Goal: Information Seeking & Learning: Learn about a topic

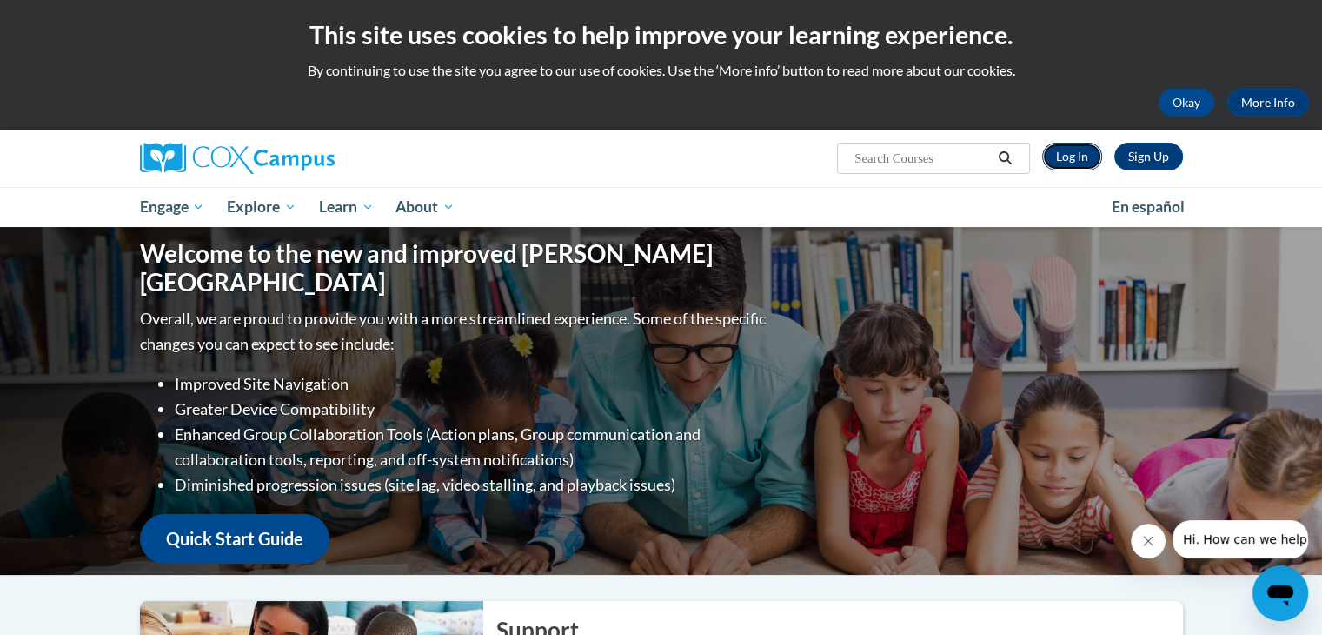
click at [1064, 157] on link "Log In" at bounding box center [1072, 157] width 60 height 28
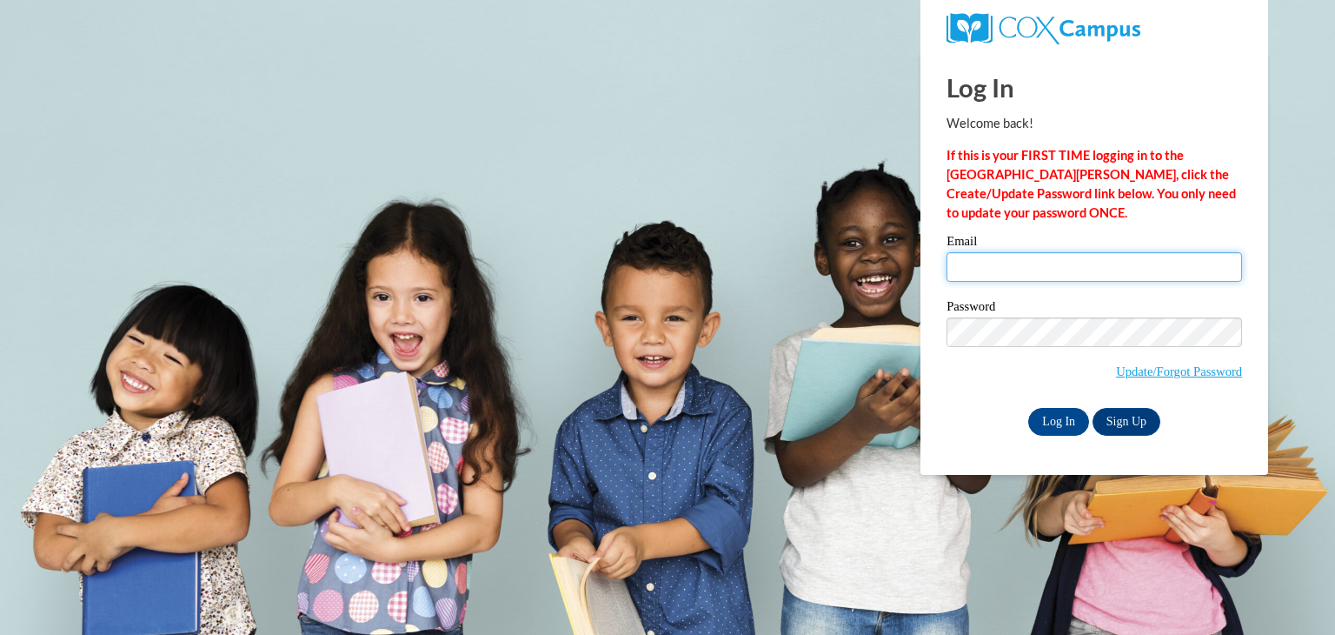
click at [975, 272] on input "Email" at bounding box center [1095, 267] width 296 height 30
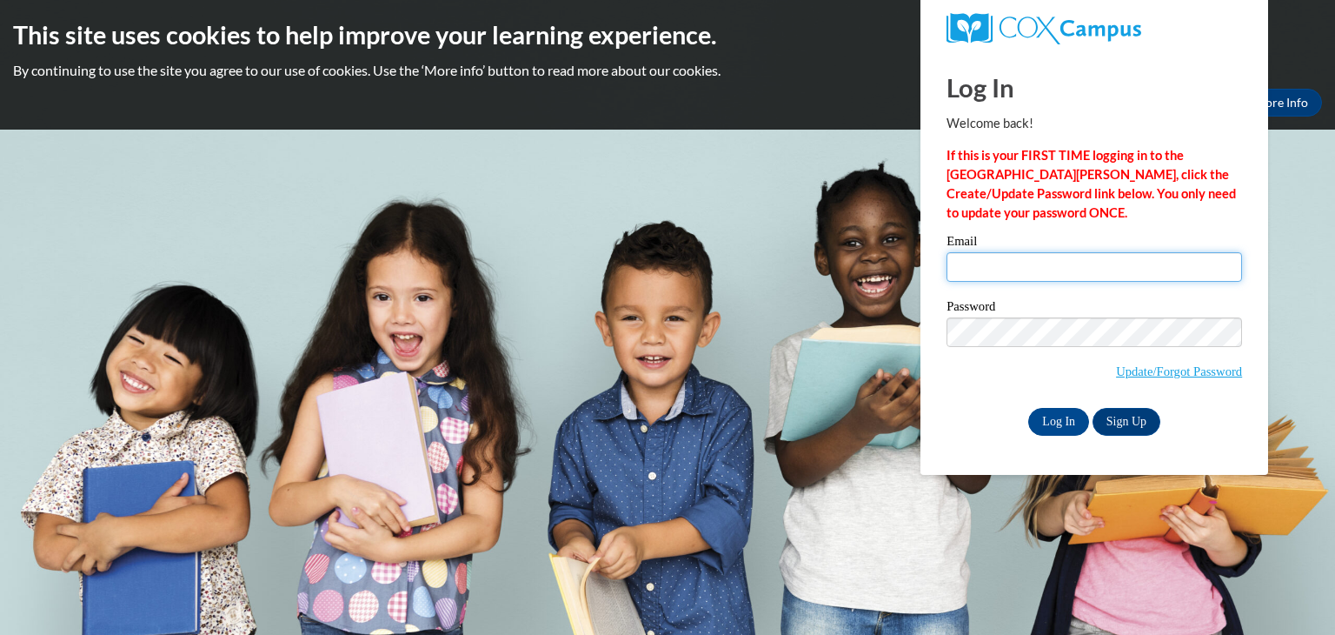
type input "920153633@student.ccga.edu"
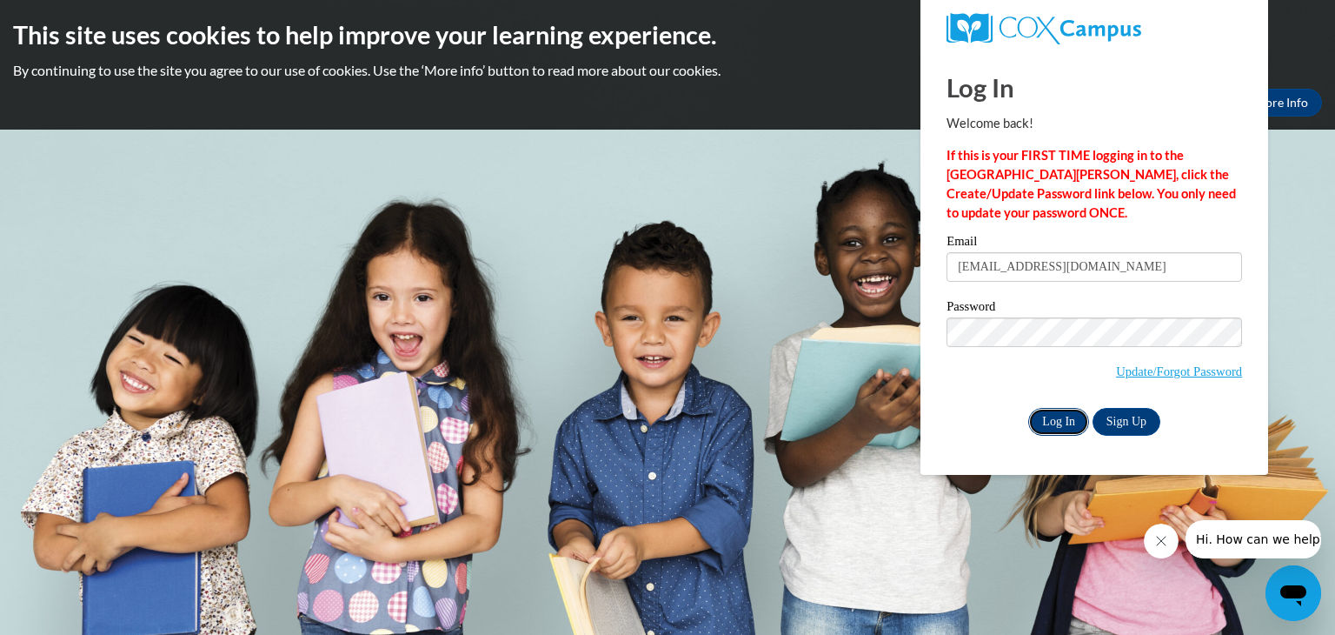
click at [1054, 415] on input "Log In" at bounding box center [1058, 422] width 61 height 28
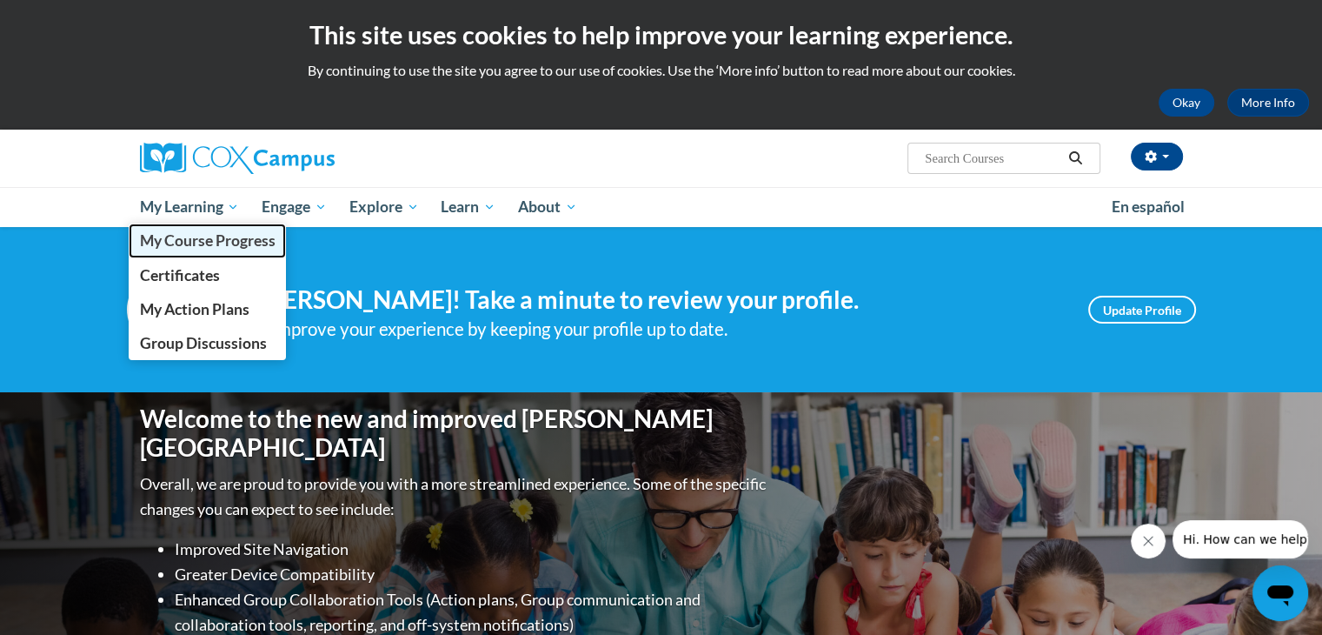
click at [184, 237] on span "My Course Progress" at bounding box center [207, 240] width 136 height 18
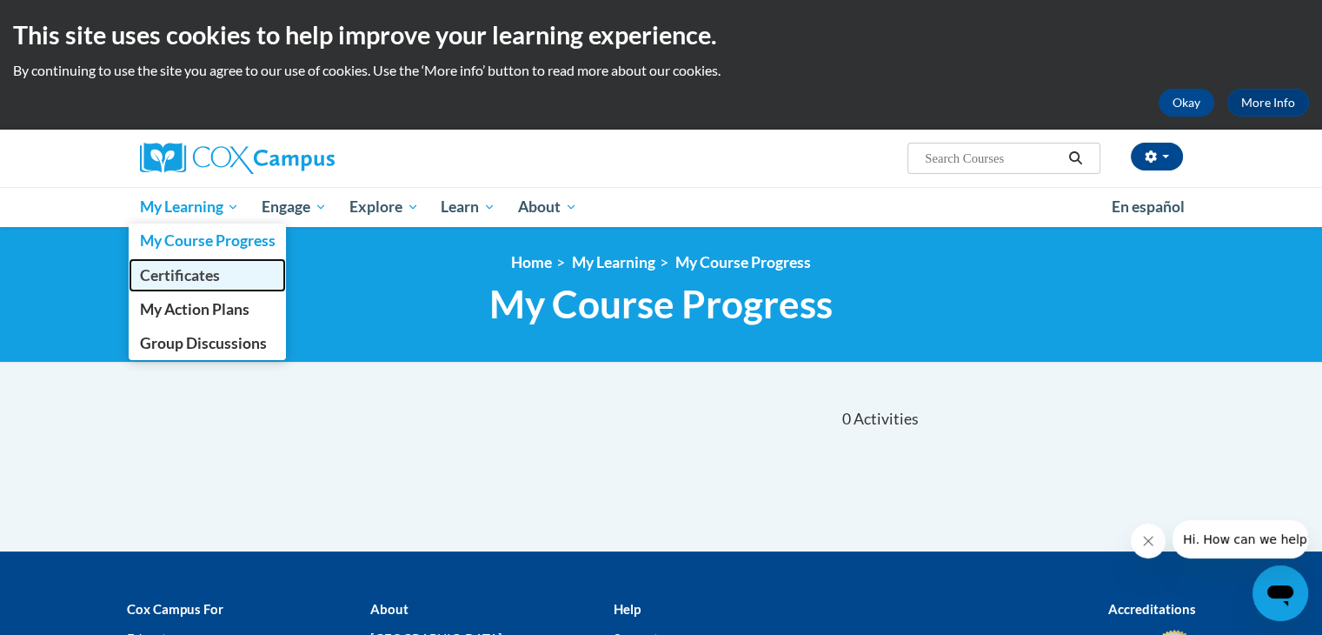
click at [178, 273] on span "Certificates" at bounding box center [179, 275] width 80 height 18
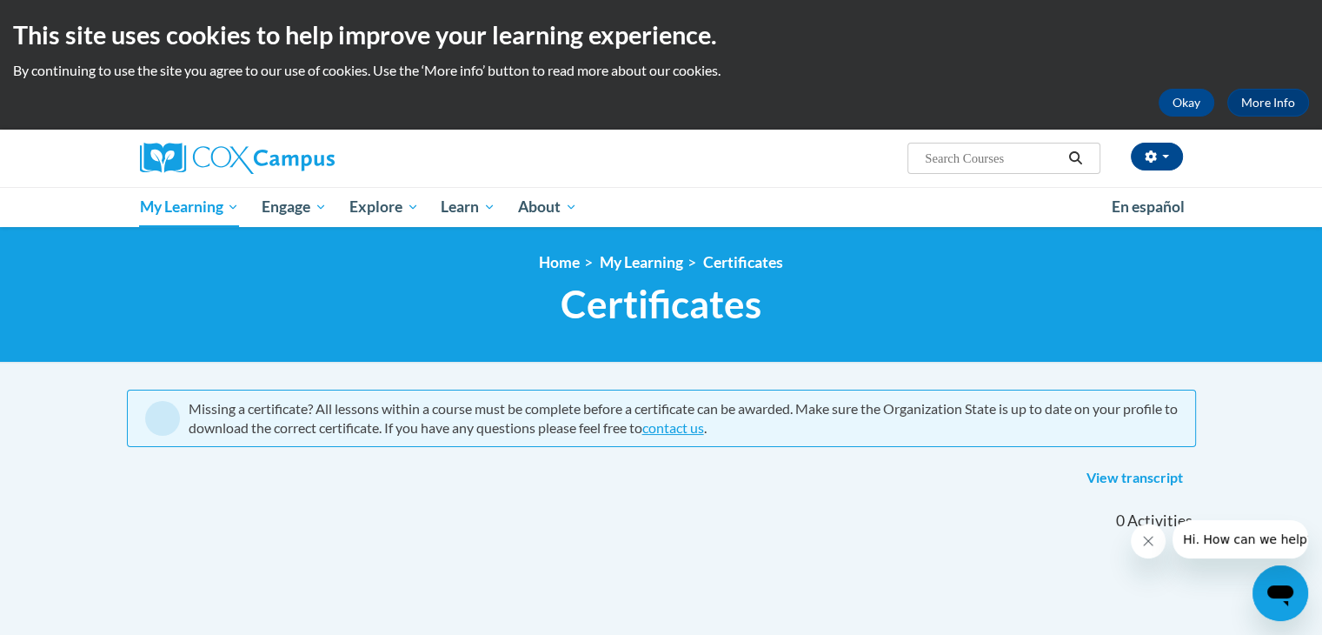
click at [1008, 155] on input "Search..." at bounding box center [992, 158] width 139 height 21
type input "dyslexia"
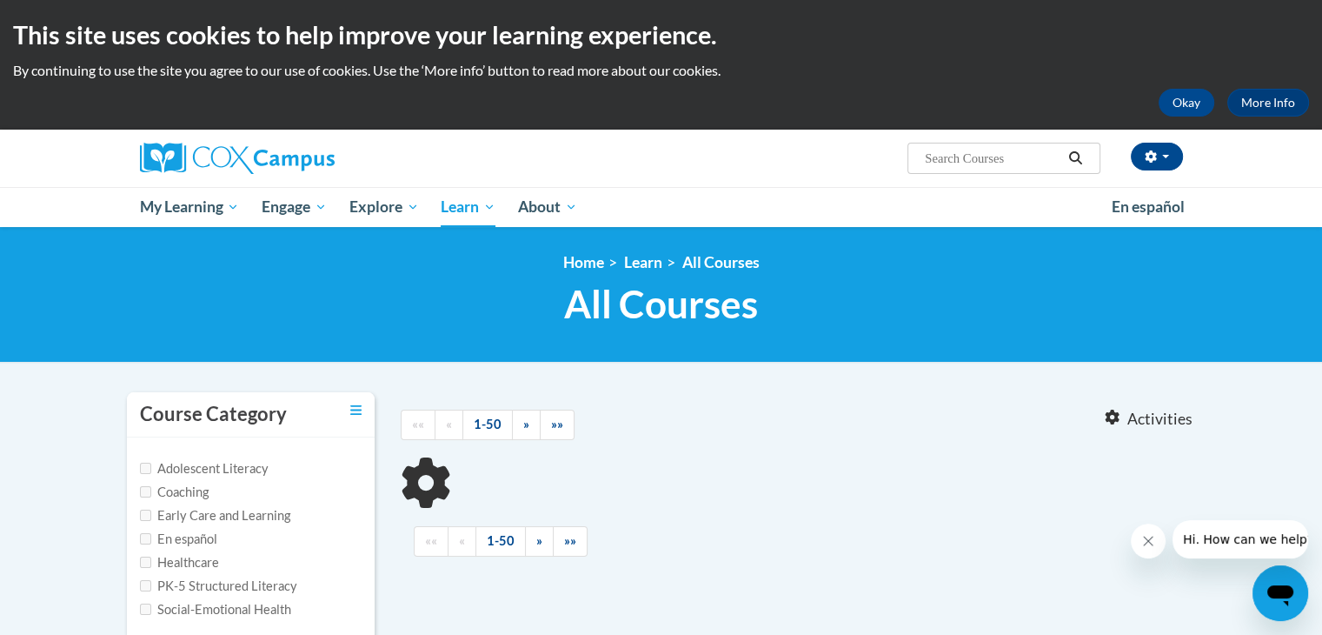
type input "[MEDICAL_DATA]"
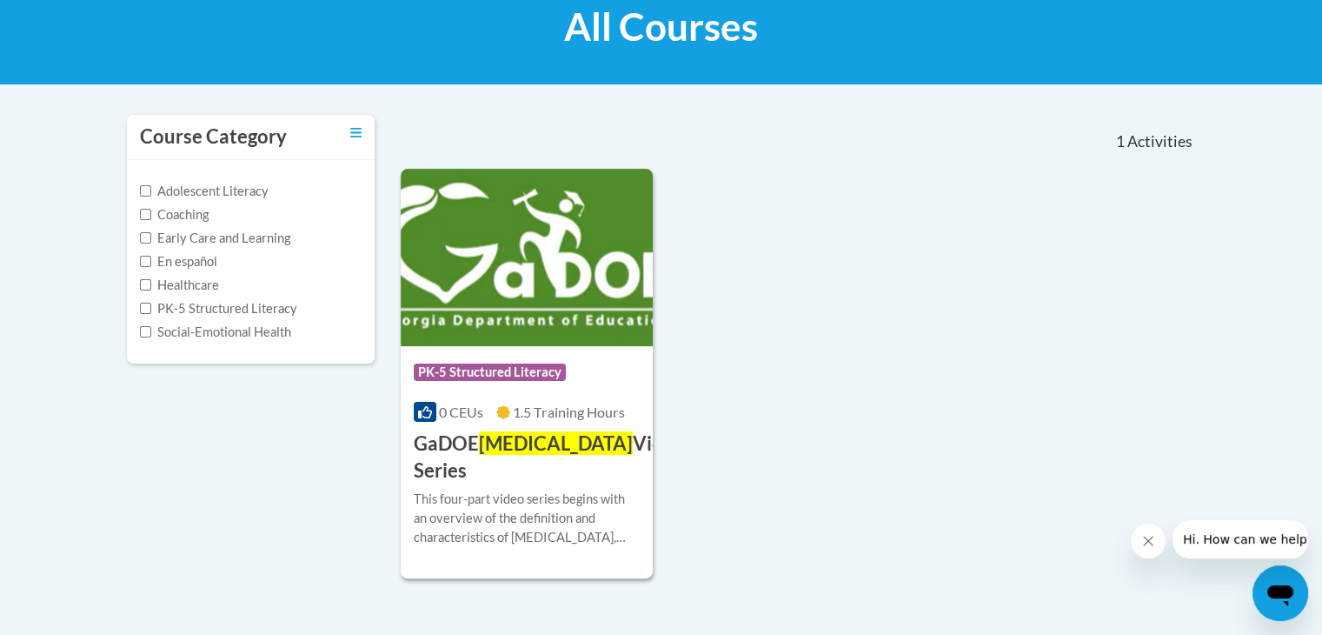
scroll to position [278, 0]
click at [487, 297] on img at bounding box center [527, 256] width 253 height 177
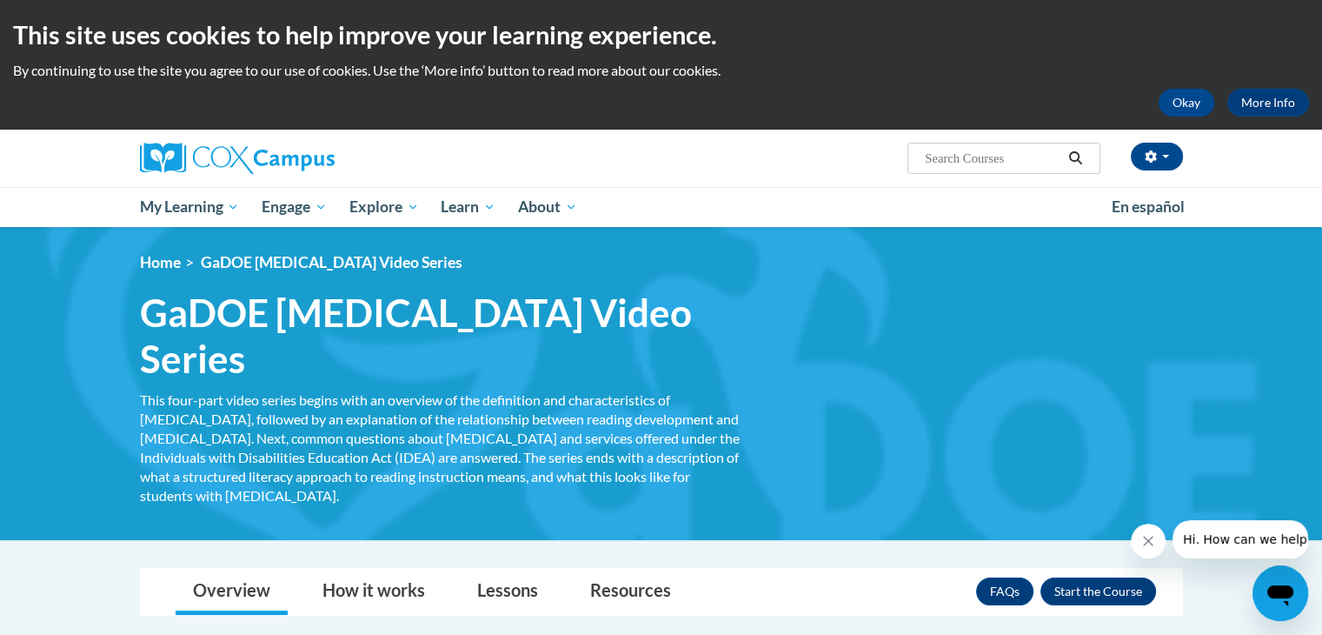
scroll to position [115, 0]
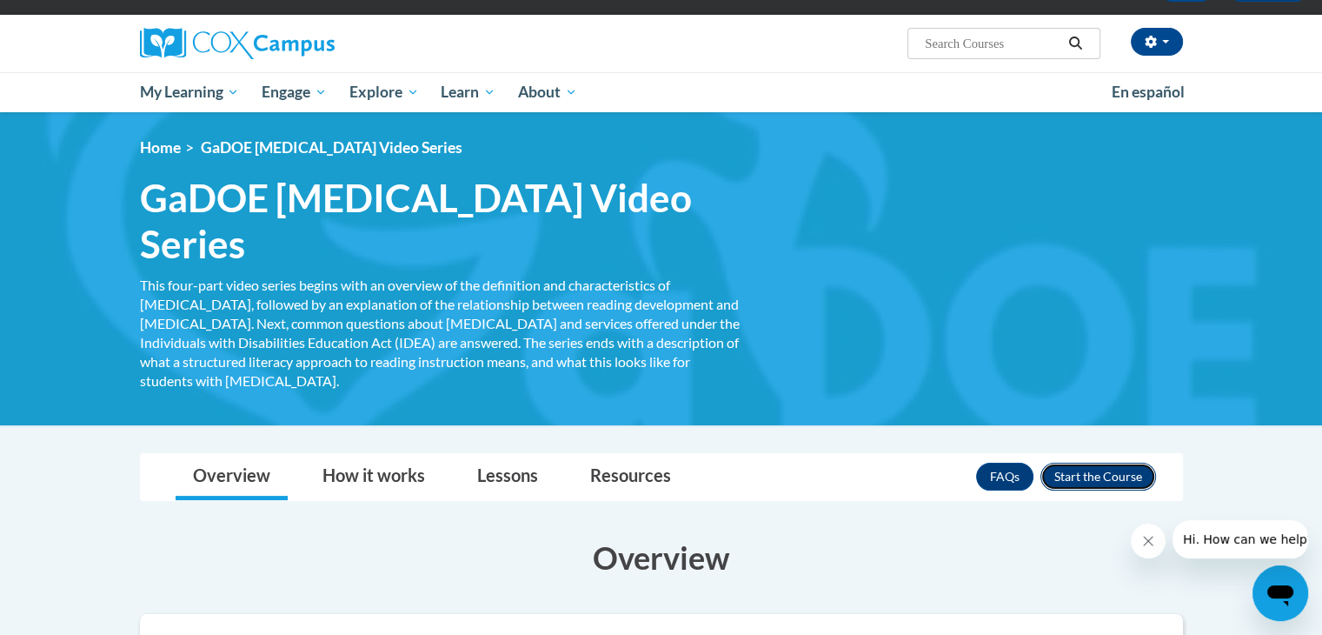
click at [1101, 462] on button "Enroll" at bounding box center [1099, 476] width 116 height 28
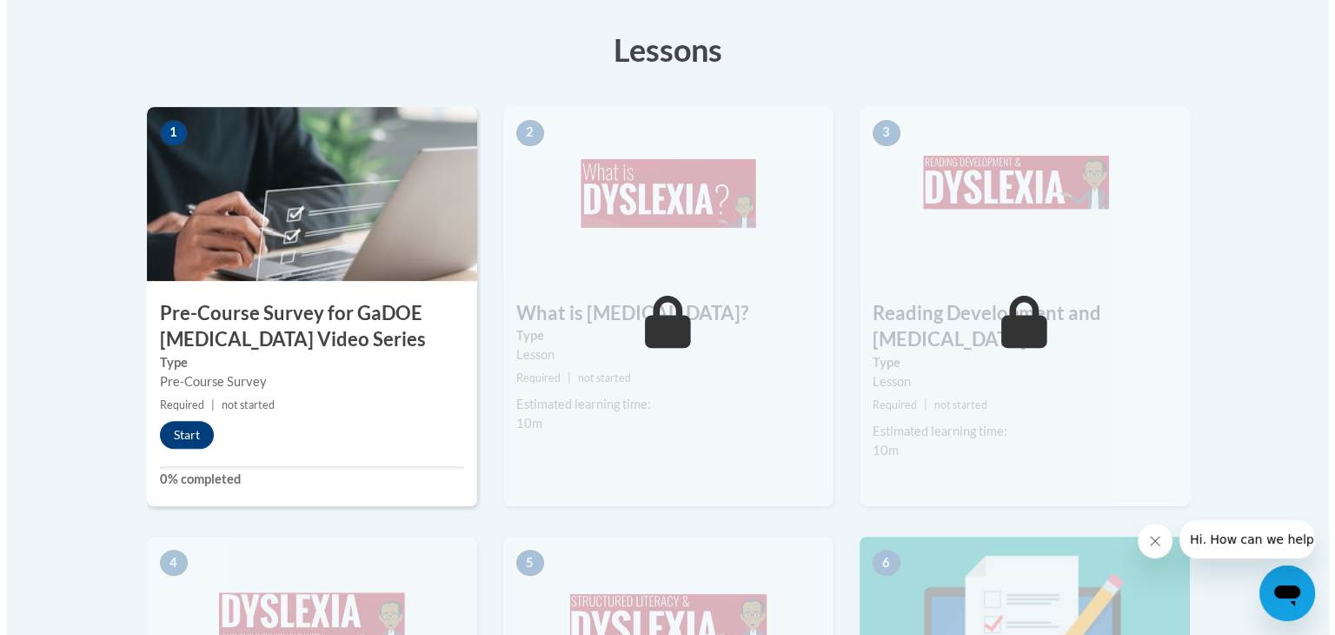
scroll to position [506, 0]
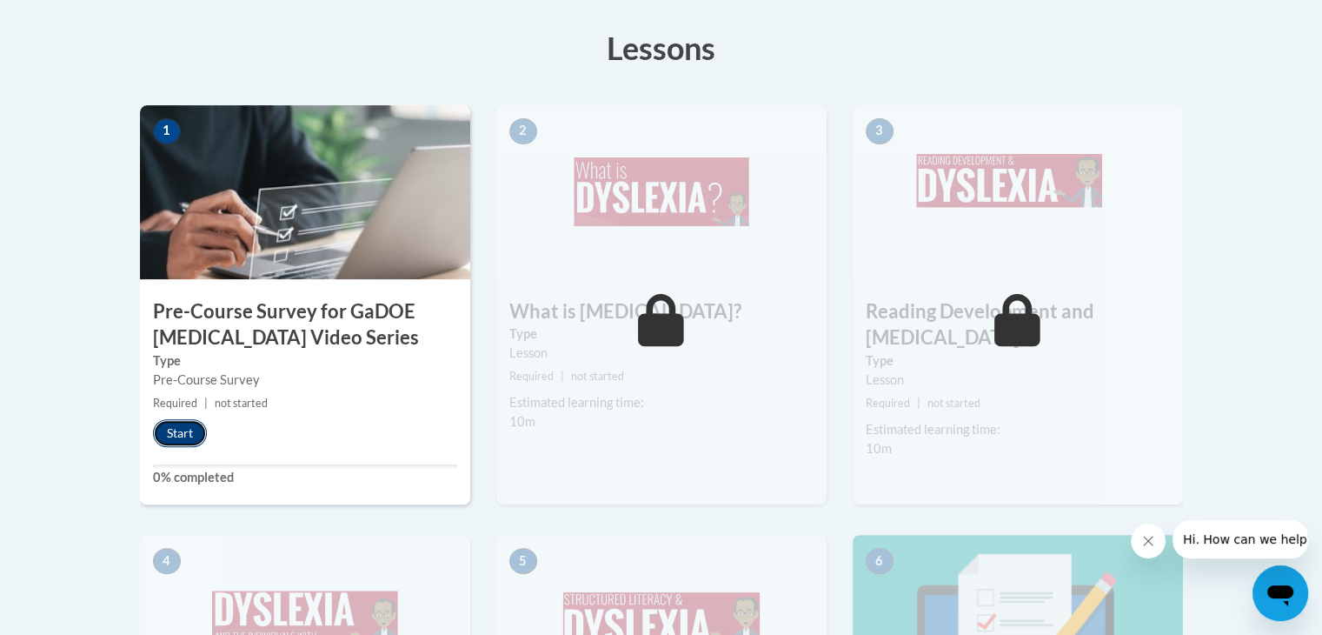
click at [180, 425] on button "Start" at bounding box center [180, 433] width 54 height 28
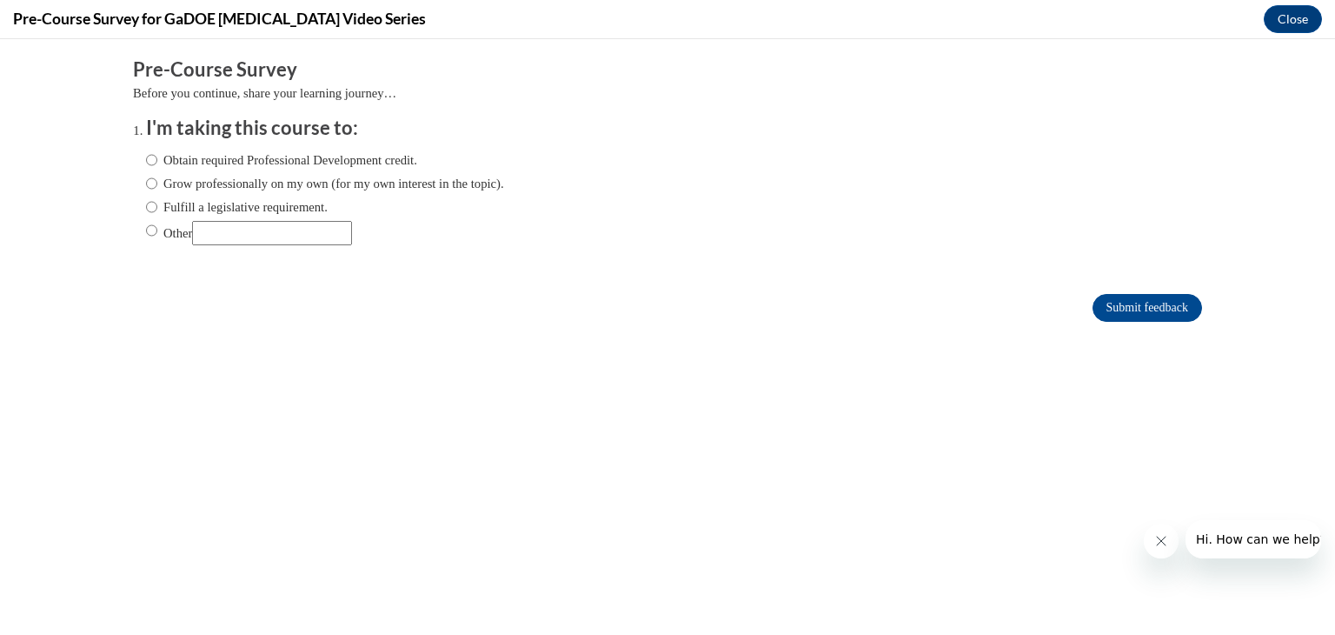
scroll to position [0, 0]
click at [257, 157] on label "Obtain required Professional Development credit." at bounding box center [281, 159] width 271 height 19
click at [157, 157] on input "Obtain required Professional Development credit." at bounding box center [151, 159] width 11 height 19
radio input "true"
click at [1144, 305] on input "Submit feedback" at bounding box center [1148, 308] width 110 height 28
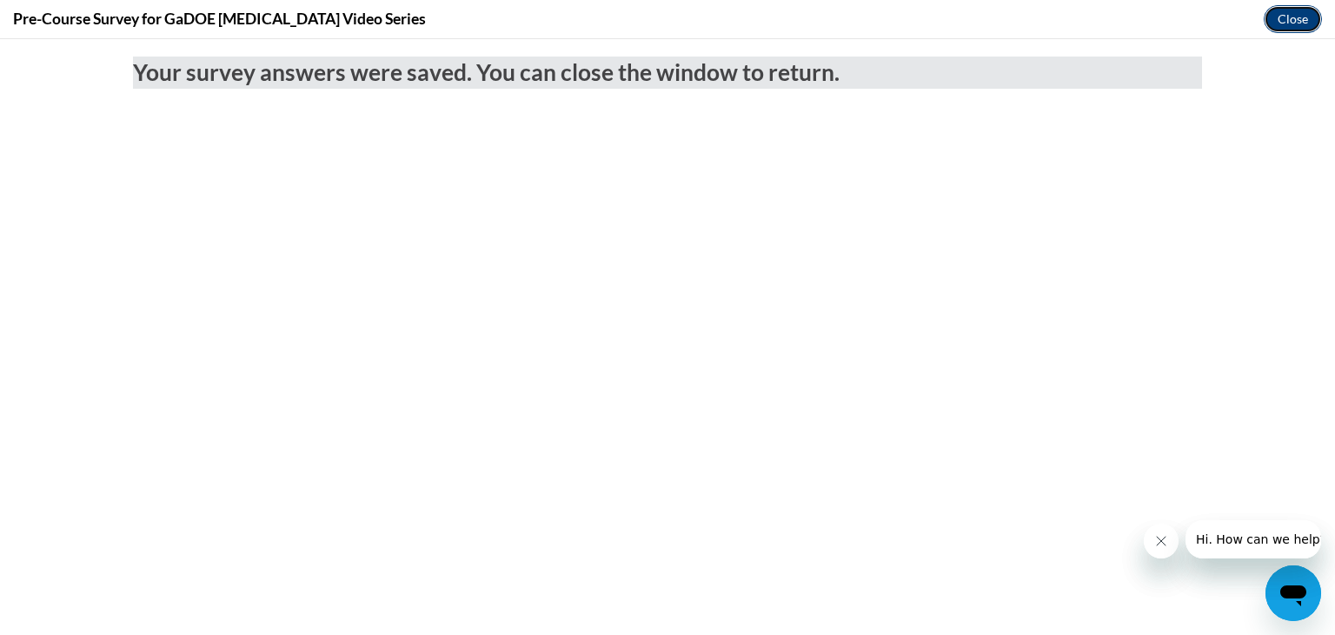
click at [1284, 22] on button "Close" at bounding box center [1293, 19] width 58 height 28
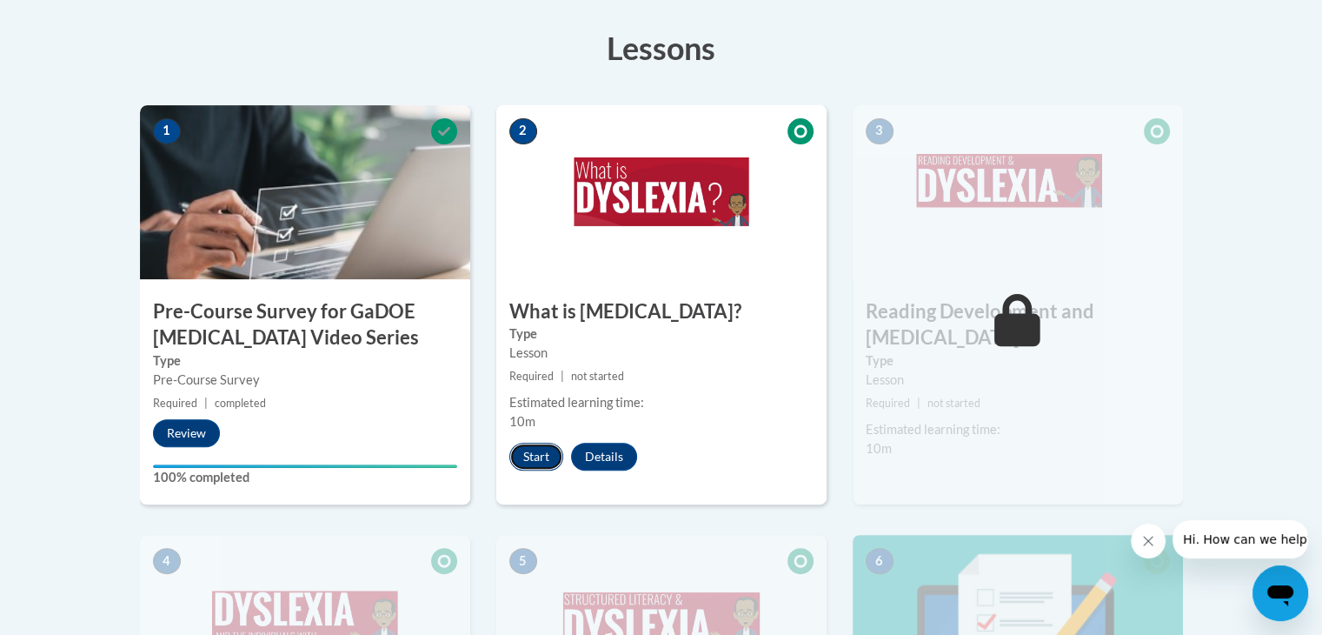
click at [535, 448] on button "Start" at bounding box center [536, 456] width 54 height 28
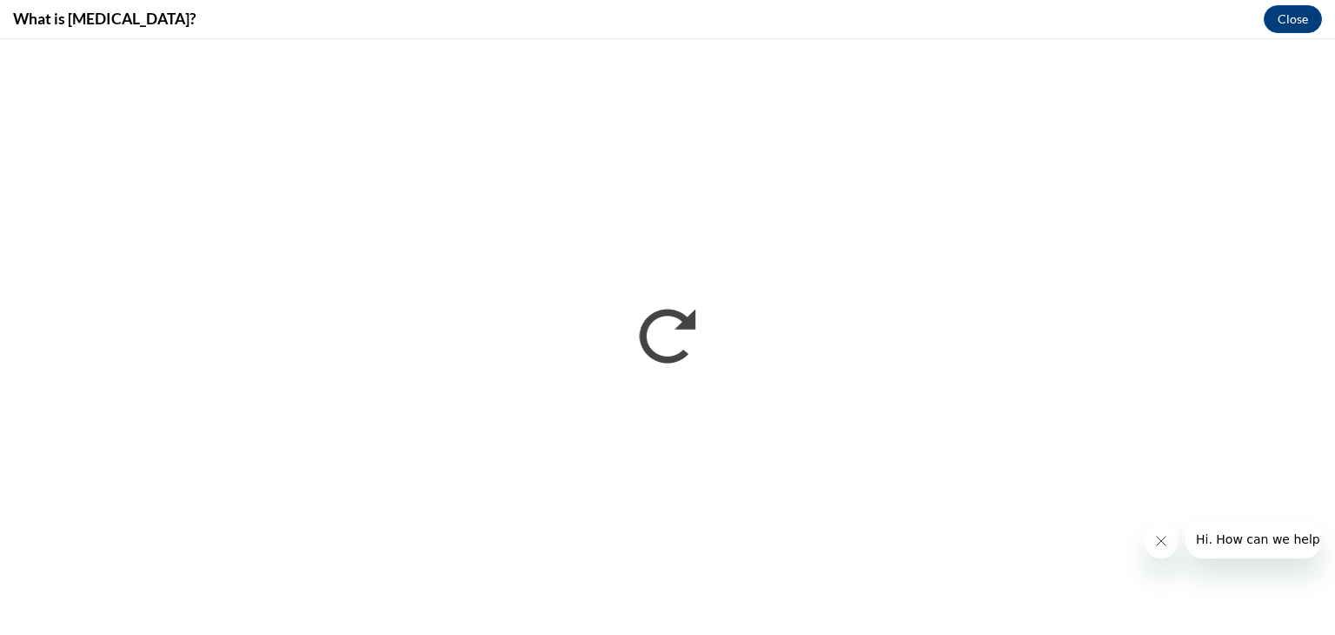
click at [1154, 536] on icon "Close message from company" at bounding box center [1161, 541] width 14 height 14
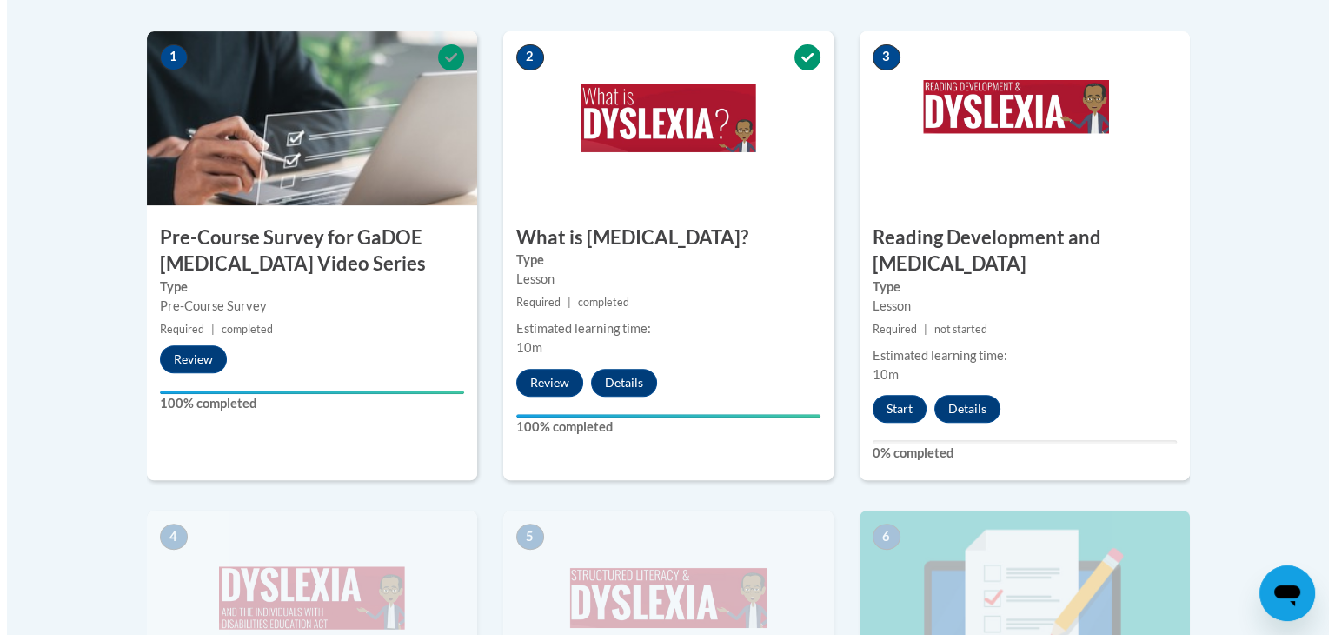
scroll to position [575, 0]
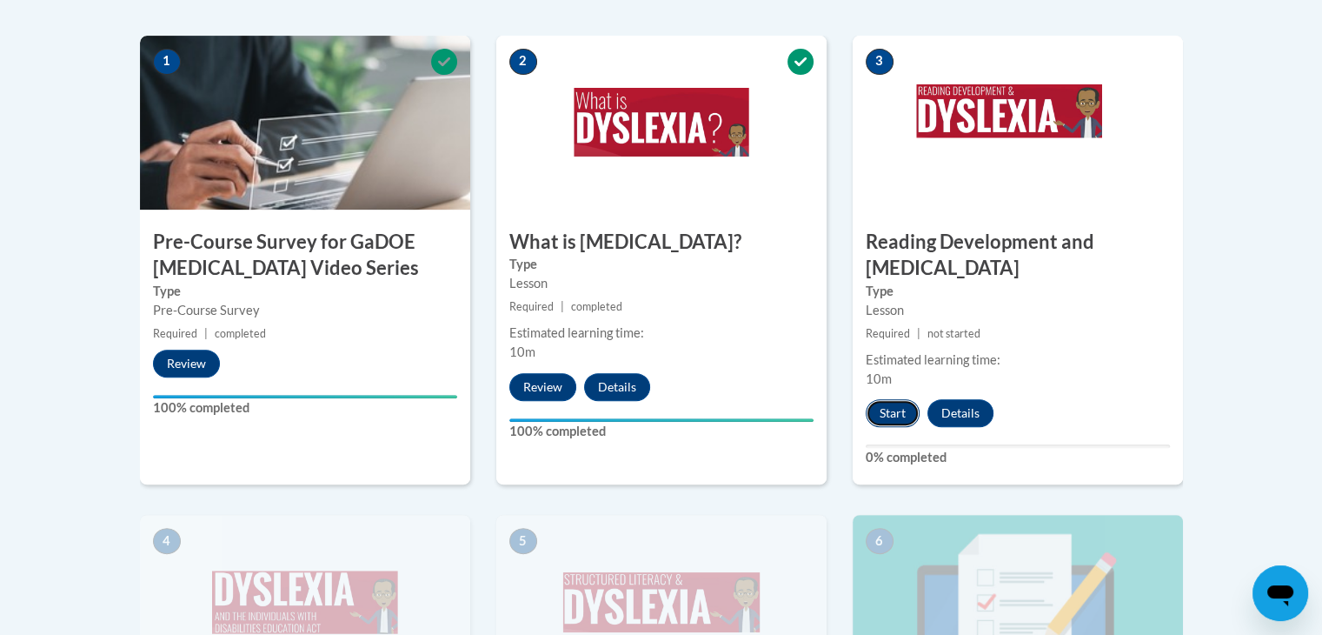
click at [881, 399] on button "Start" at bounding box center [893, 413] width 54 height 28
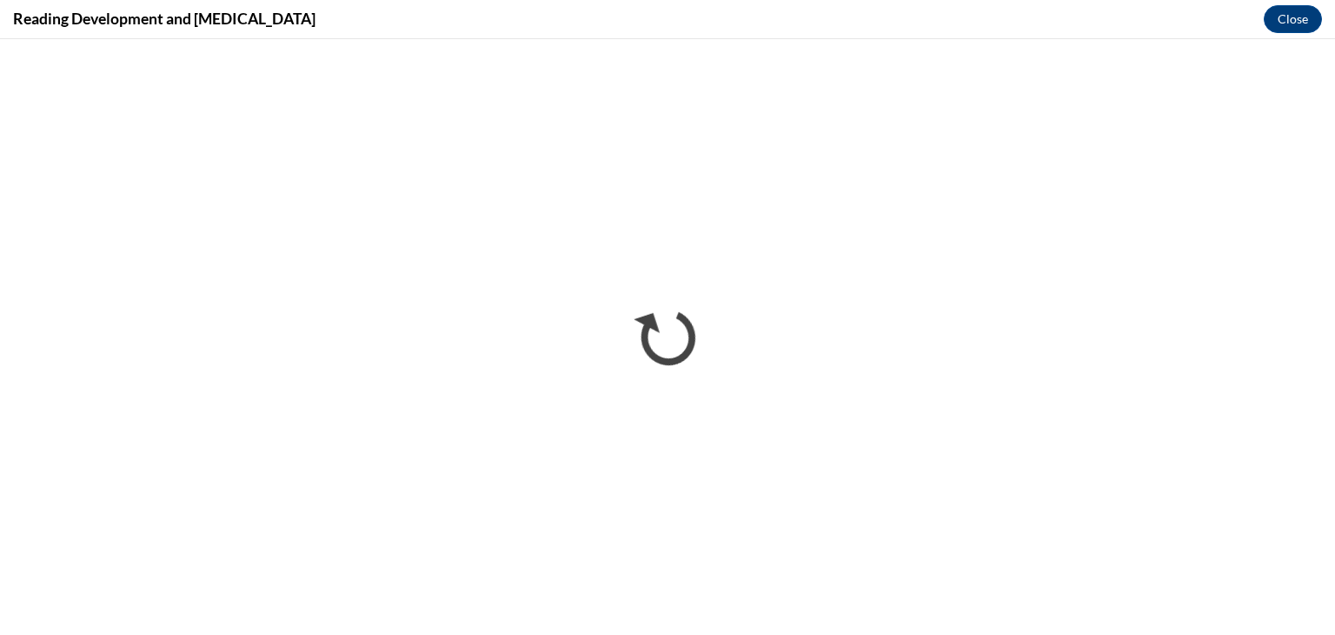
scroll to position [0, 0]
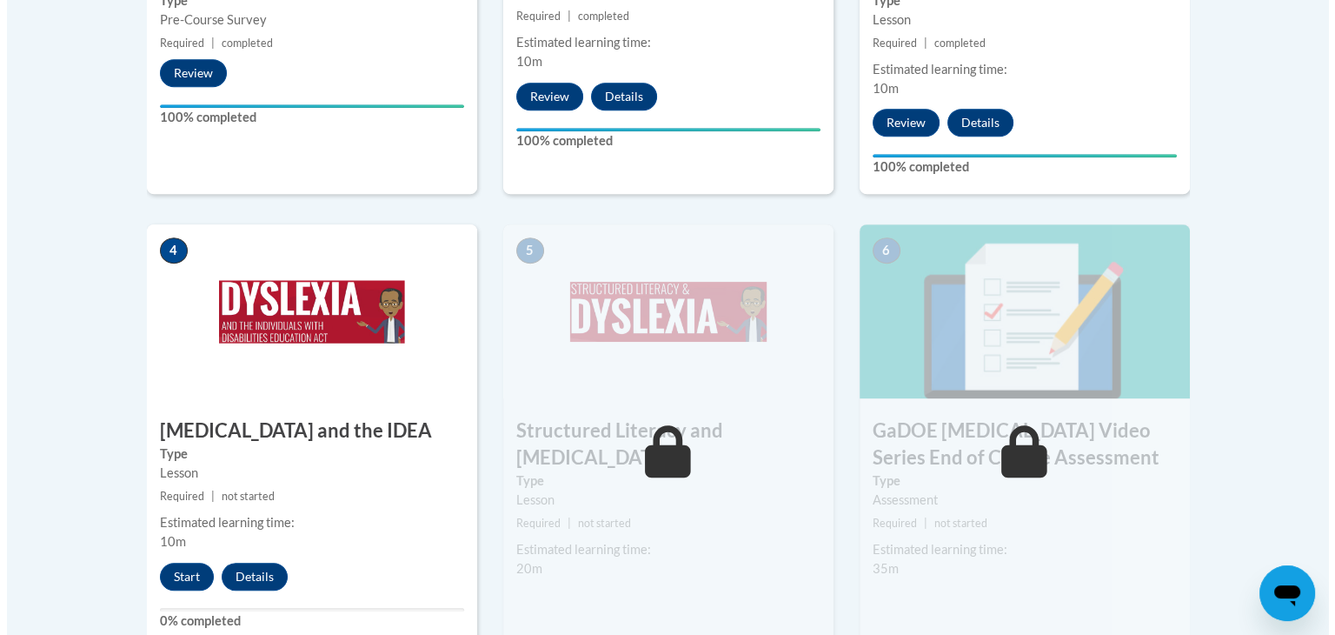
scroll to position [934, 0]
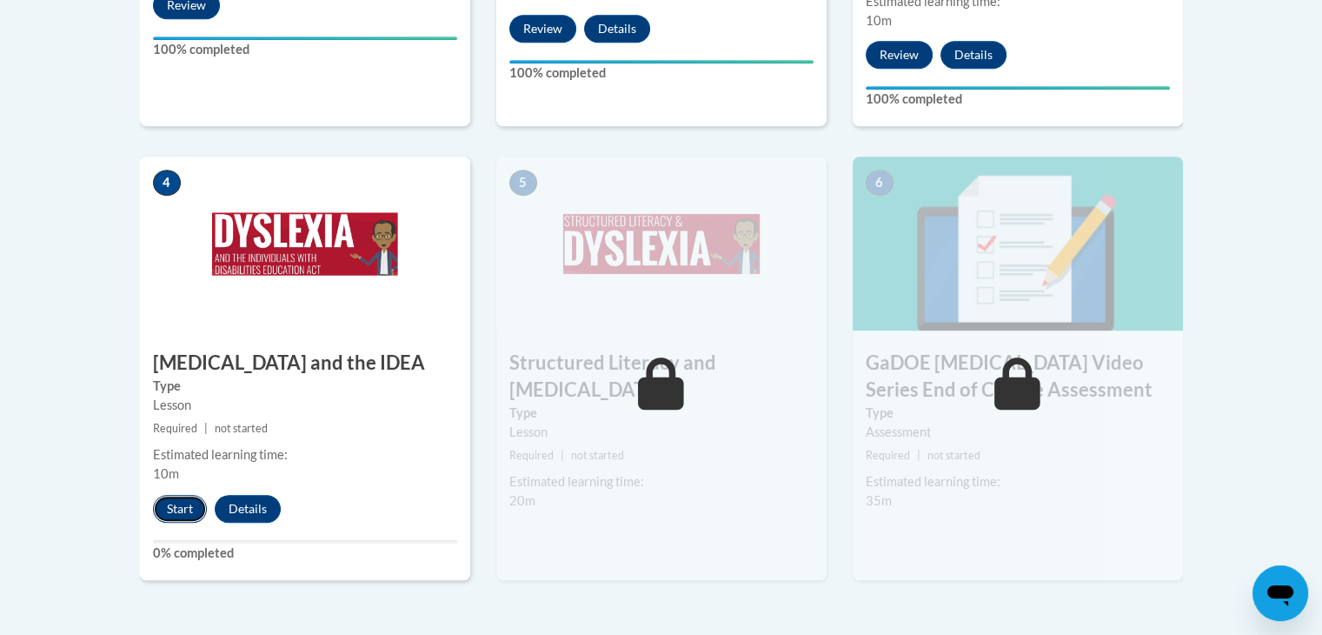
click at [169, 495] on button "Start" at bounding box center [180, 509] width 54 height 28
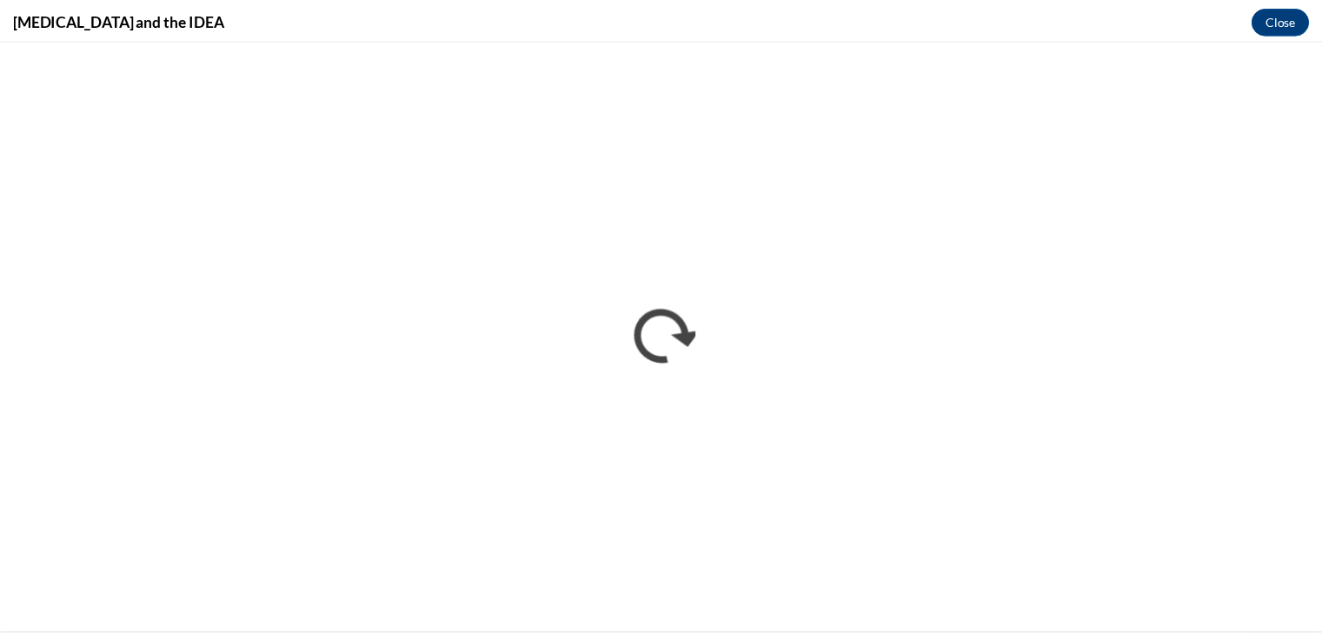
scroll to position [0, 0]
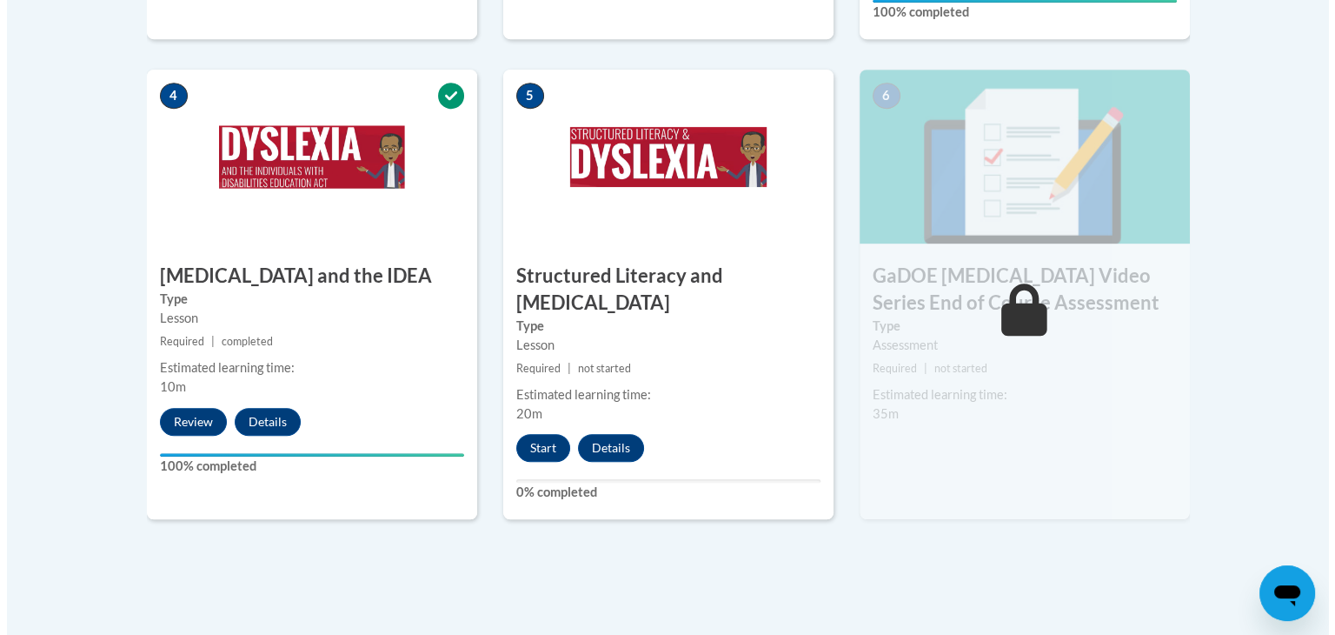
scroll to position [1026, 0]
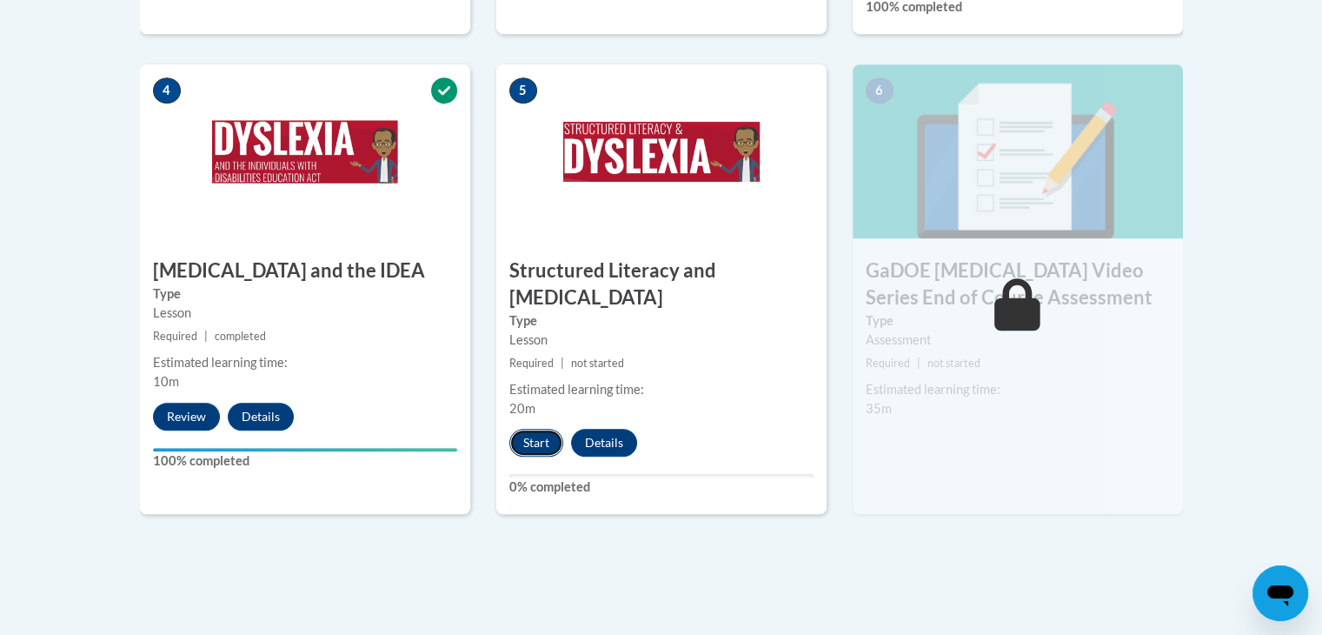
click at [525, 429] on button "Start" at bounding box center [536, 443] width 54 height 28
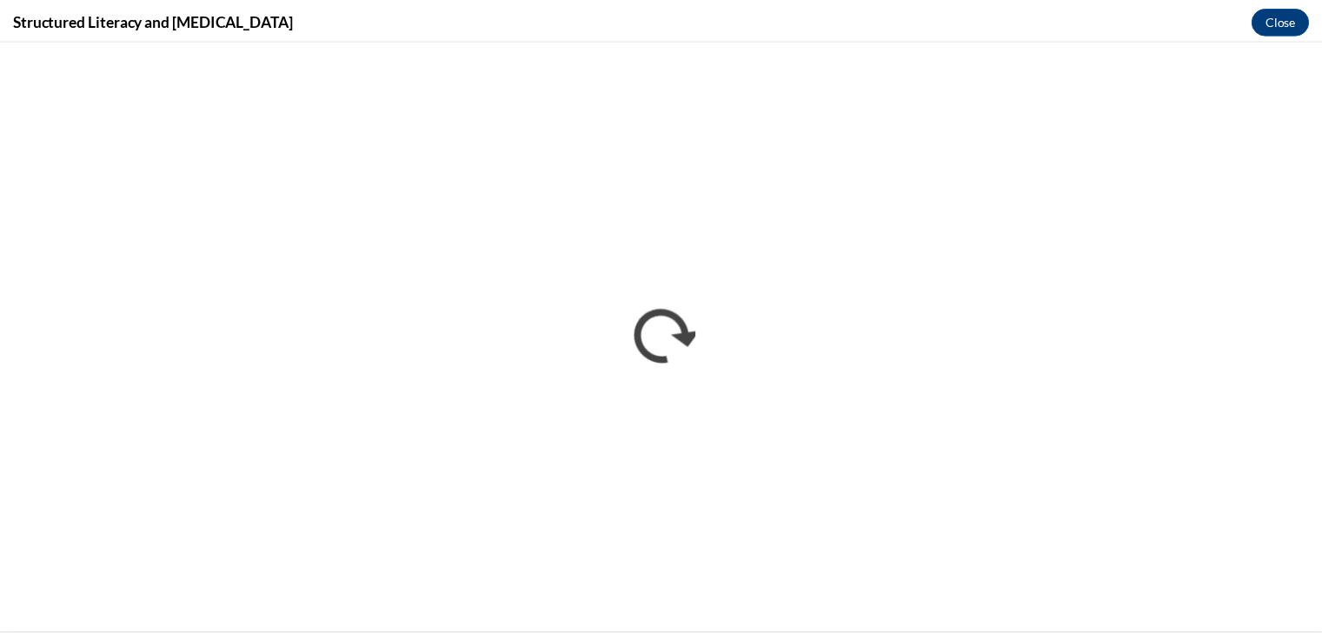
scroll to position [0, 0]
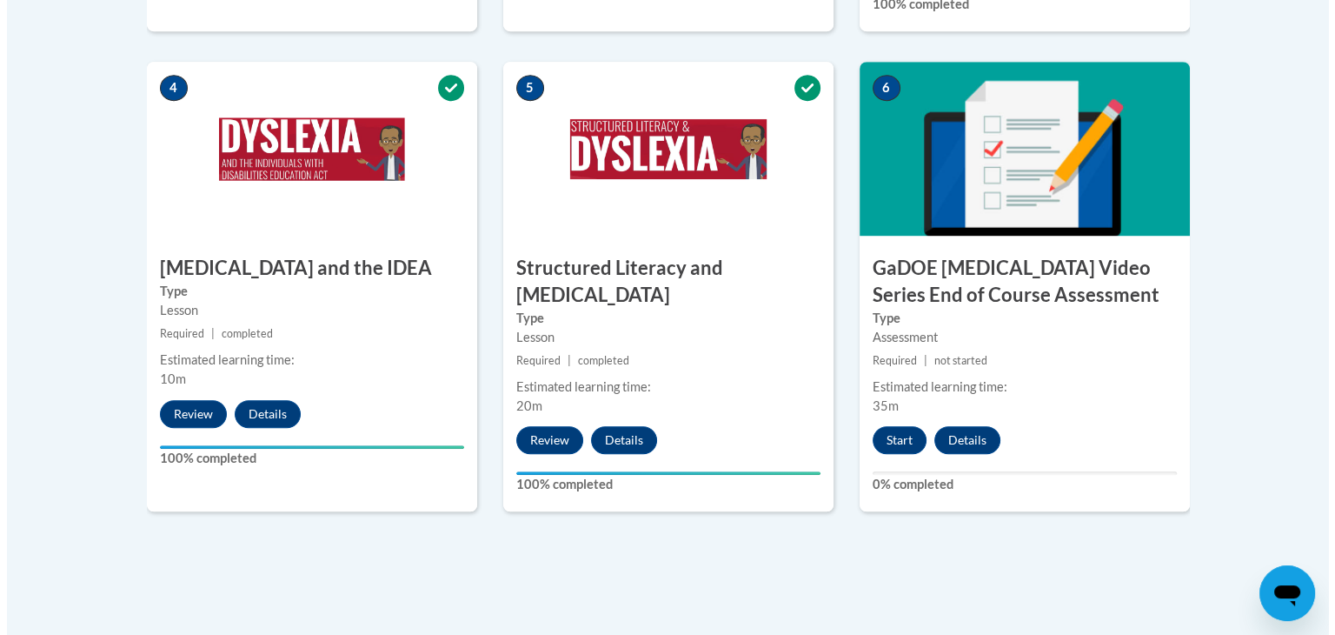
scroll to position [1067, 0]
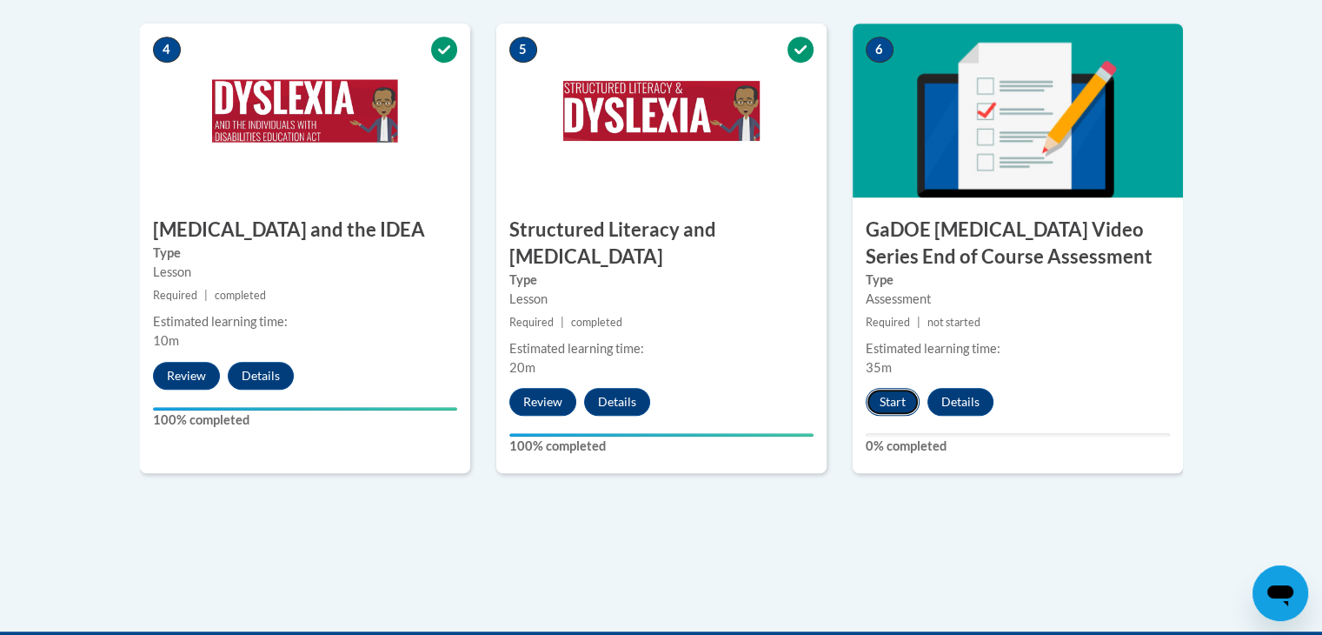
click at [883, 388] on button "Start" at bounding box center [893, 402] width 54 height 28
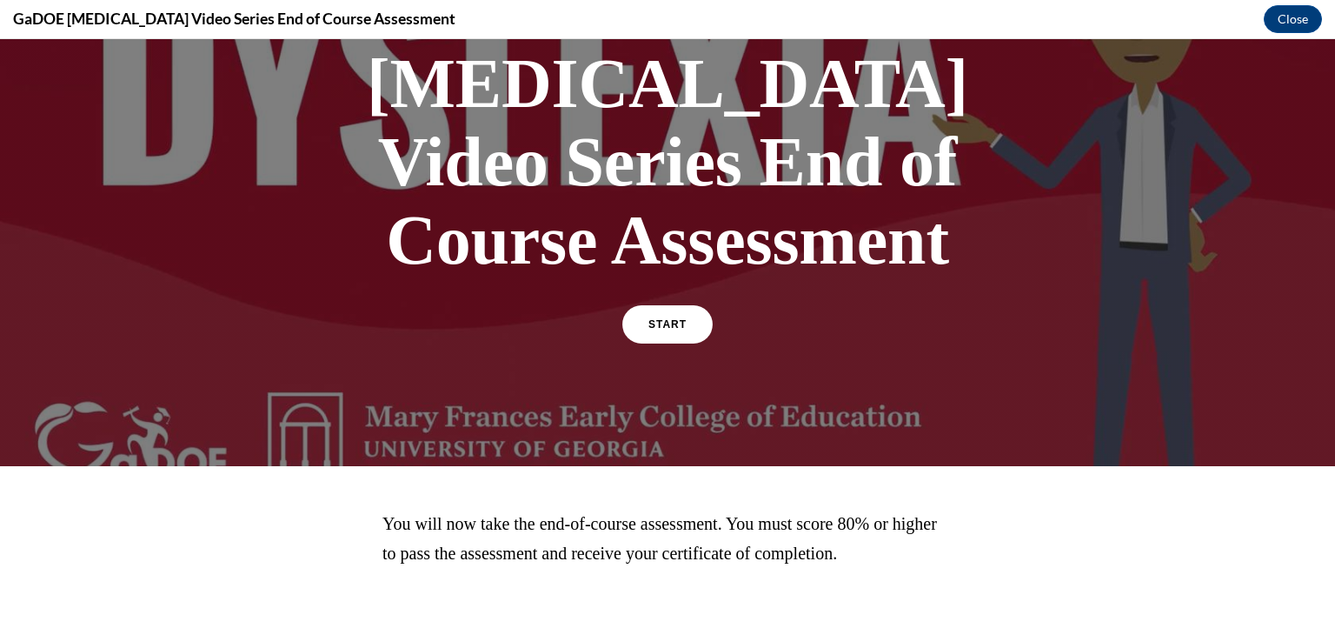
scroll to position [194, 0]
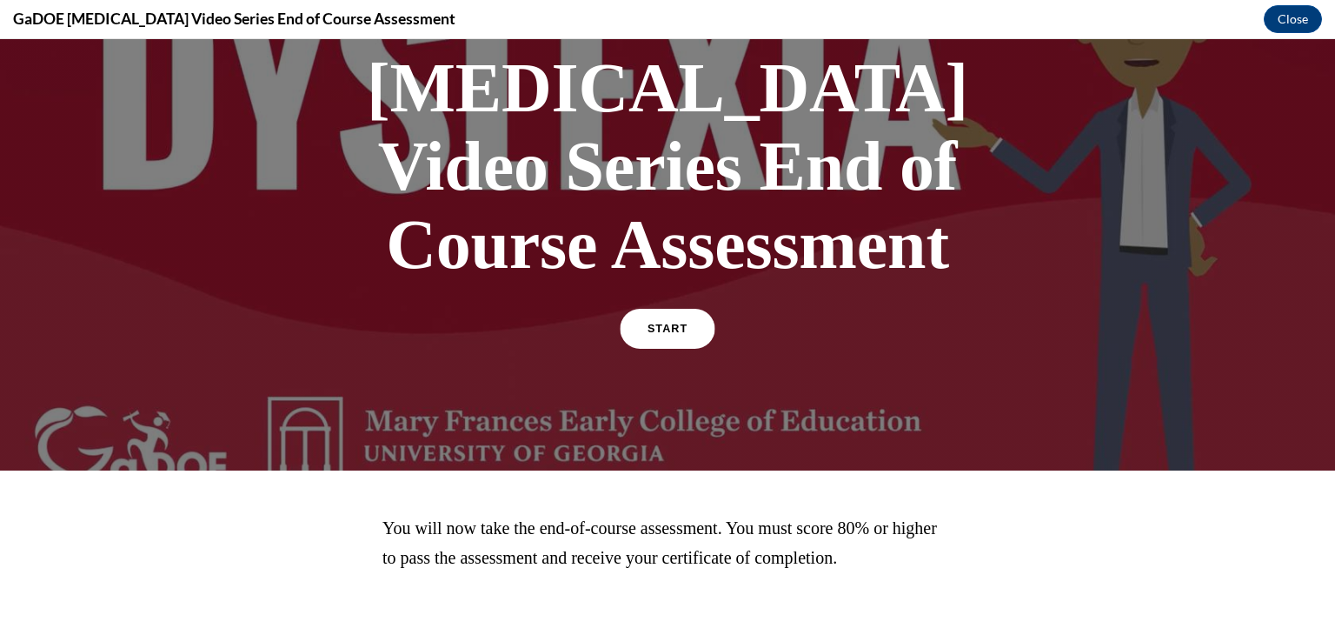
click at [662, 309] on link "START" at bounding box center [667, 329] width 95 height 40
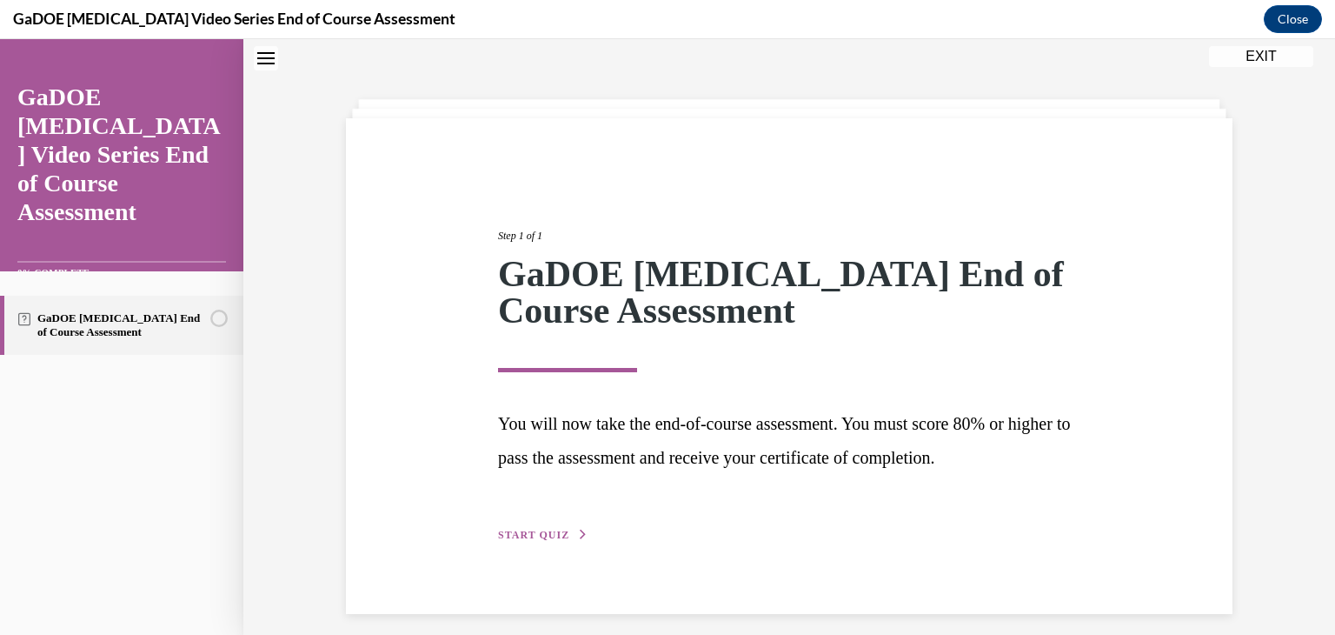
scroll to position [66, 0]
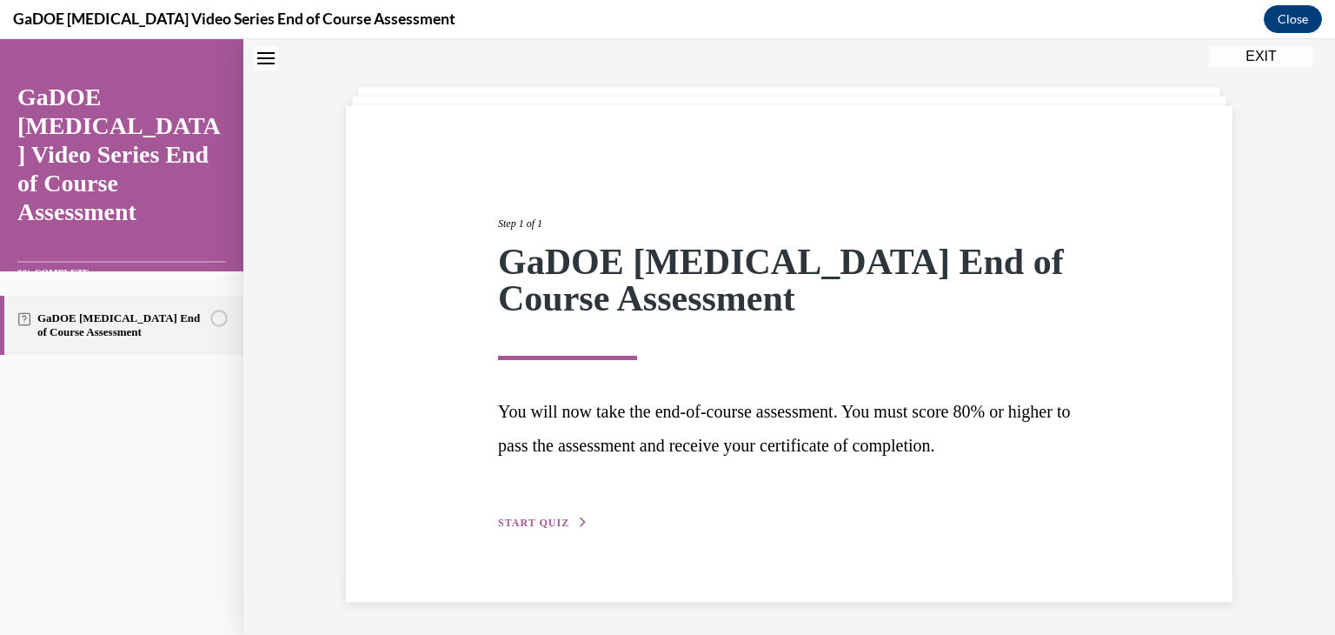
click at [515, 525] on span "START QUIZ" at bounding box center [533, 522] width 71 height 12
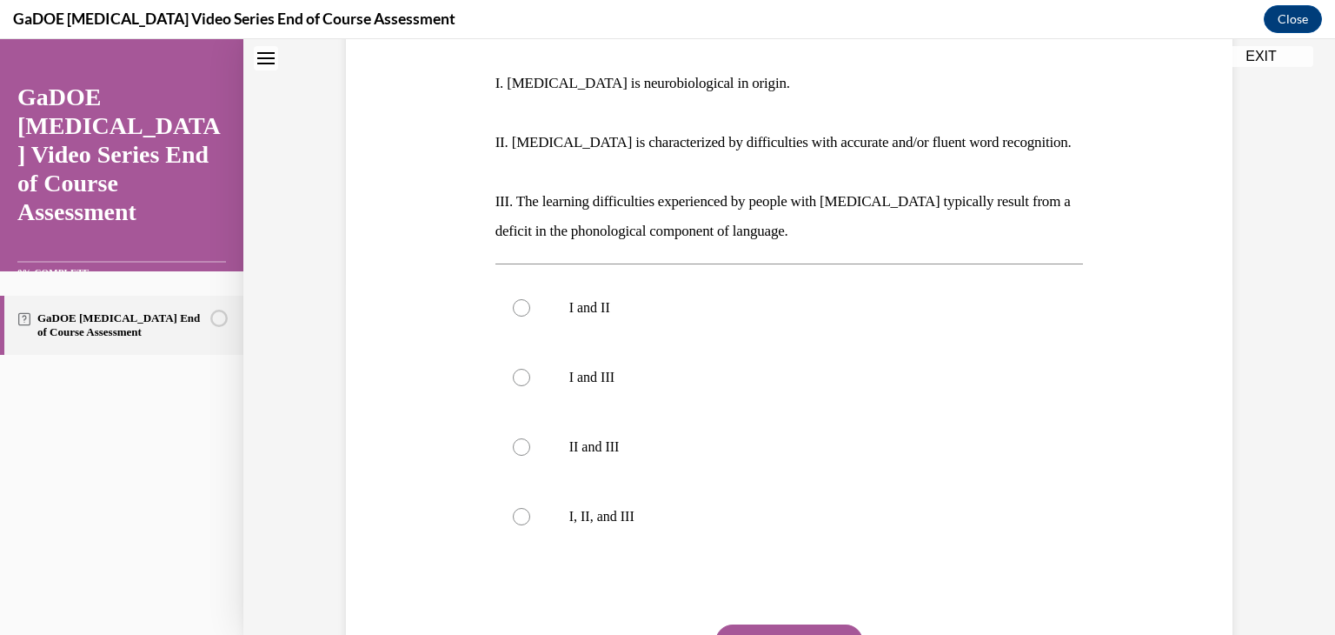
scroll to position [351, 0]
click at [612, 508] on p "I, II, and III" at bounding box center [804, 516] width 471 height 17
click at [530, 508] on input "I, II, and III" at bounding box center [521, 516] width 17 height 17
radio input "true"
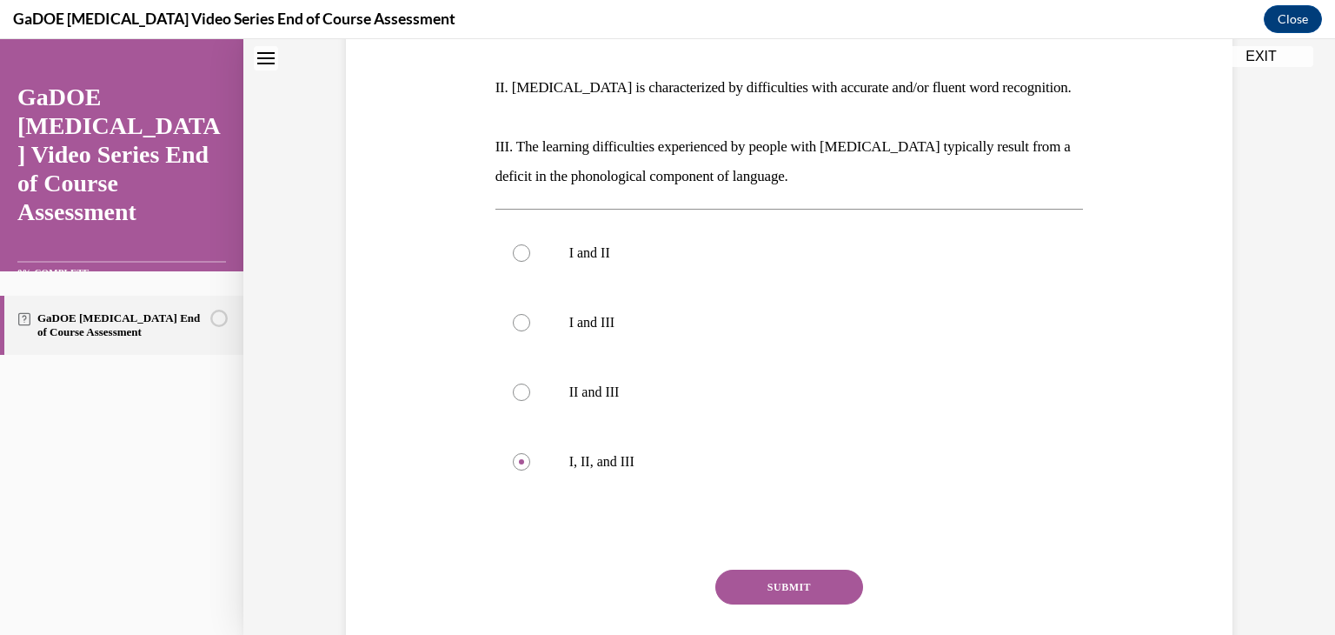
click at [765, 569] on button "SUBMIT" at bounding box center [789, 586] width 148 height 35
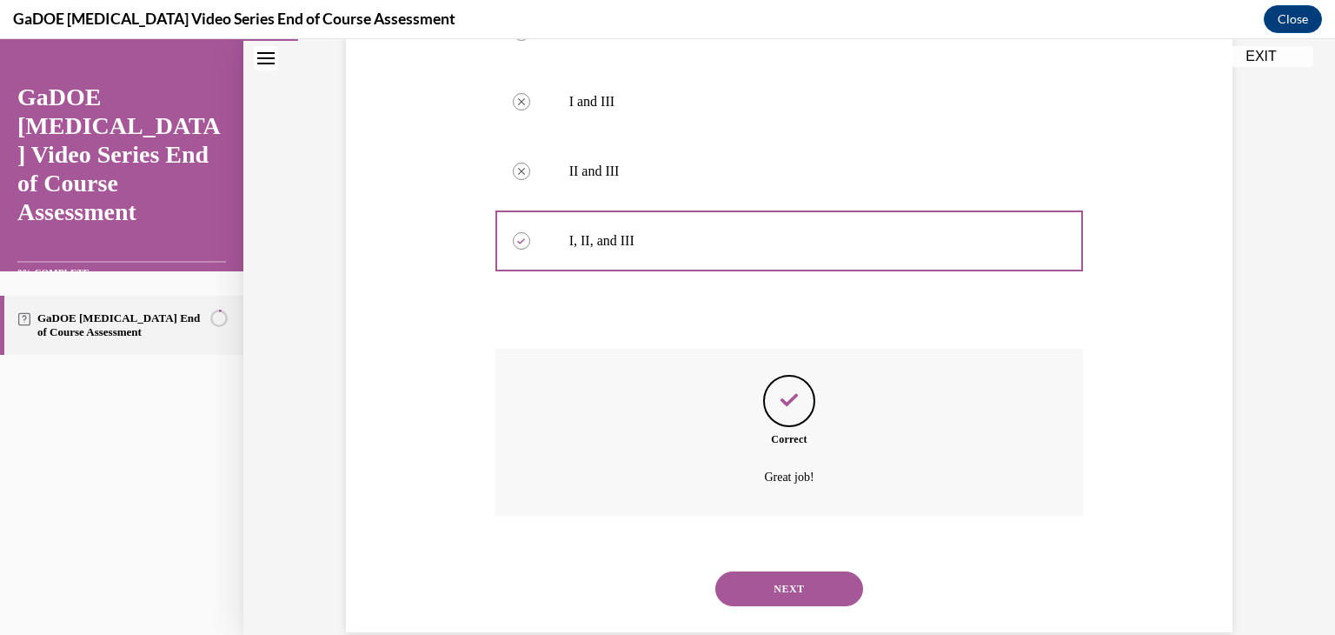
scroll to position [629, 0]
click at [775, 569] on button "NEXT" at bounding box center [789, 586] width 148 height 35
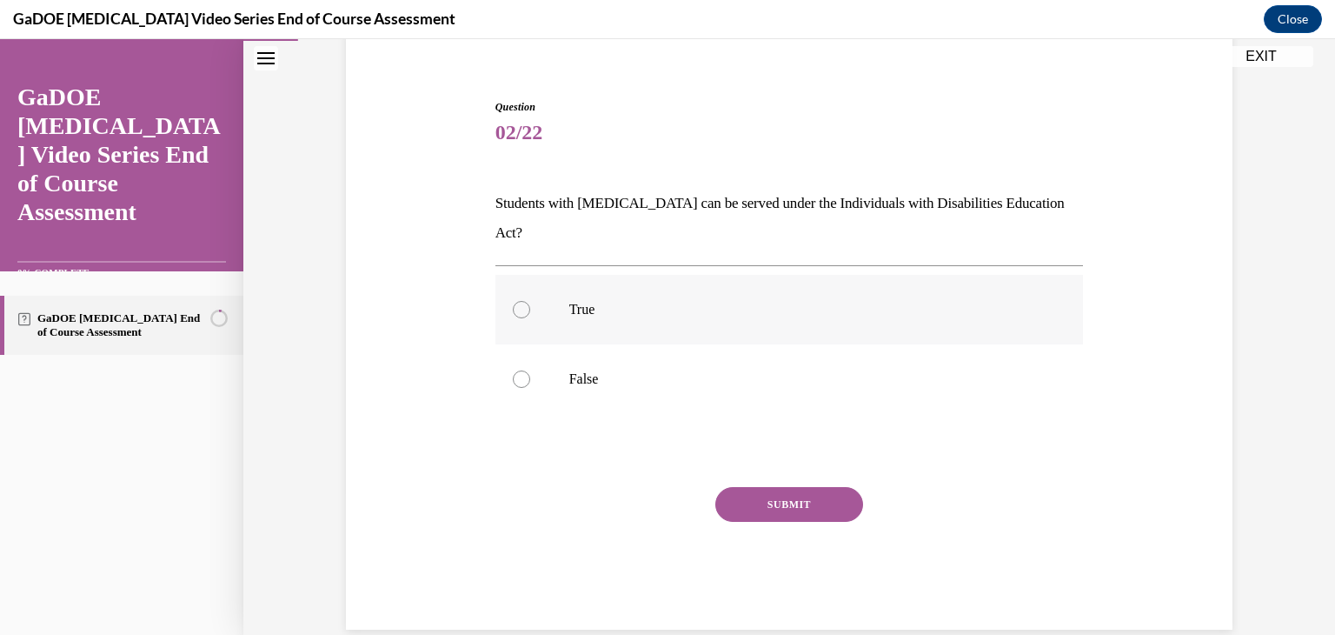
click at [579, 301] on p "True" at bounding box center [804, 309] width 471 height 17
click at [530, 301] on input "True" at bounding box center [521, 309] width 17 height 17
radio input "true"
click at [762, 487] on button "SUBMIT" at bounding box center [789, 504] width 148 height 35
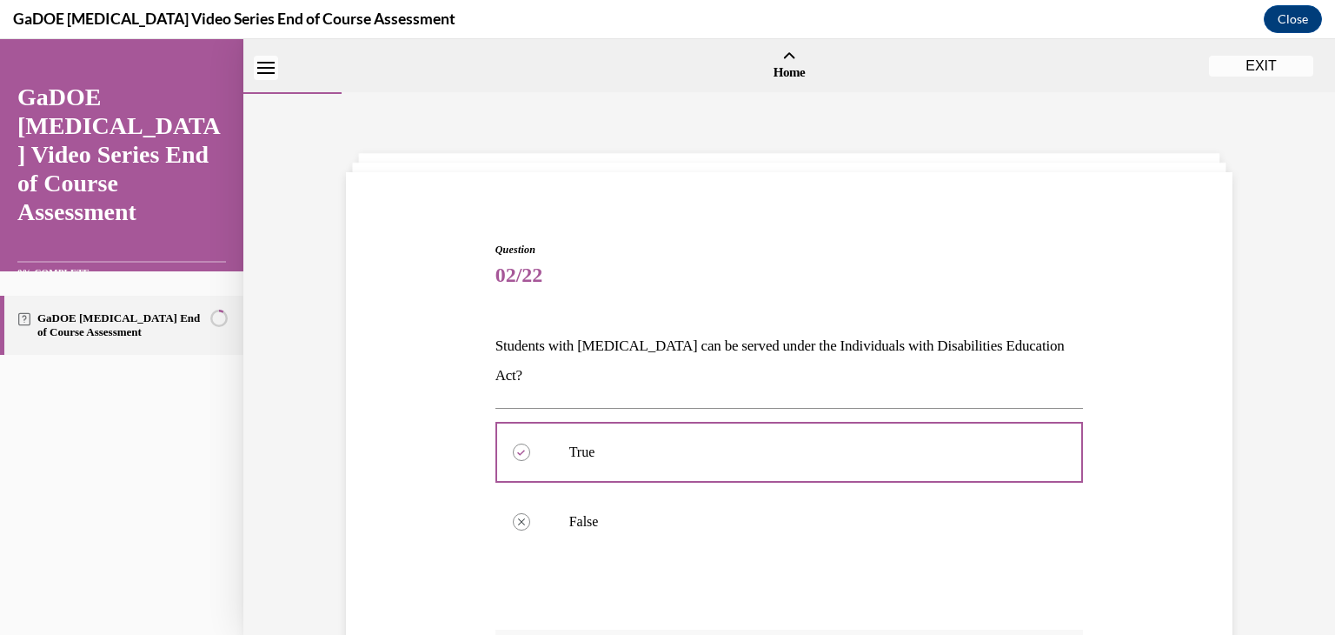
scroll to position [283, 0]
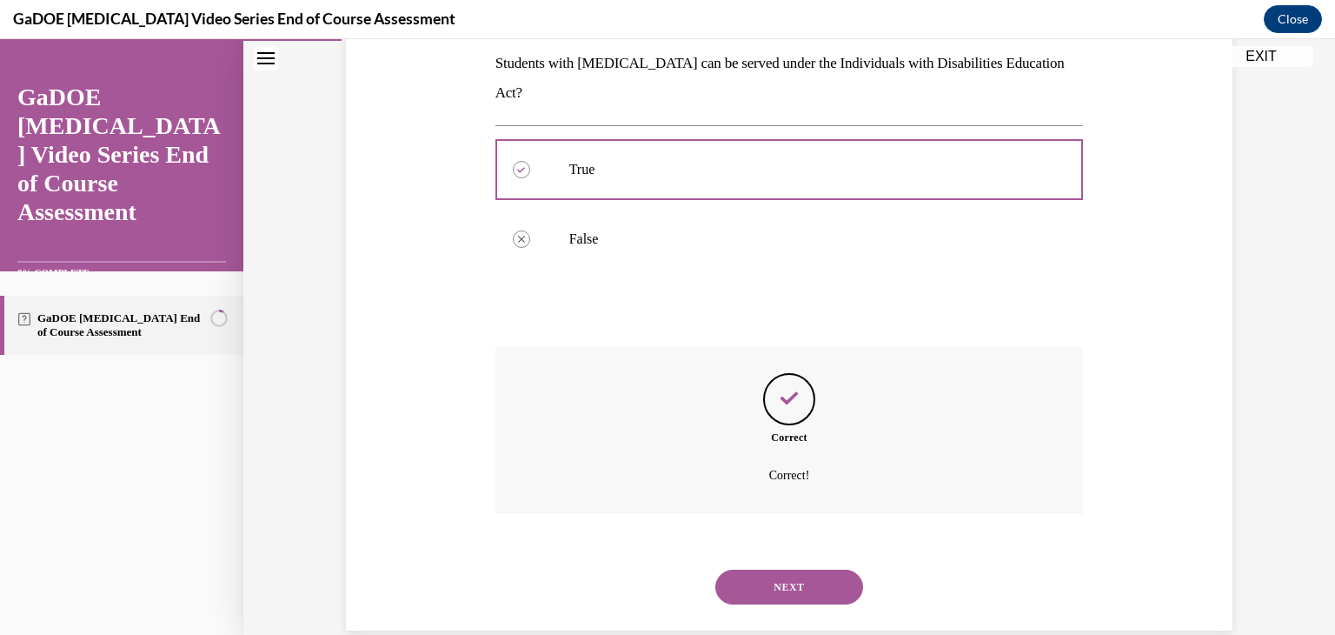
click at [774, 569] on button "NEXT" at bounding box center [789, 586] width 148 height 35
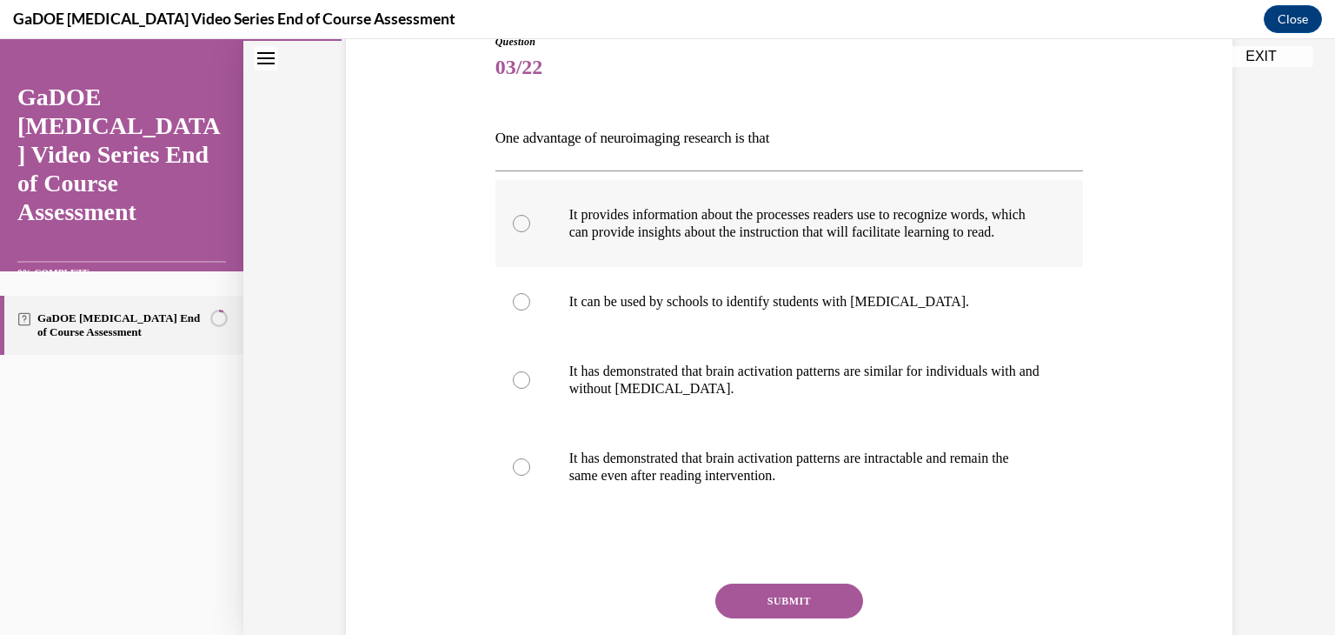
scroll to position [230, 0]
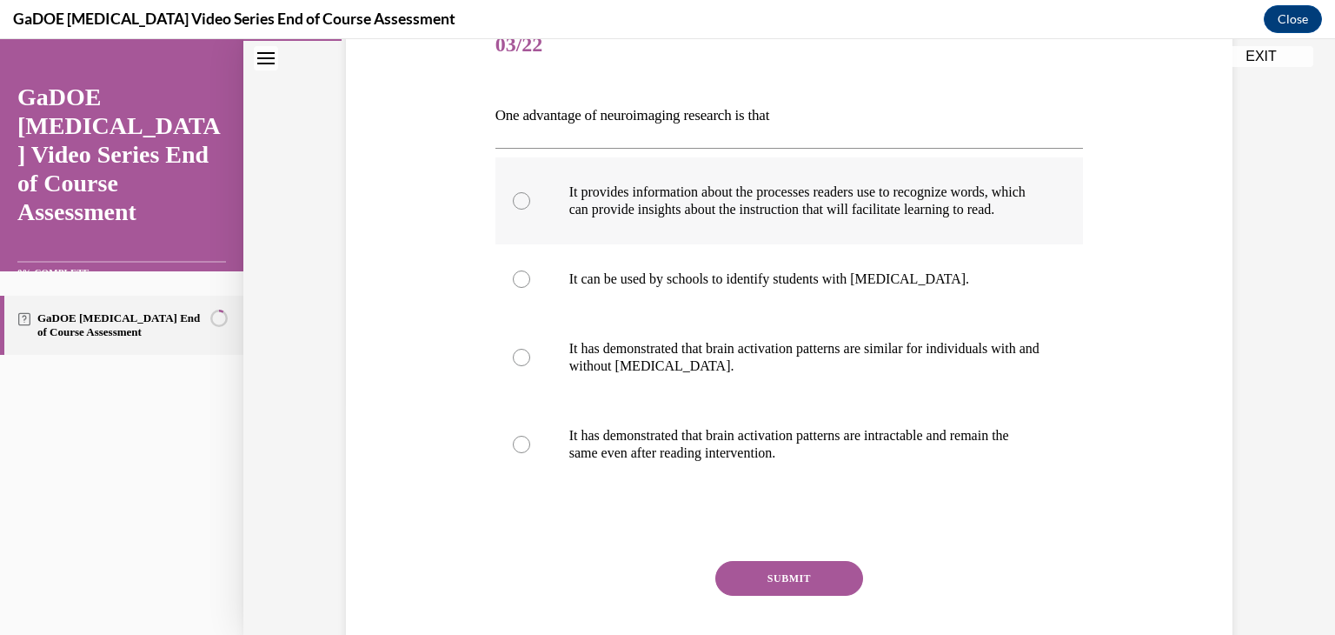
click at [775, 218] on p "It provides information about the processes readers use to recognize words, whi…" at bounding box center [804, 200] width 471 height 35
click at [530, 210] on input "It provides information about the processes readers use to recognize words, whi…" at bounding box center [521, 200] width 17 height 17
radio input "true"
click at [746, 592] on button "SUBMIT" at bounding box center [789, 578] width 148 height 35
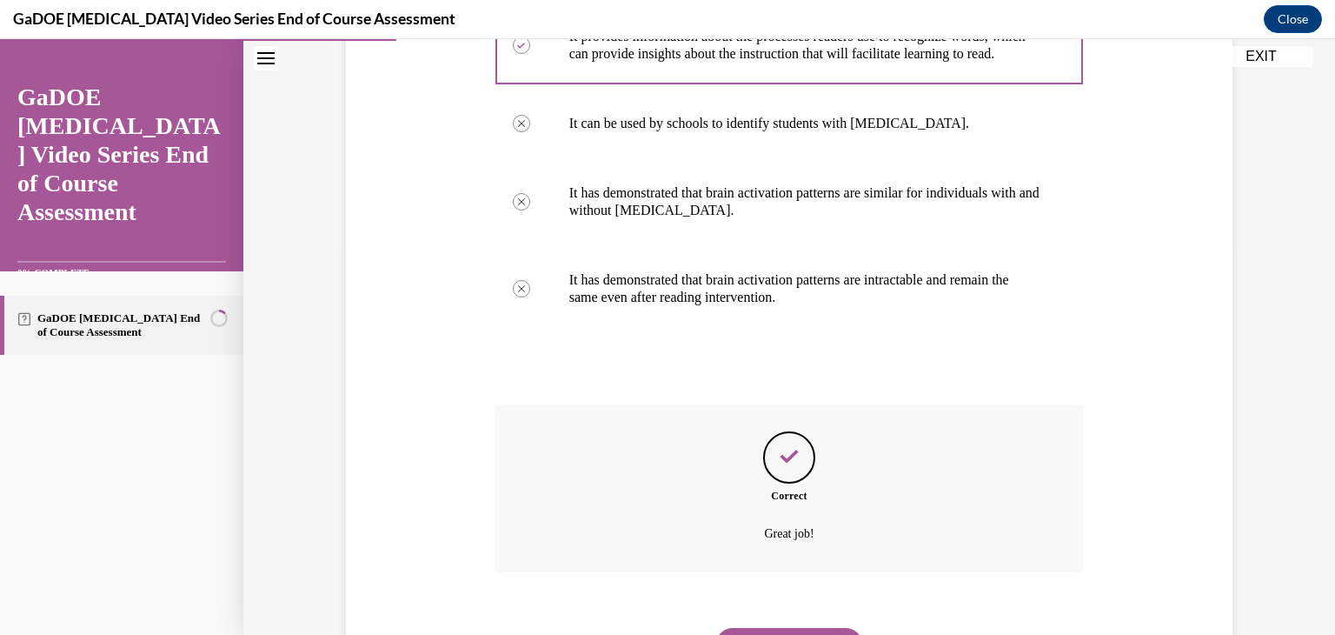
scroll to position [491, 0]
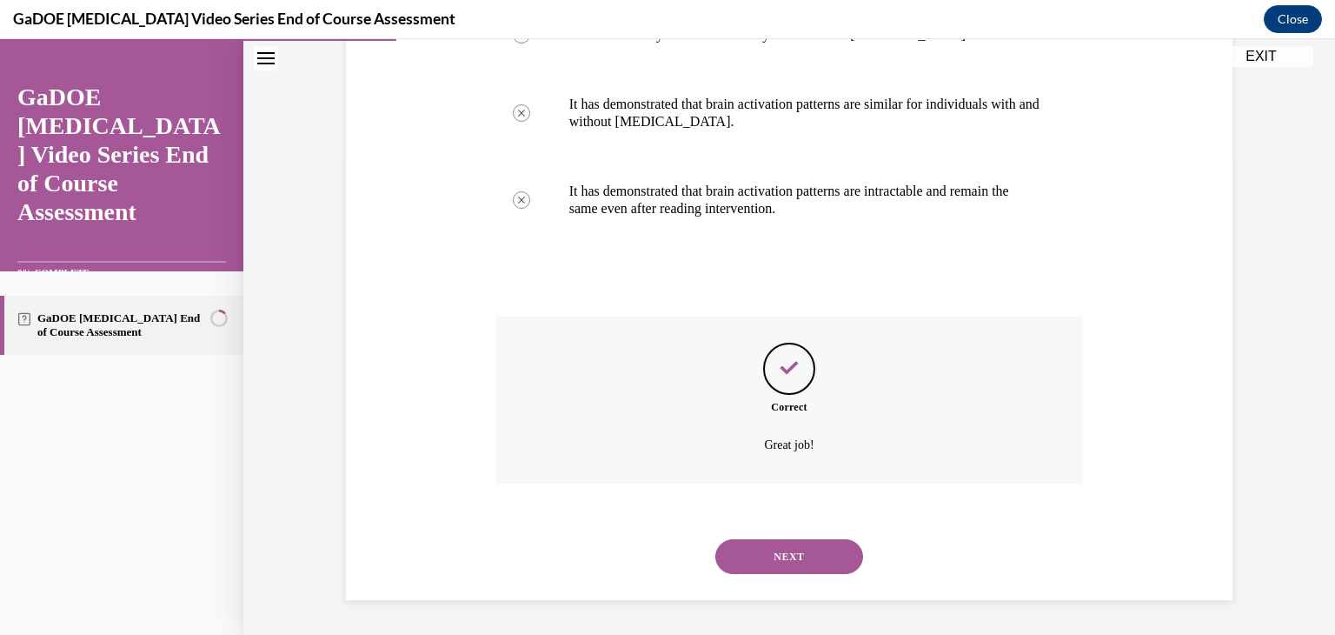
click at [801, 554] on button "NEXT" at bounding box center [789, 556] width 148 height 35
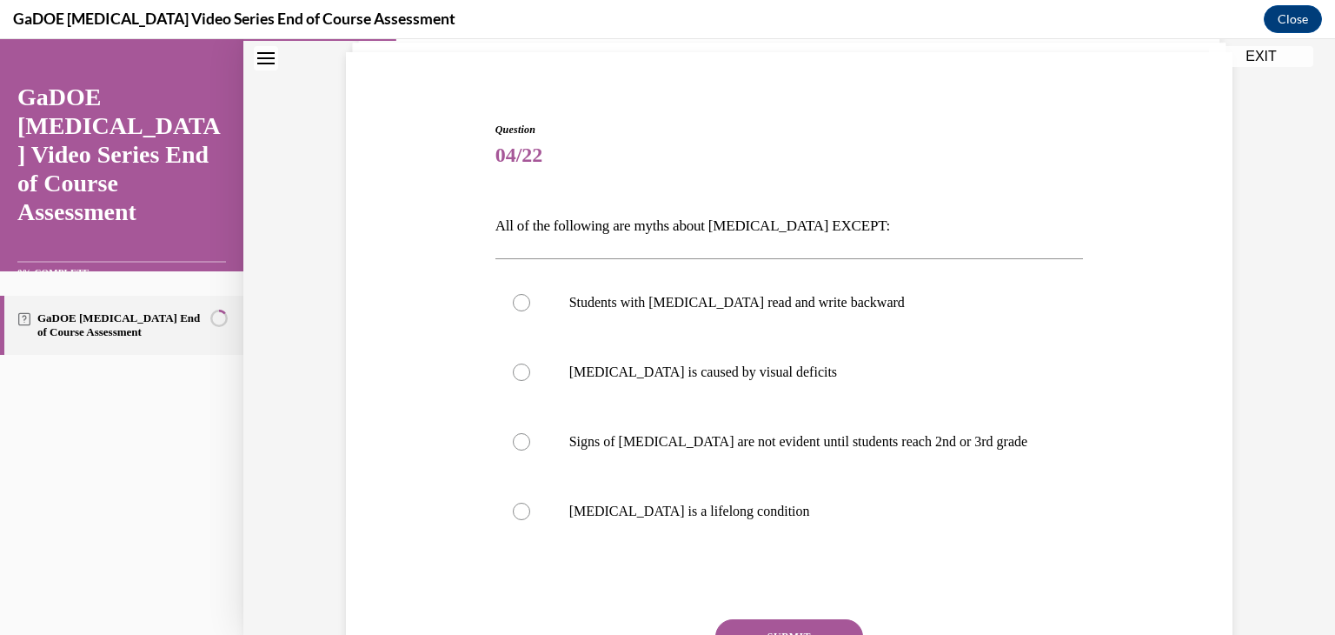
scroll to position [132, 0]
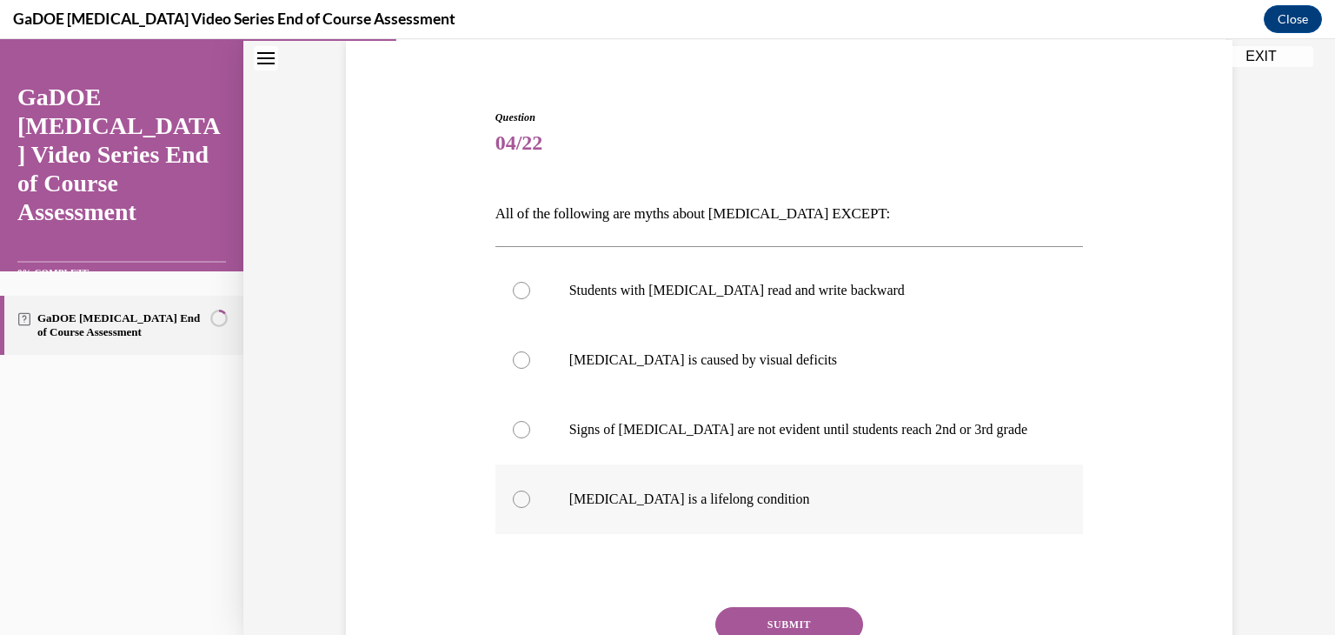
click at [633, 494] on p "Dyslexia is a lifelong condition" at bounding box center [804, 498] width 471 height 17
click at [530, 494] on input "Dyslexia is a lifelong condition" at bounding box center [521, 498] width 17 height 17
radio input "true"
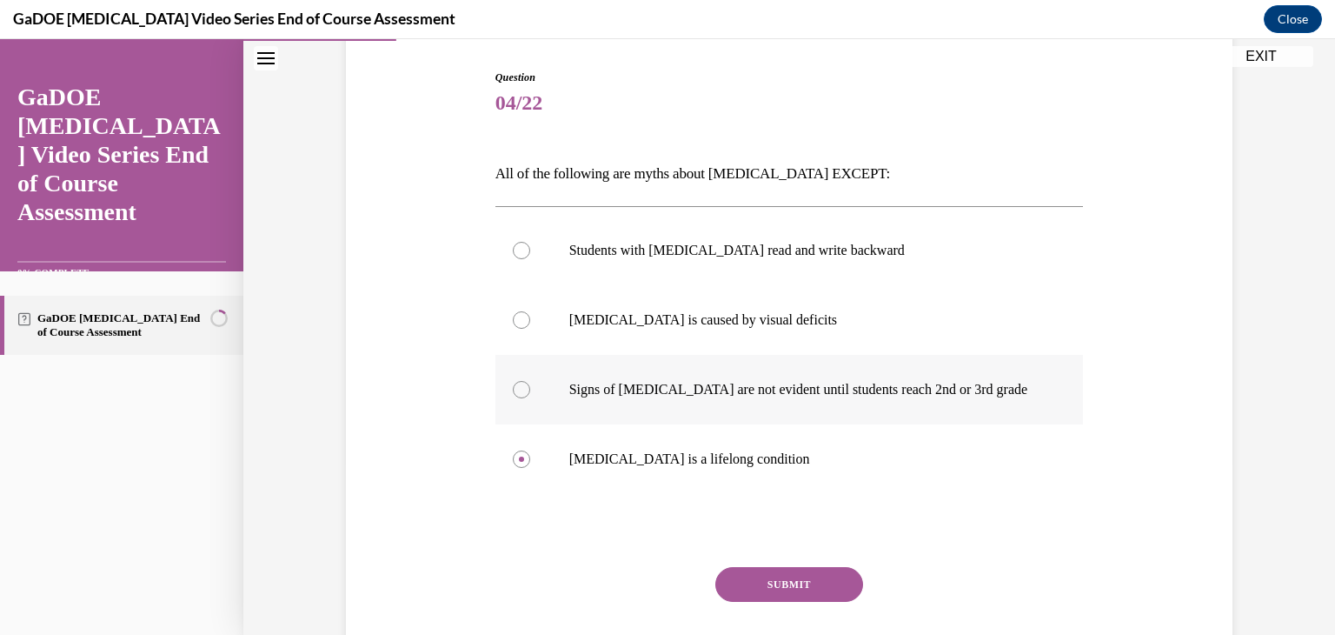
scroll to position [173, 0]
click at [647, 396] on p "Signs of dyslexia are not evident until students reach 2nd or 3rd grade" at bounding box center [804, 388] width 471 height 17
click at [530, 396] on input "Signs of dyslexia are not evident until students reach 2nd or 3rd grade" at bounding box center [521, 388] width 17 height 17
radio input "true"
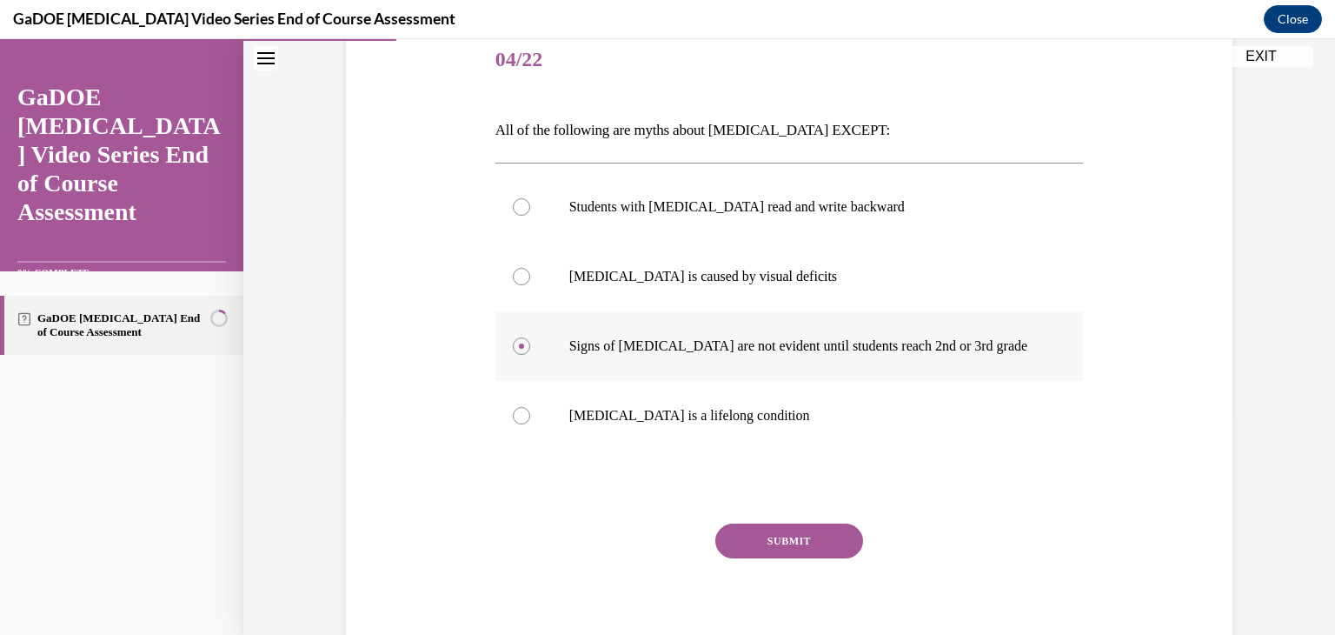
scroll to position [217, 0]
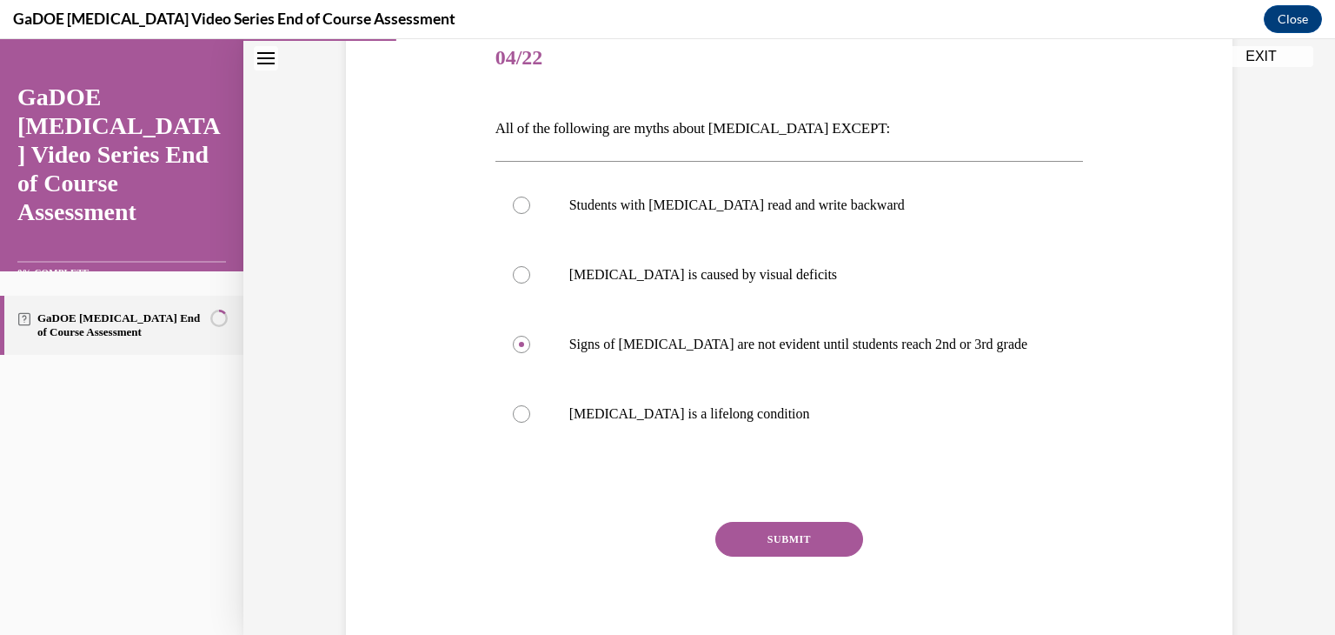
click at [734, 535] on button "SUBMIT" at bounding box center [789, 539] width 148 height 35
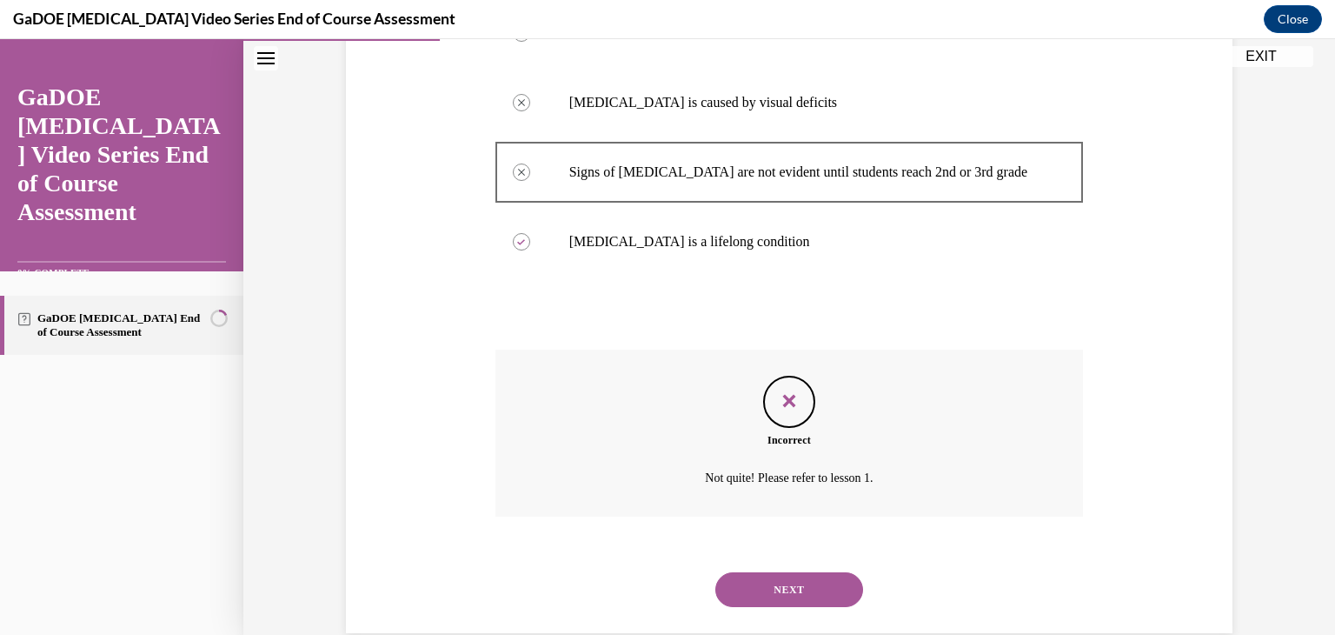
scroll to position [422, 0]
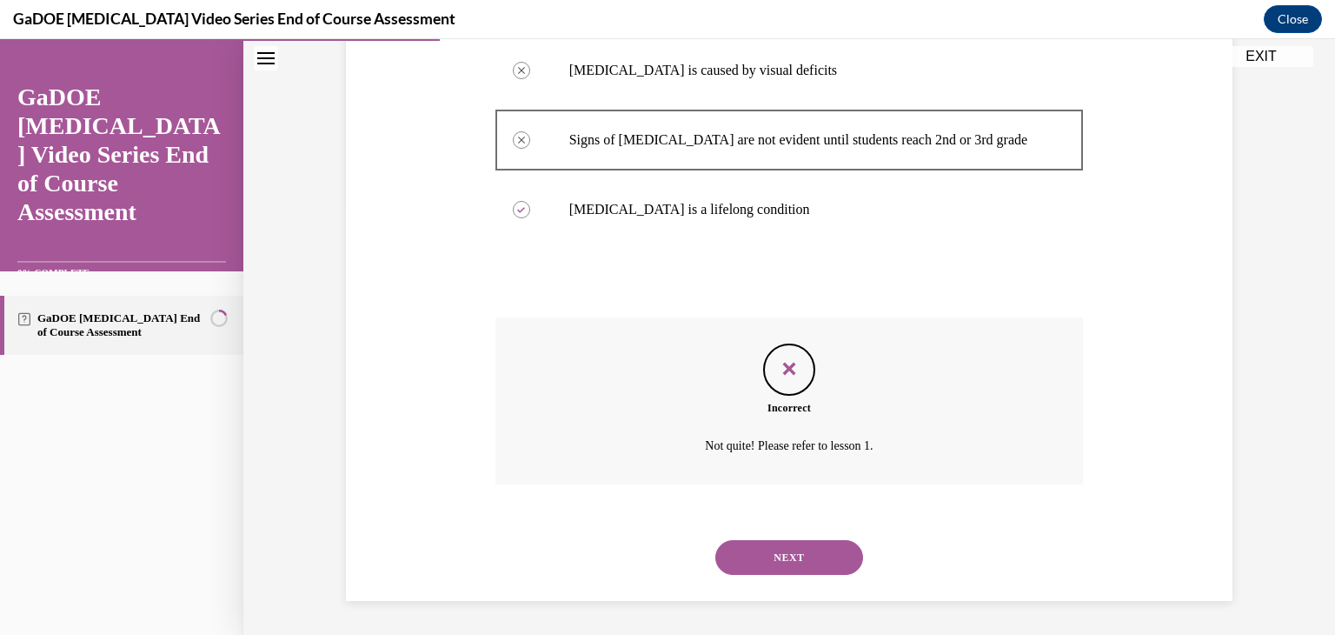
click at [741, 559] on button "NEXT" at bounding box center [789, 557] width 148 height 35
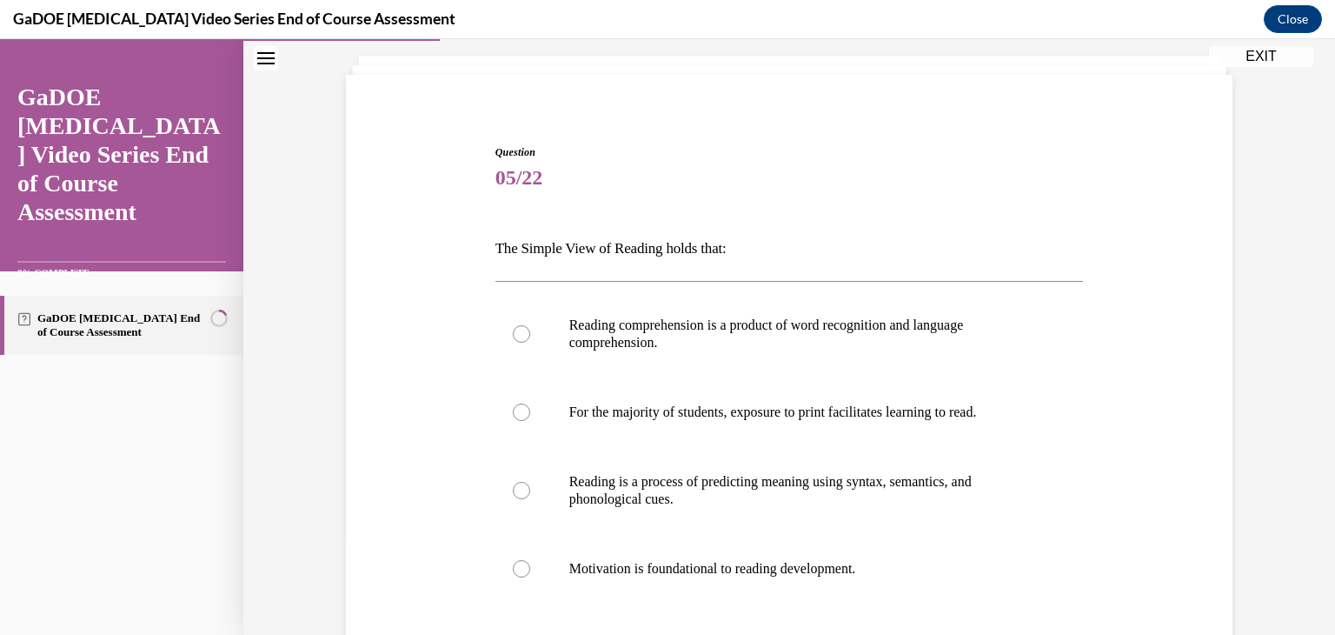
scroll to position [160, 0]
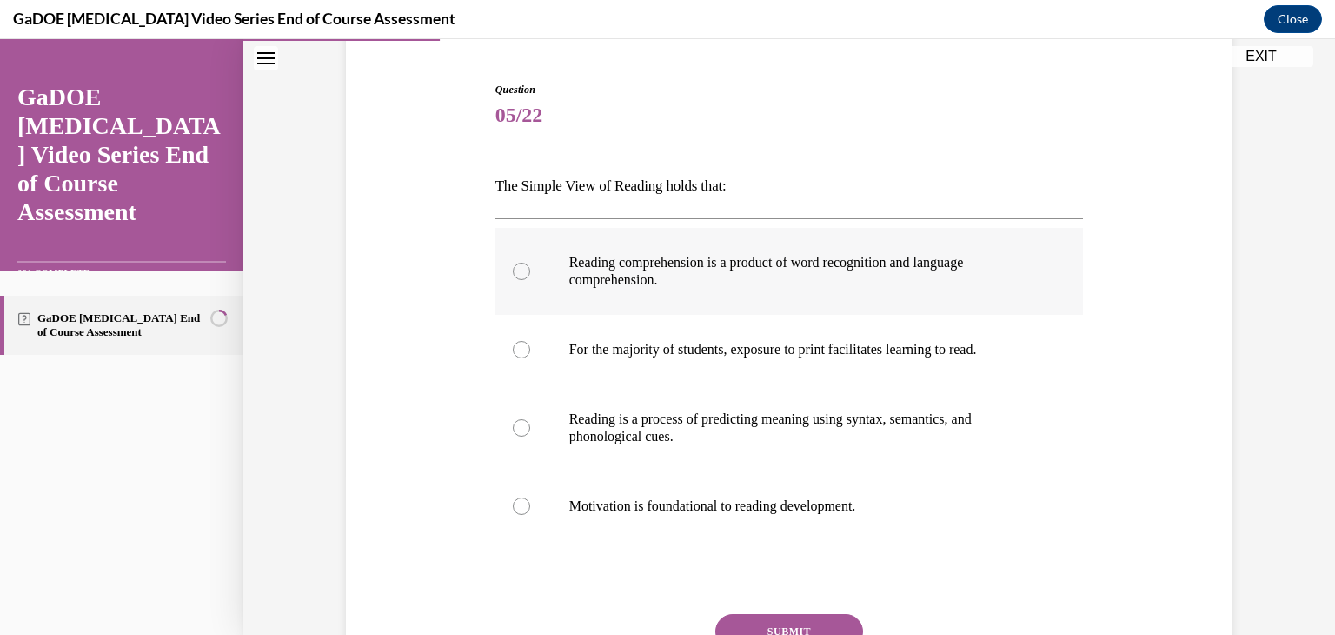
click at [678, 282] on p "Reading comprehension is a product of word recognition and language comprehensi…" at bounding box center [804, 271] width 471 height 35
click at [530, 280] on input "Reading comprehension is a product of word recognition and language comprehensi…" at bounding box center [521, 271] width 17 height 17
radio input "true"
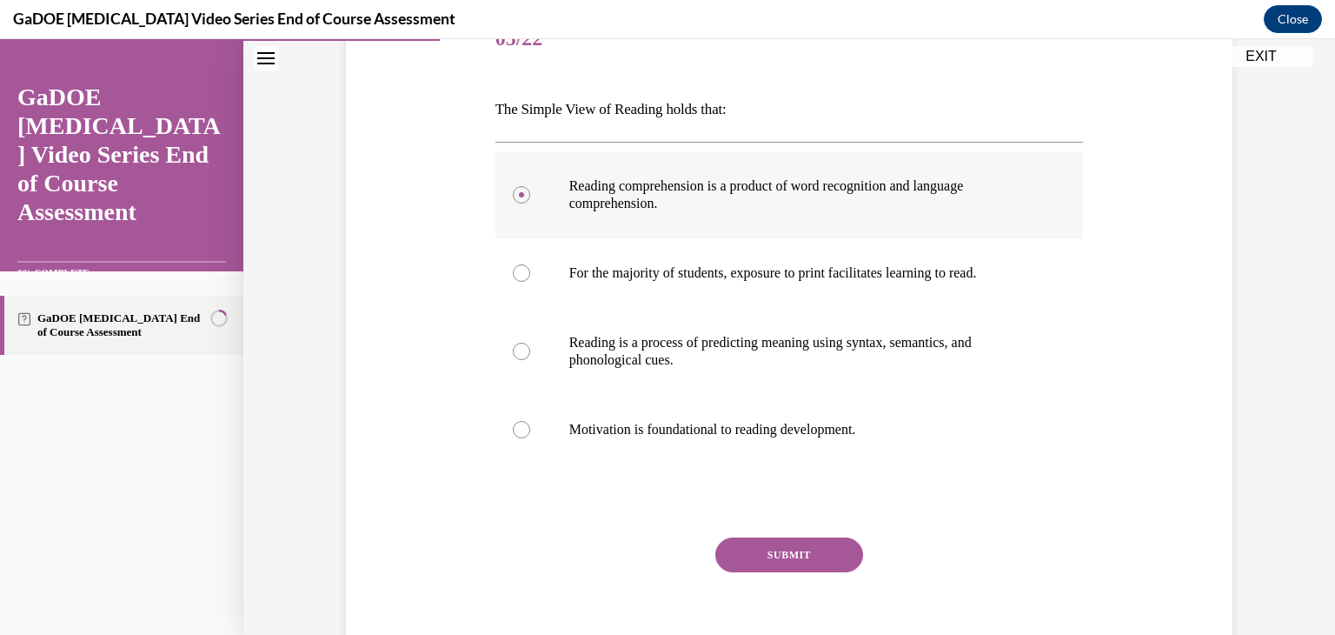
scroll to position [247, 0]
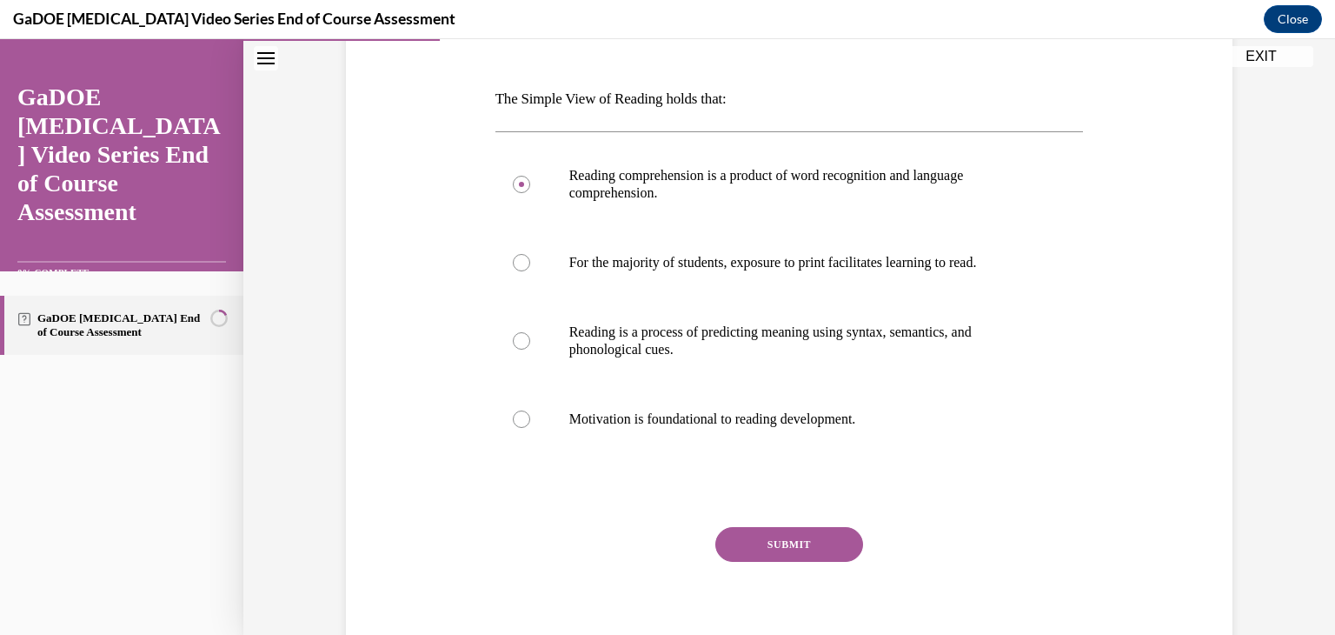
click at [748, 548] on button "SUBMIT" at bounding box center [789, 544] width 148 height 35
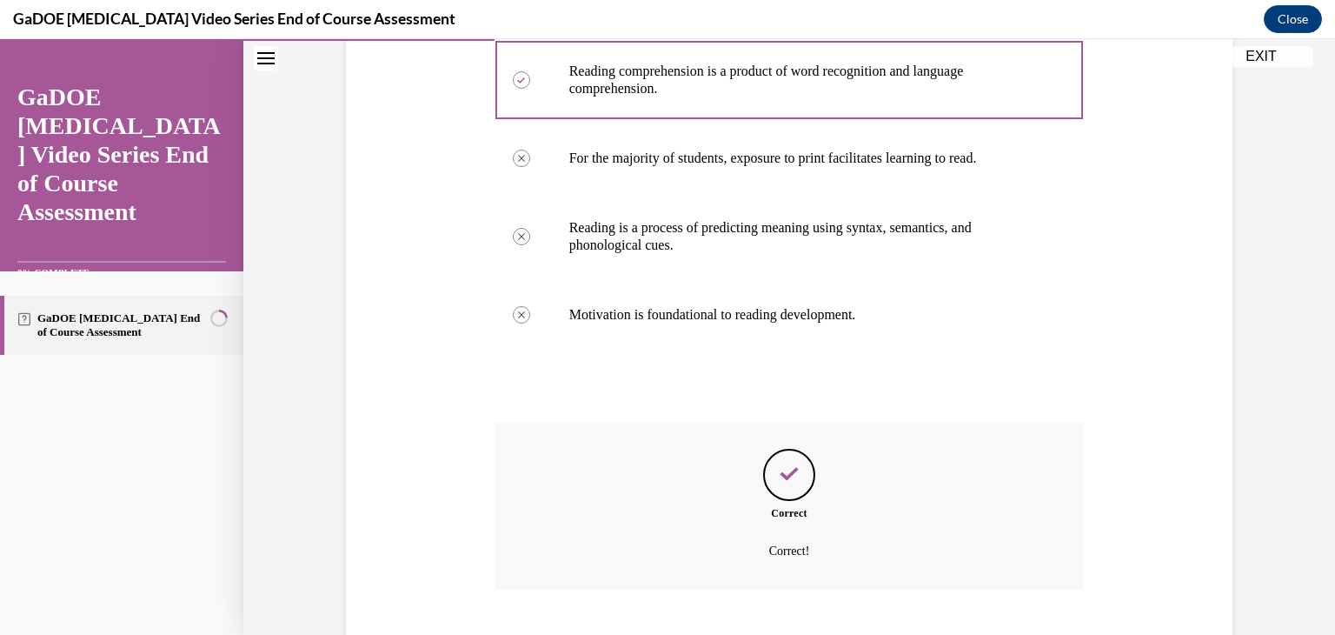
scroll to position [456, 0]
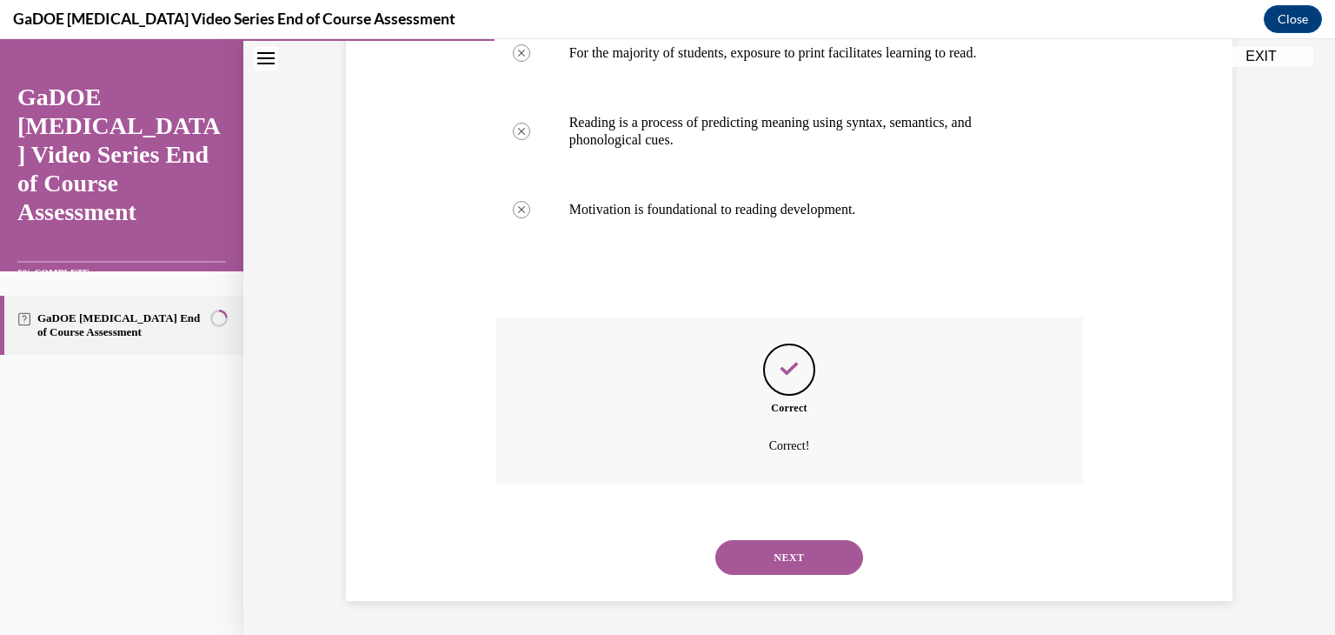
click at [751, 563] on button "NEXT" at bounding box center [789, 557] width 148 height 35
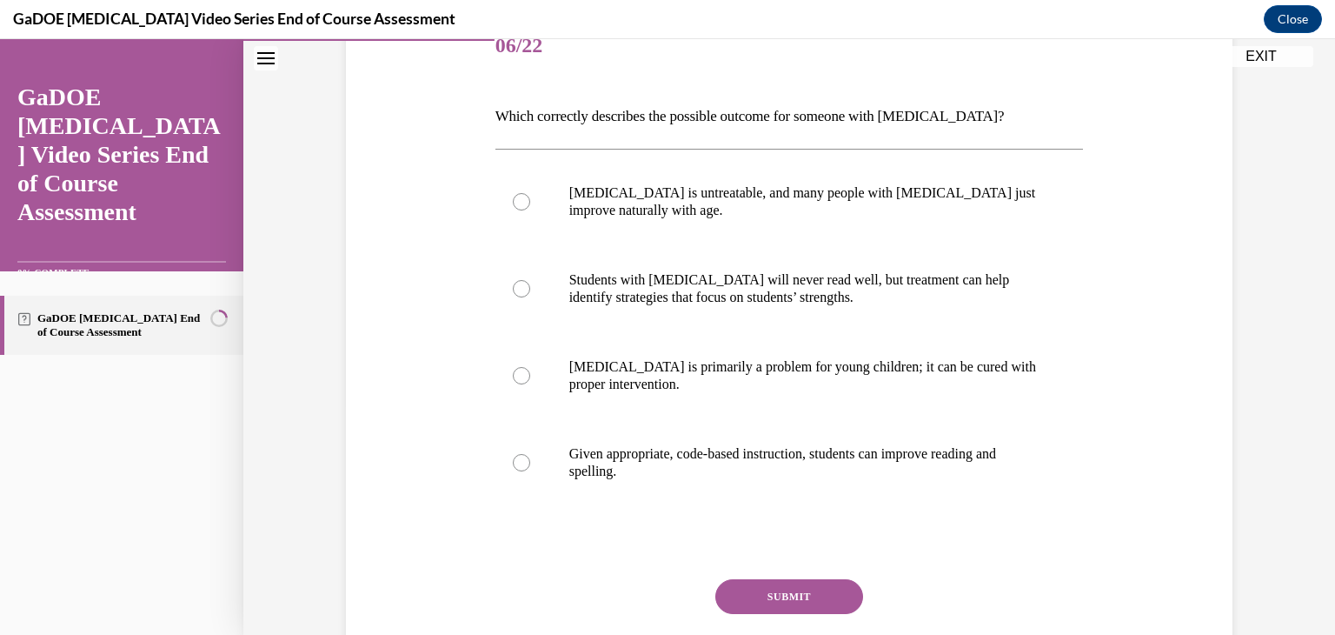
scroll to position [229, 0]
click at [640, 466] on p "Given appropriate, code-based instruction, students can improve reading and spe…" at bounding box center [804, 462] width 471 height 35
click at [530, 466] on input "Given appropriate, code-based instruction, students can improve reading and spe…" at bounding box center [521, 462] width 17 height 17
radio input "true"
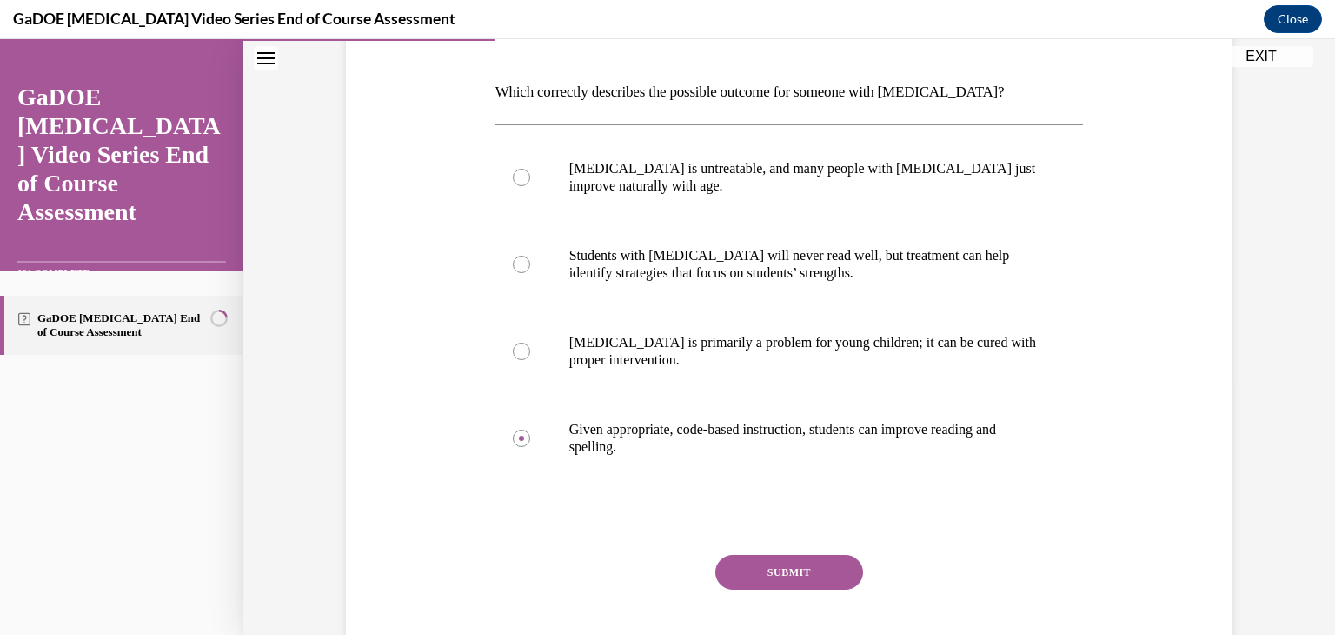
click at [762, 569] on button "SUBMIT" at bounding box center [789, 572] width 148 height 35
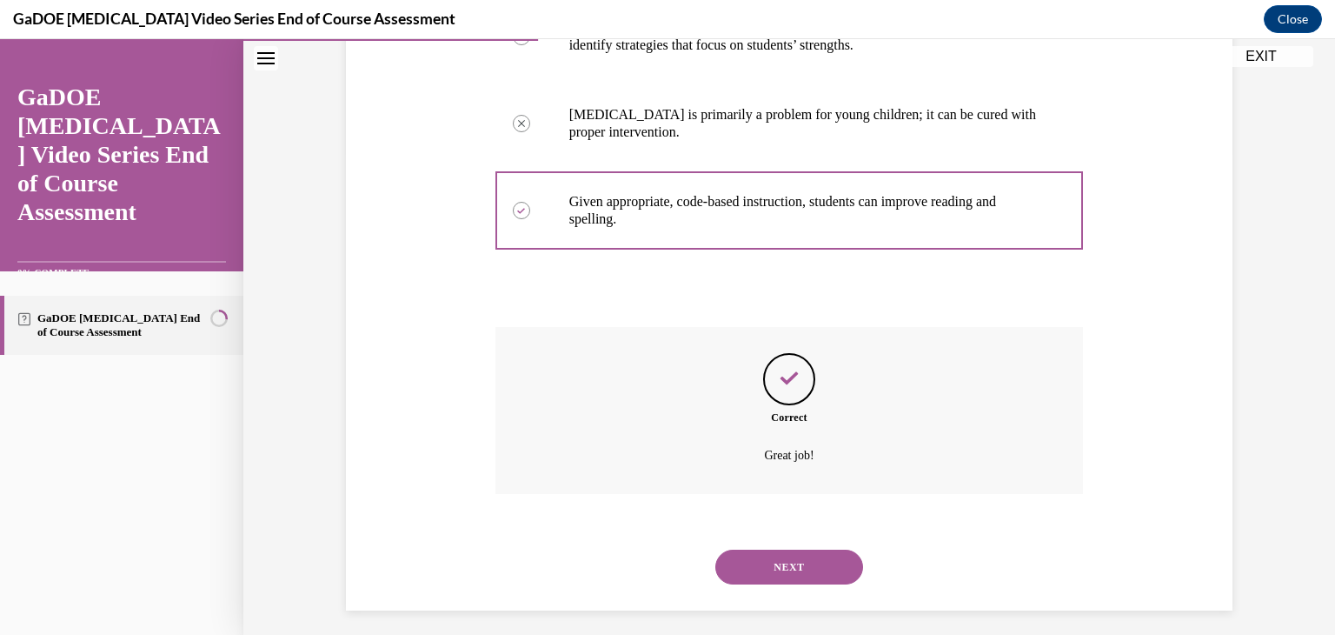
scroll to position [491, 0]
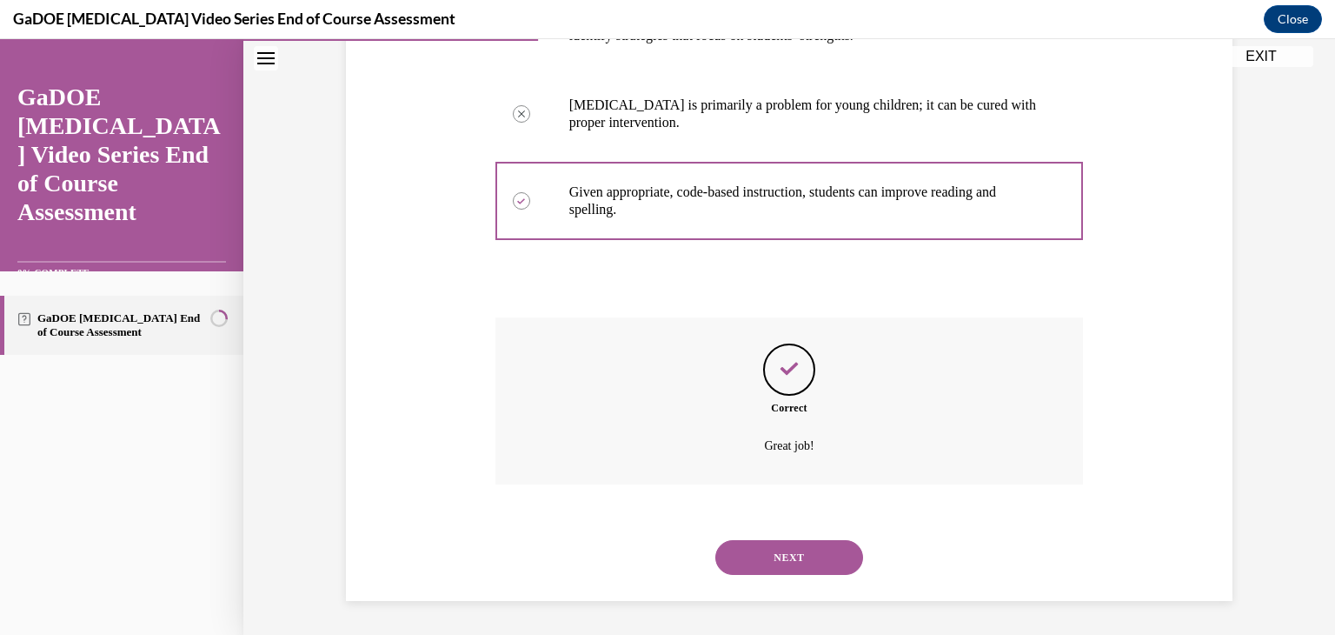
click at [748, 568] on button "NEXT" at bounding box center [789, 557] width 148 height 35
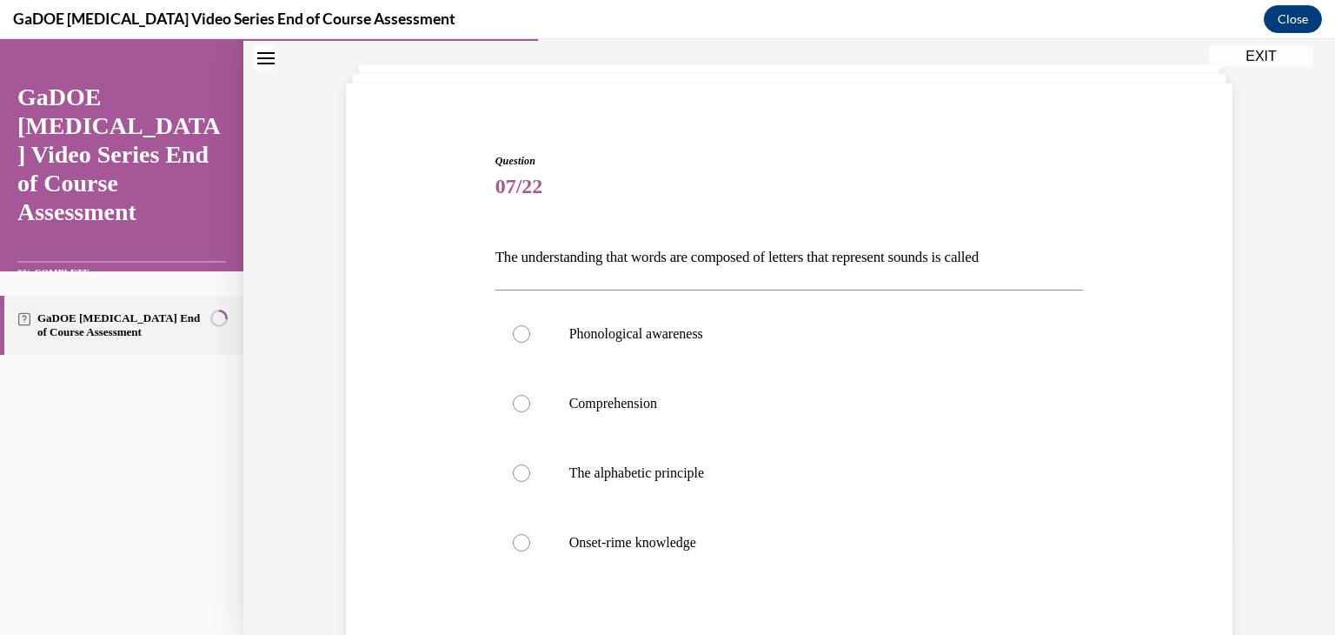
scroll to position [90, 0]
click at [629, 475] on p "The alphabetic principle" at bounding box center [804, 471] width 471 height 17
click at [530, 475] on input "The alphabetic principle" at bounding box center [521, 471] width 17 height 17
radio input "true"
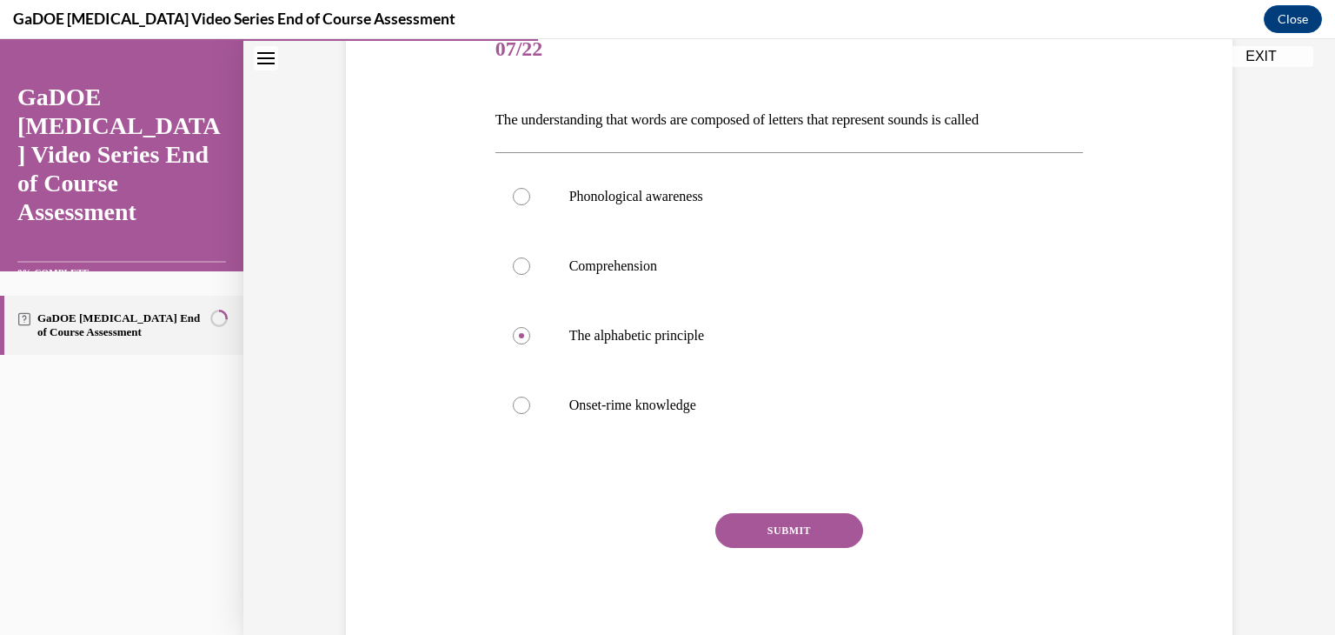
click at [798, 525] on button "SUBMIT" at bounding box center [789, 530] width 148 height 35
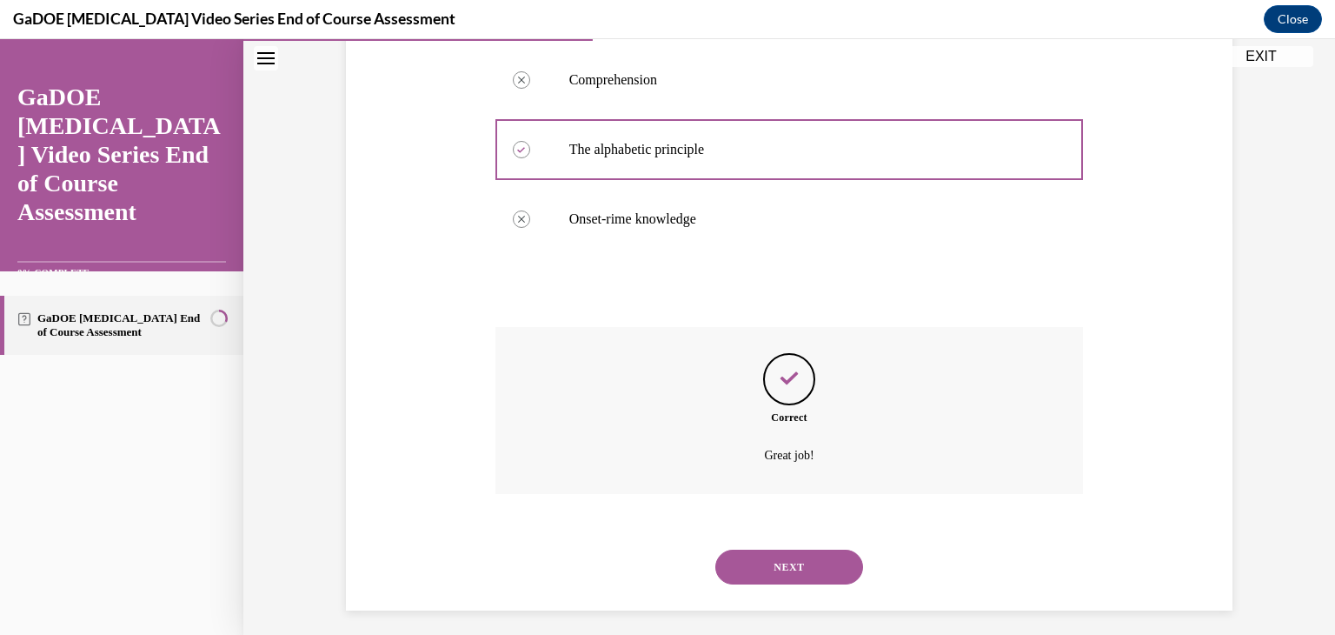
scroll to position [422, 0]
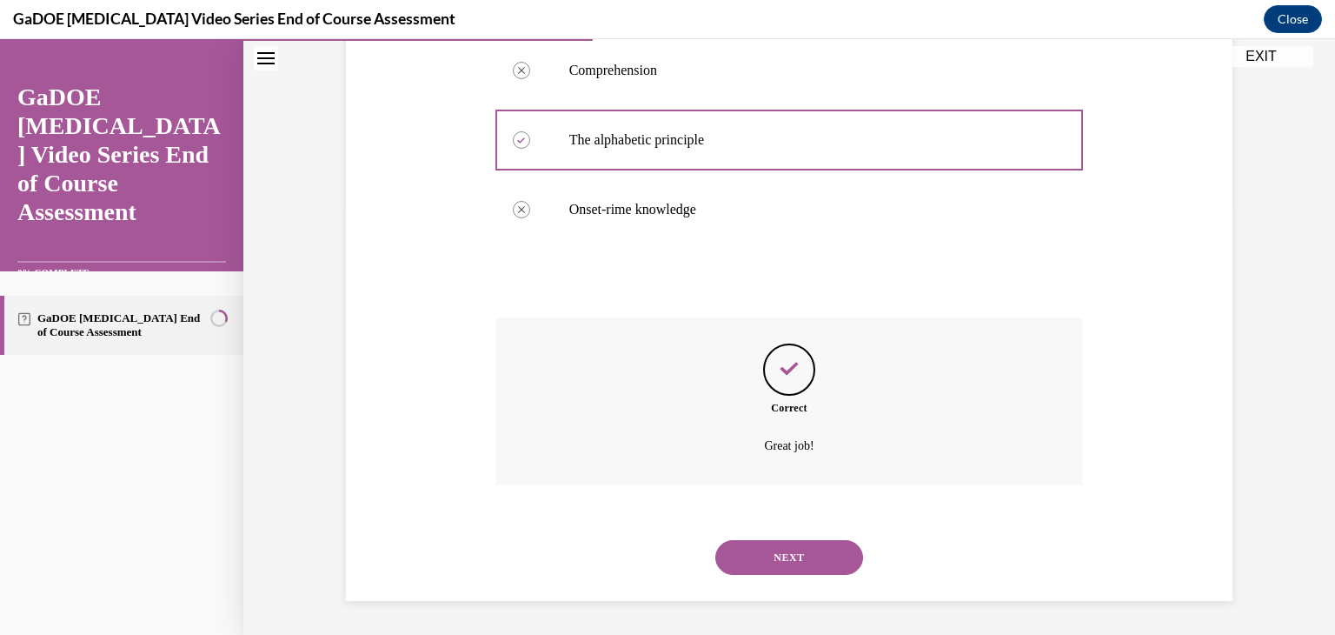
click at [758, 554] on button "NEXT" at bounding box center [789, 557] width 148 height 35
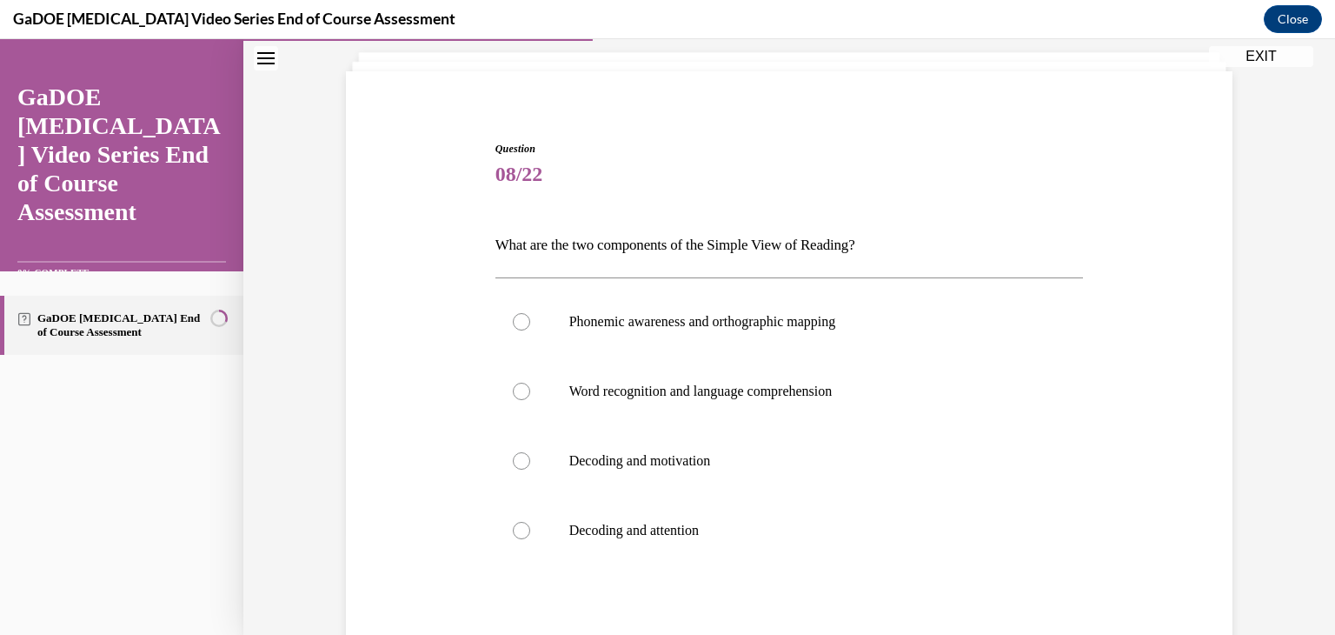
scroll to position [104, 0]
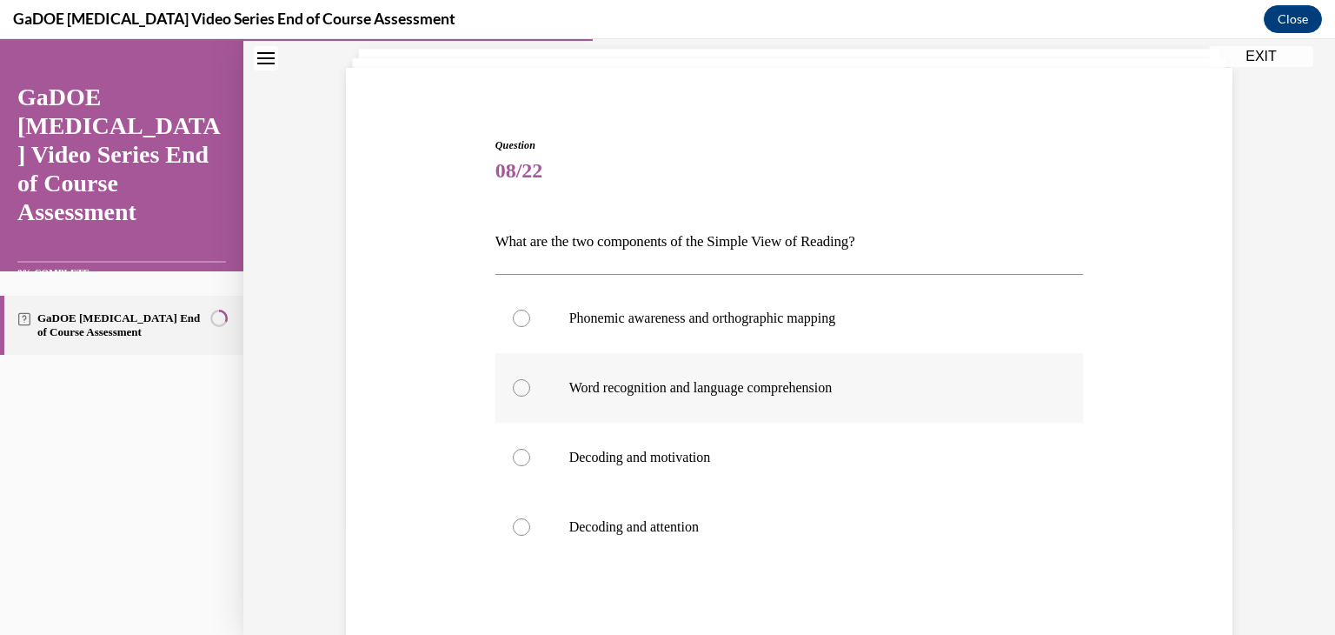
click at [622, 401] on label "Word recognition and language comprehension" at bounding box center [790, 388] width 589 height 70
click at [530, 396] on input "Word recognition and language comprehension" at bounding box center [521, 387] width 17 height 17
radio input "true"
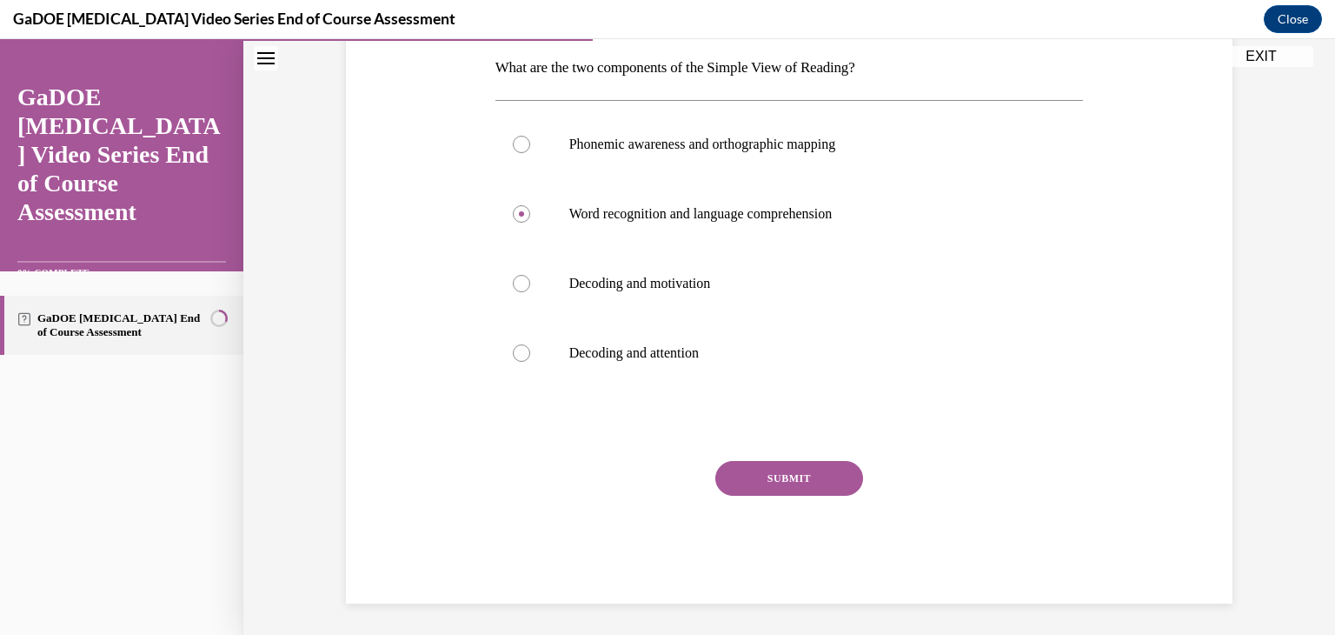
scroll to position [282, 0]
click at [733, 469] on button "SUBMIT" at bounding box center [789, 474] width 148 height 35
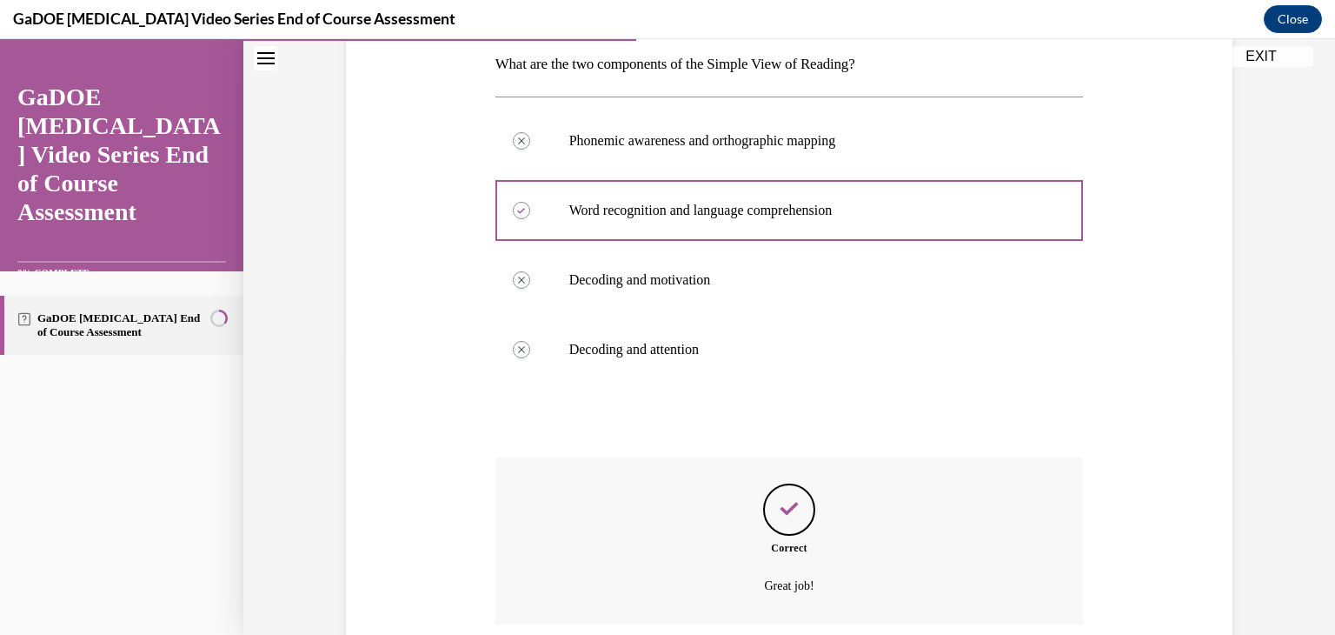
scroll to position [422, 0]
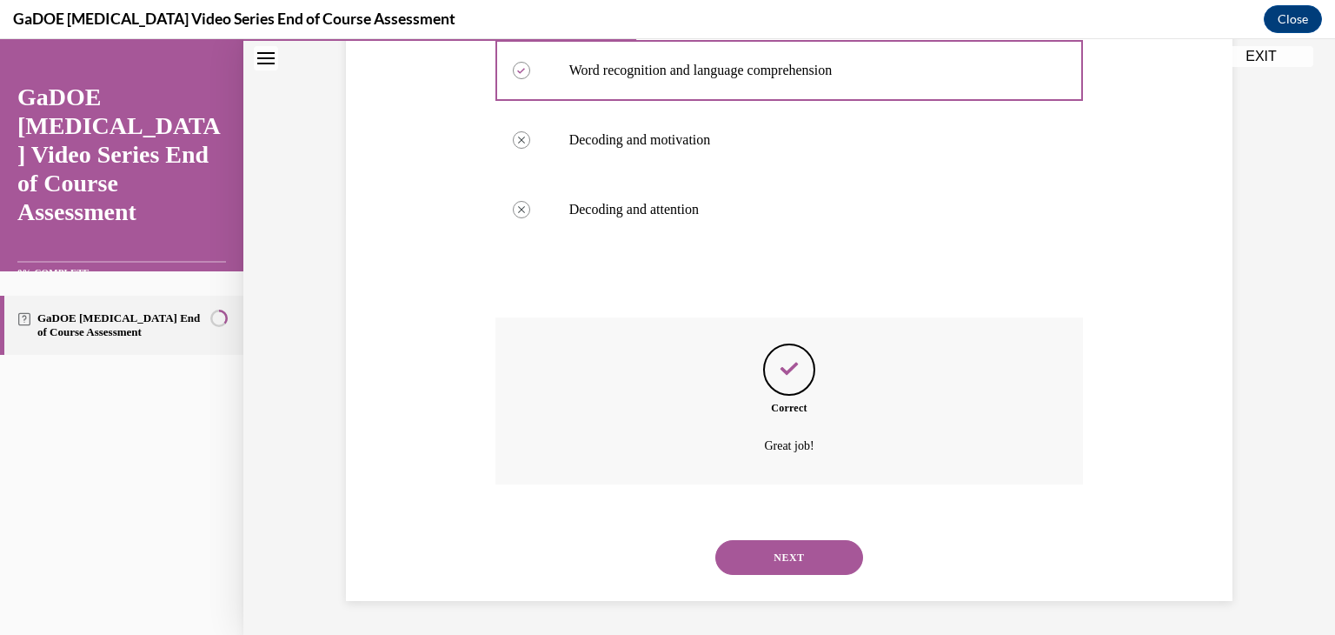
click at [756, 558] on button "NEXT" at bounding box center [789, 557] width 148 height 35
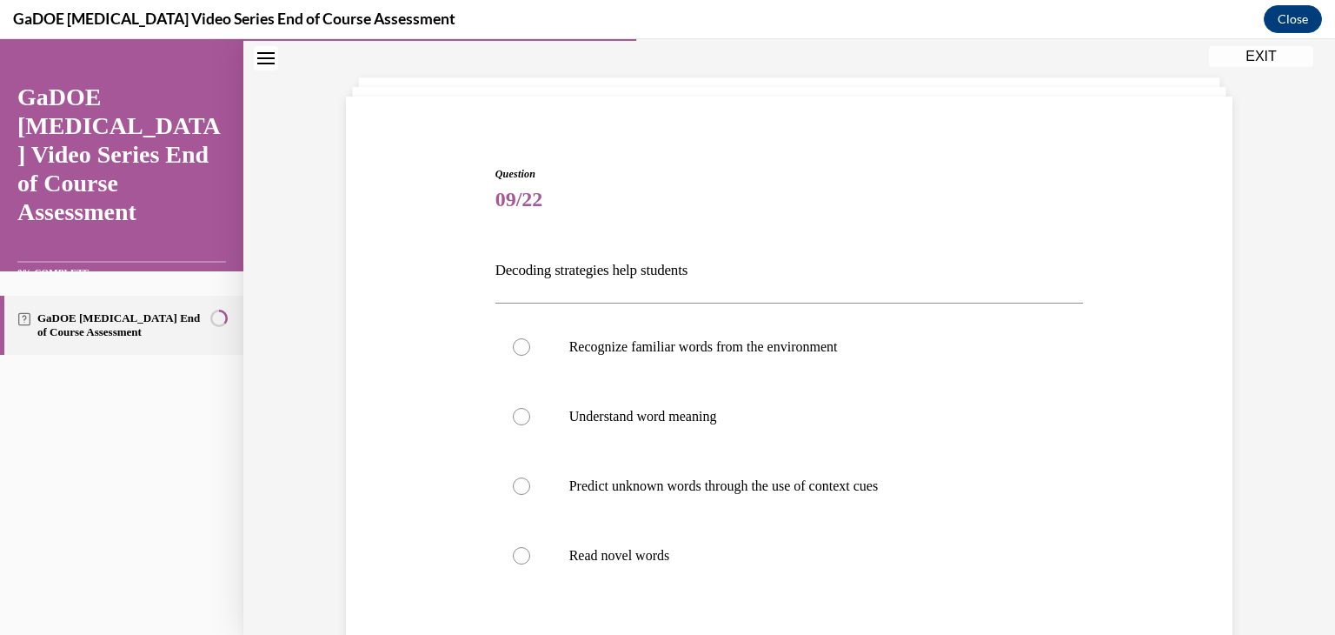
scroll to position [85, 0]
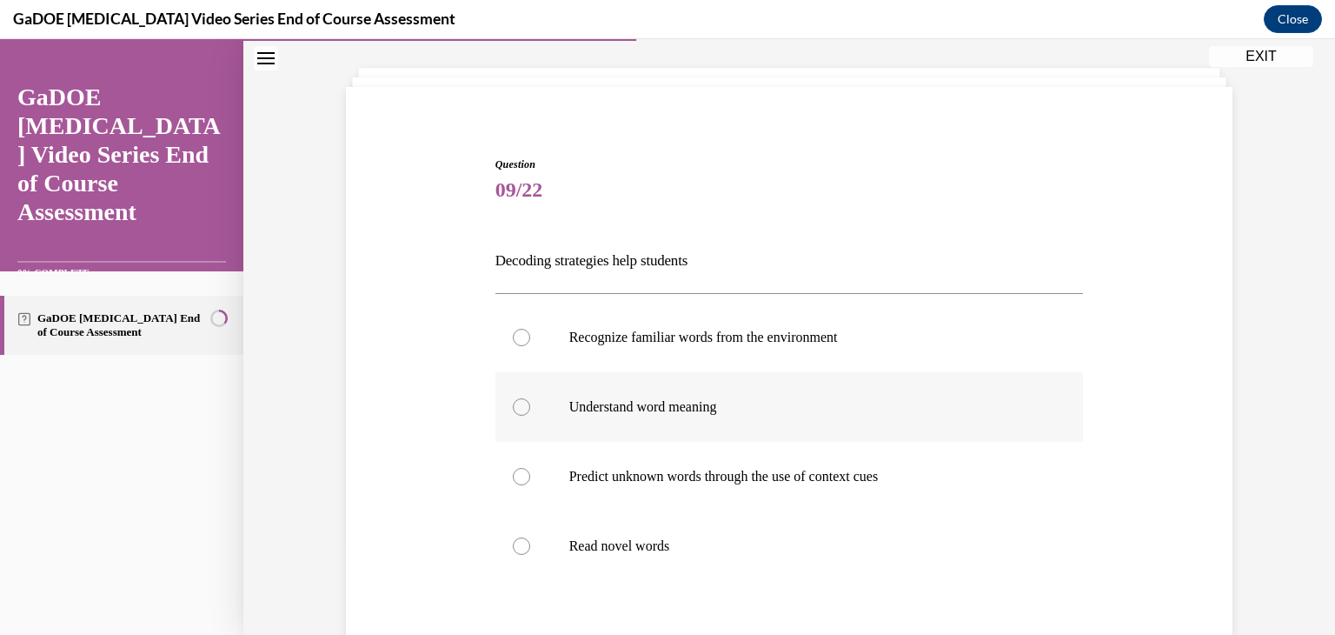
click at [673, 416] on label "Understand word meaning" at bounding box center [790, 407] width 589 height 70
click at [530, 416] on input "Understand word meaning" at bounding box center [521, 406] width 17 height 17
radio input "true"
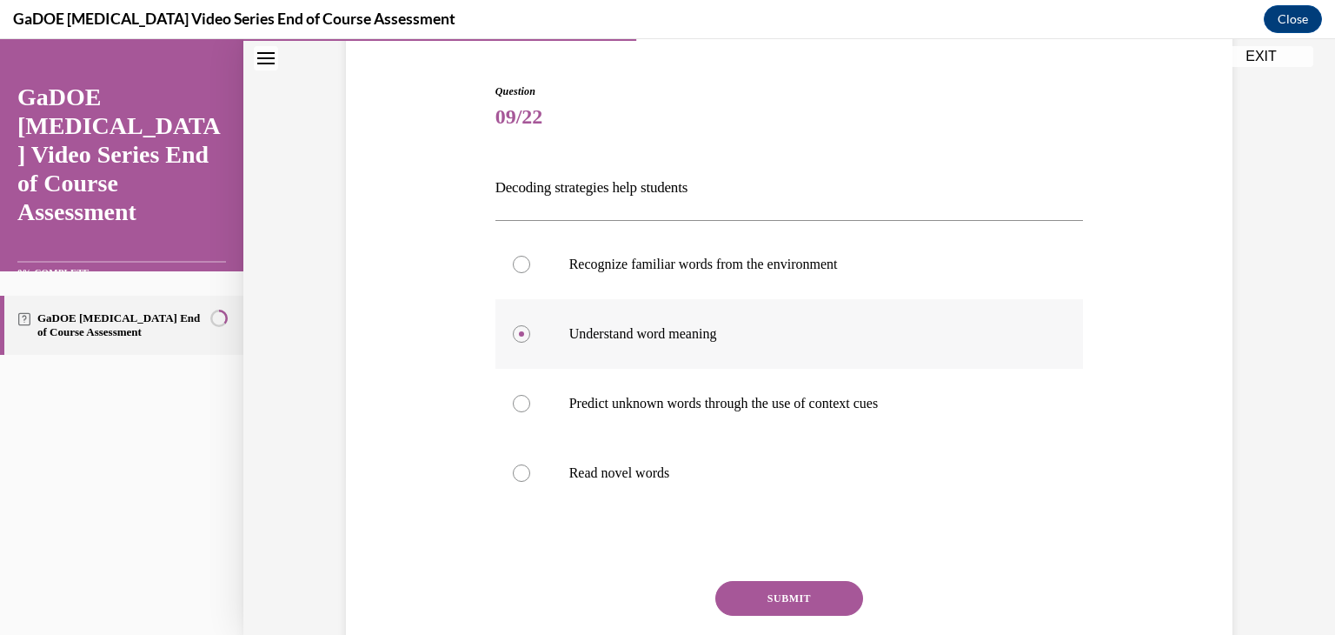
scroll to position [187, 0]
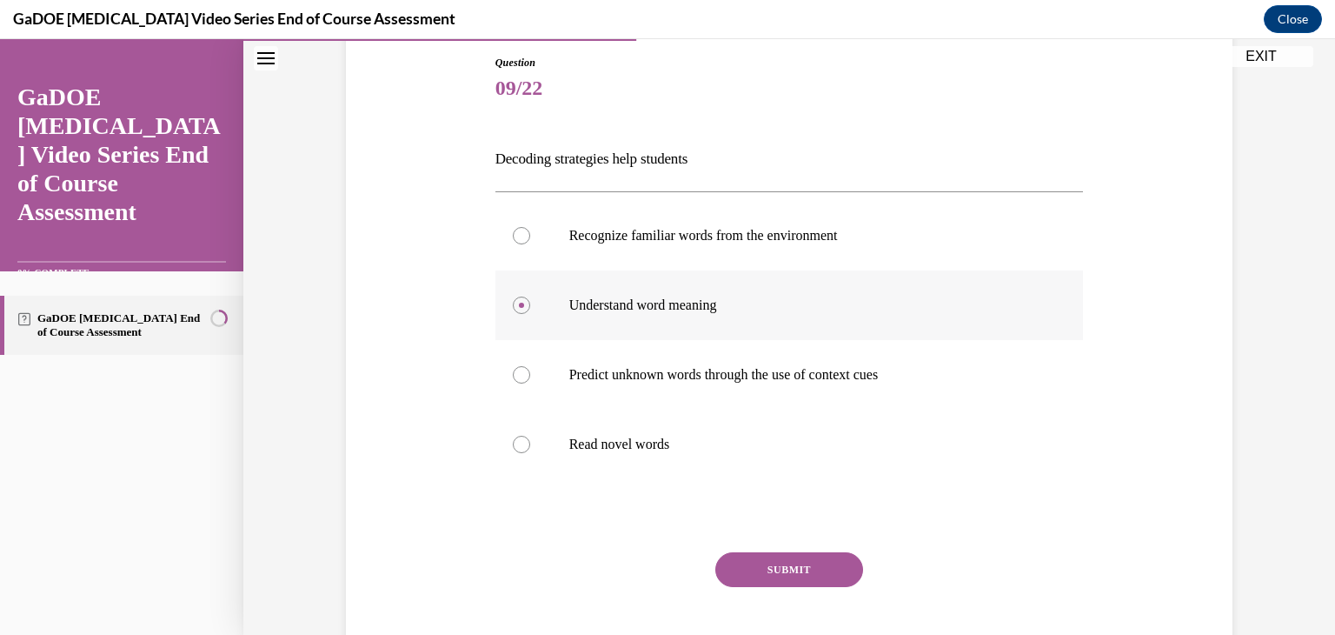
click at [655, 321] on label "Understand word meaning" at bounding box center [790, 305] width 589 height 70
click at [530, 314] on input "Understand word meaning" at bounding box center [521, 304] width 17 height 17
click at [574, 429] on label "Read novel words" at bounding box center [790, 444] width 589 height 70
click at [530, 436] on input "Read novel words" at bounding box center [521, 444] width 17 height 17
radio input "true"
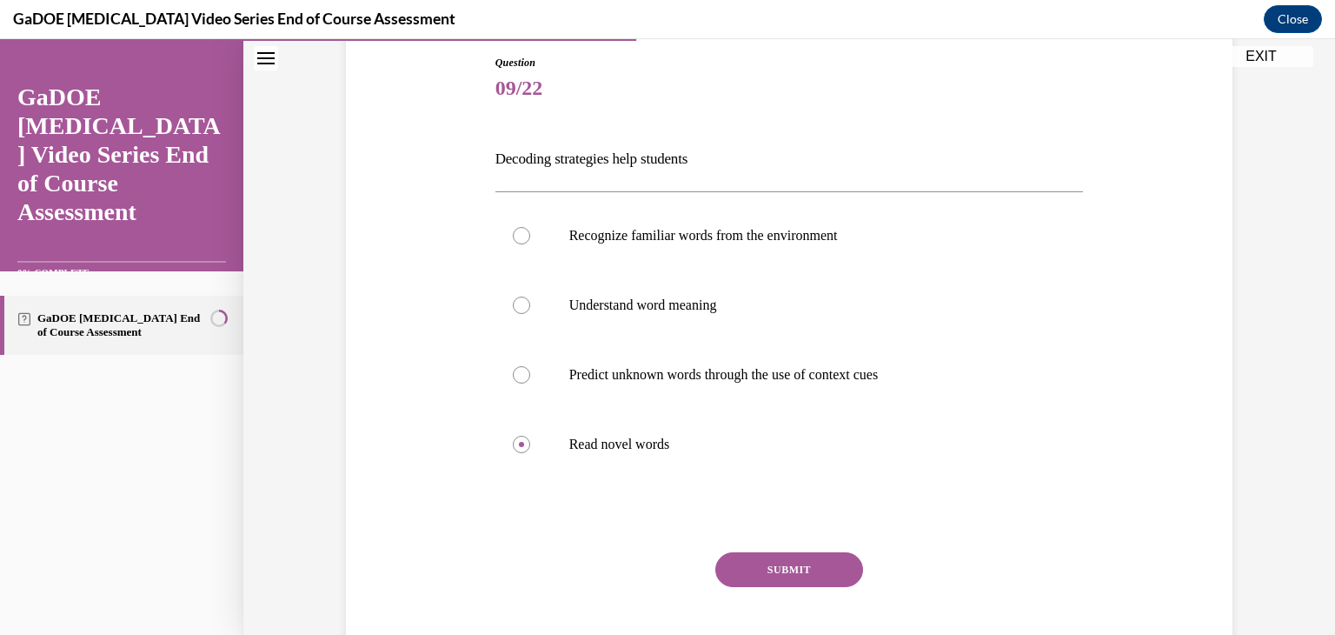
click at [737, 570] on button "SUBMIT" at bounding box center [789, 569] width 148 height 35
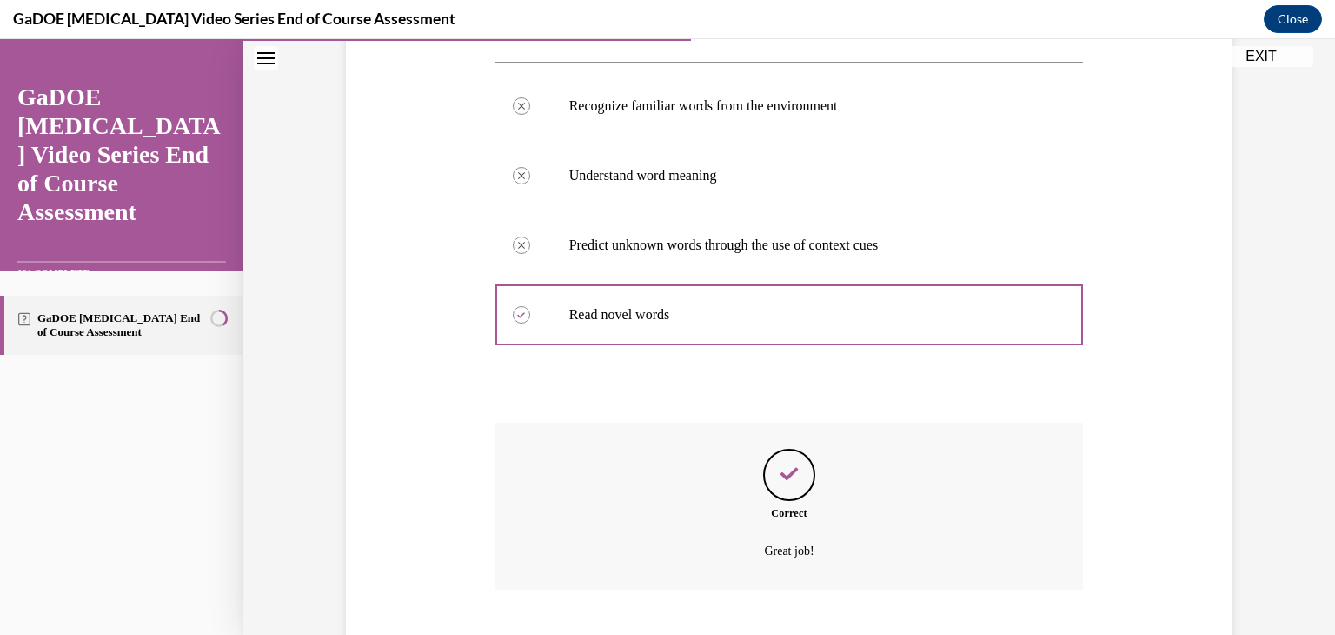
scroll to position [422, 0]
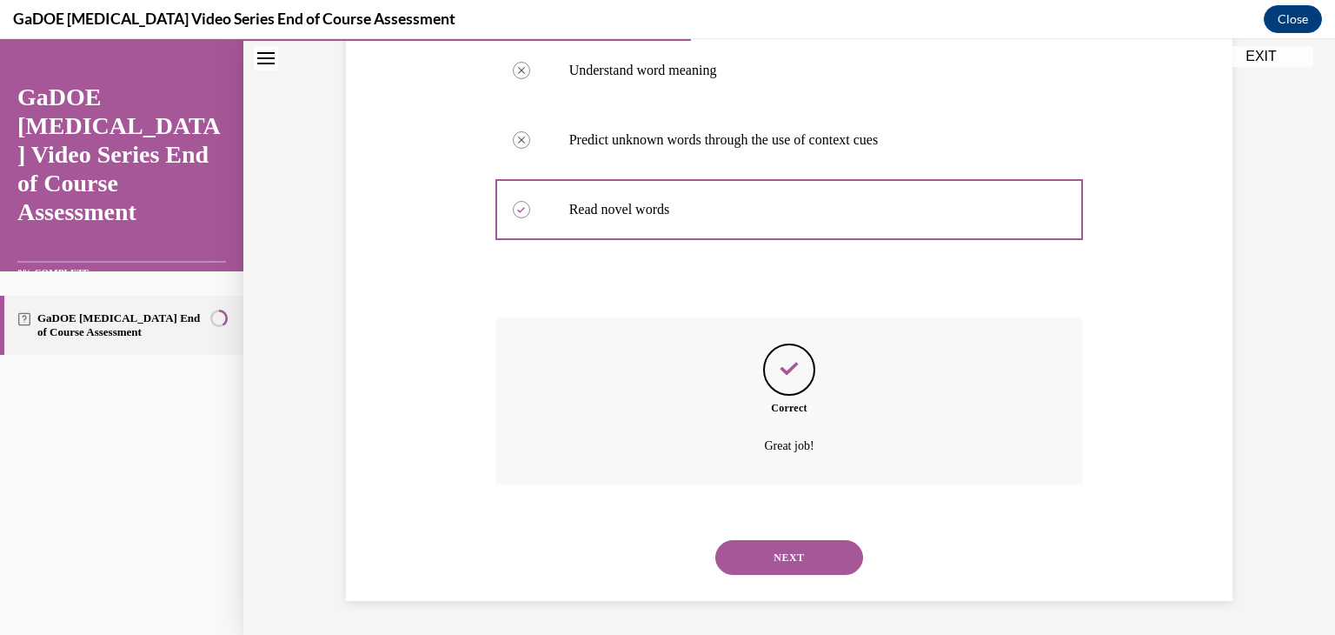
click at [778, 548] on button "NEXT" at bounding box center [789, 557] width 148 height 35
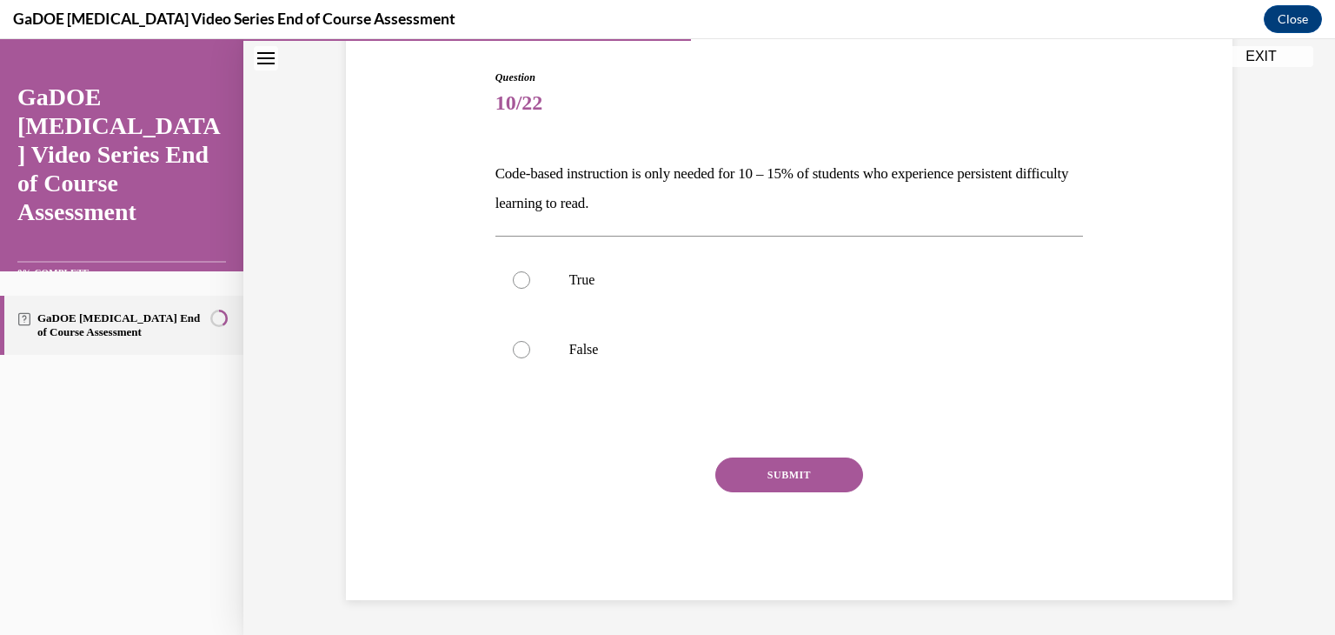
scroll to position [172, 0]
click at [628, 356] on p "False" at bounding box center [804, 349] width 471 height 17
click at [530, 356] on input "False" at bounding box center [521, 349] width 17 height 17
radio input "true"
click at [755, 465] on button "SUBMIT" at bounding box center [789, 474] width 148 height 35
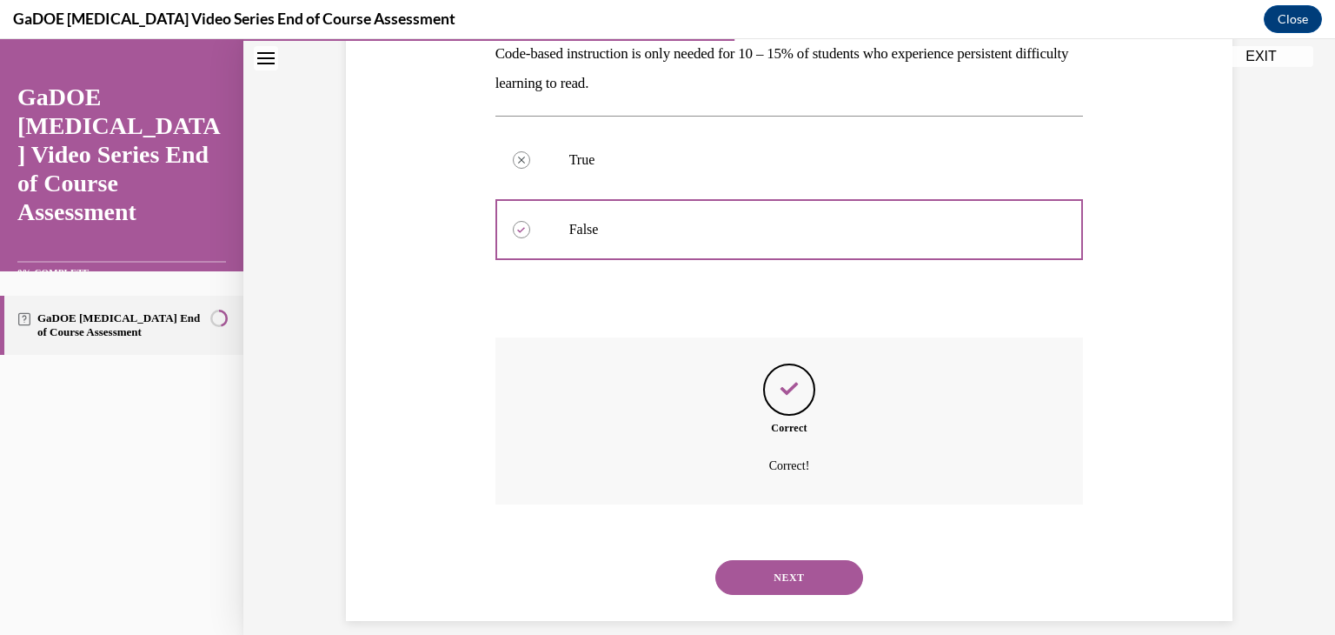
scroll to position [313, 0]
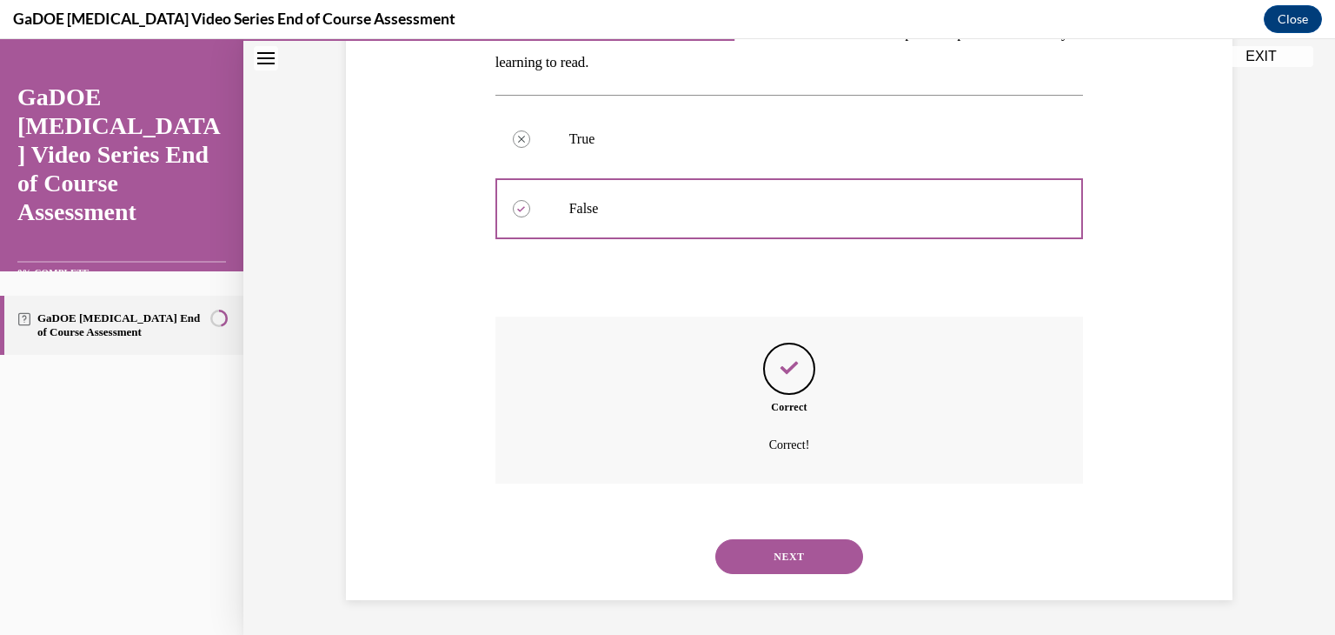
click at [775, 551] on button "NEXT" at bounding box center [789, 556] width 148 height 35
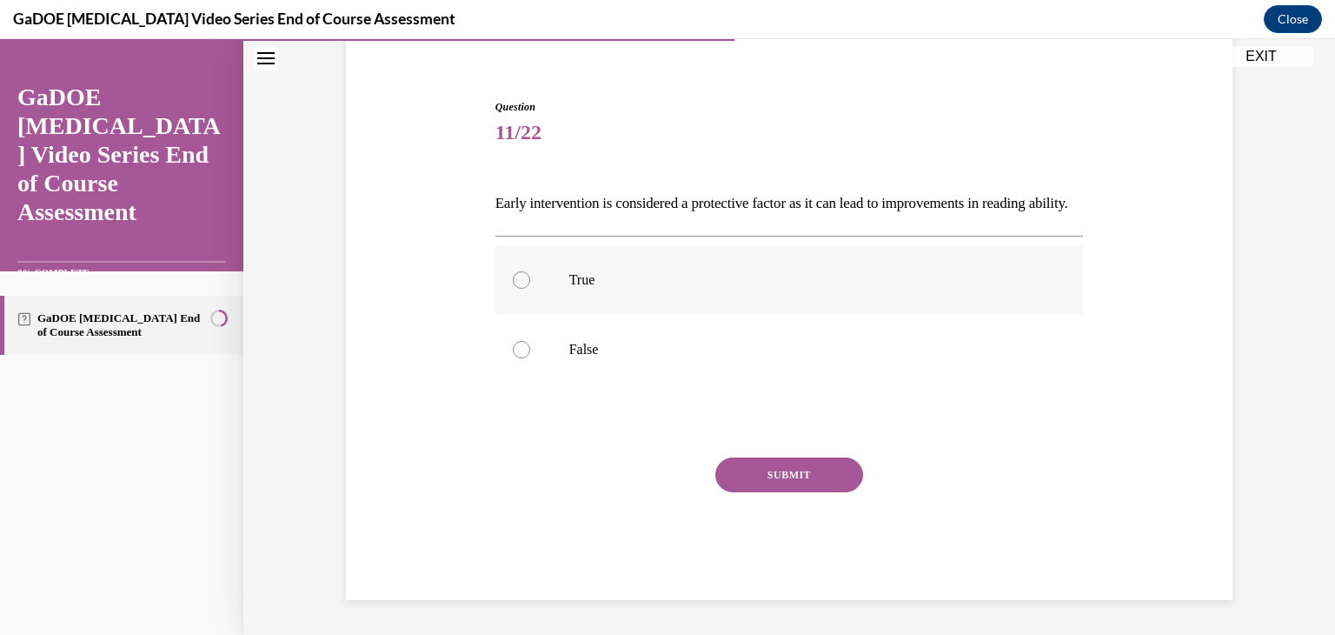
click at [581, 269] on label "True" at bounding box center [790, 280] width 589 height 70
click at [530, 271] on input "True" at bounding box center [521, 279] width 17 height 17
radio input "true"
click at [772, 483] on button "SUBMIT" at bounding box center [789, 474] width 148 height 35
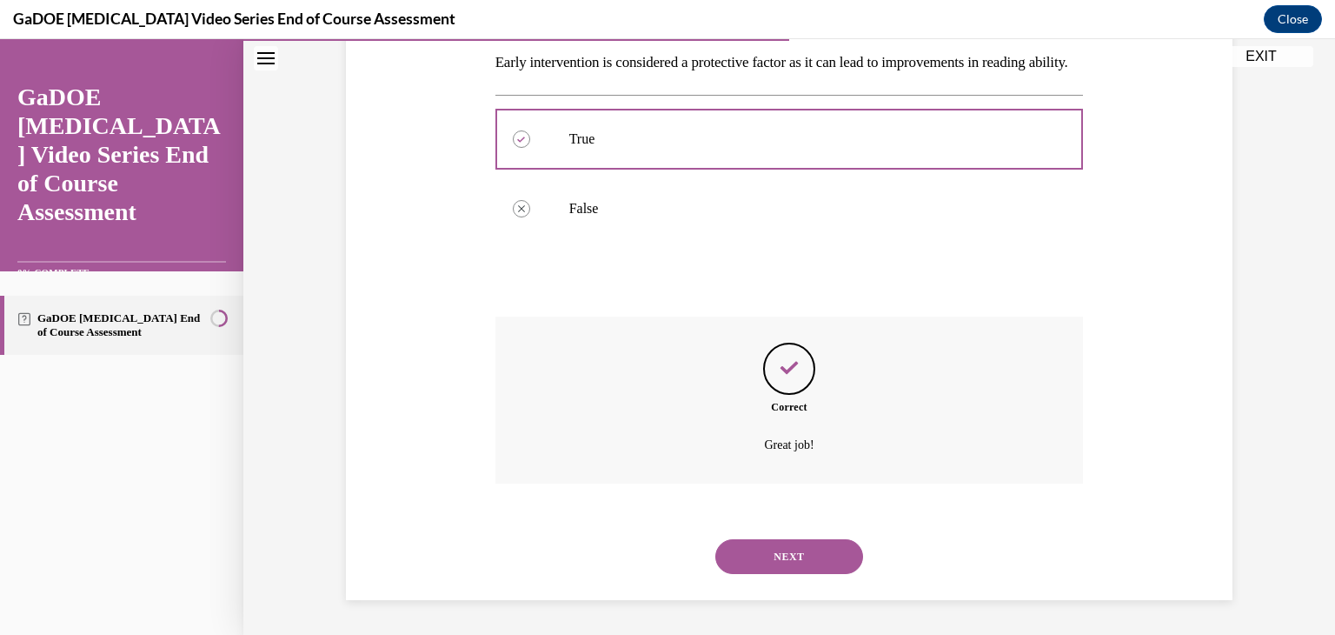
scroll to position [313, 0]
click at [775, 559] on button "NEXT" at bounding box center [789, 556] width 148 height 35
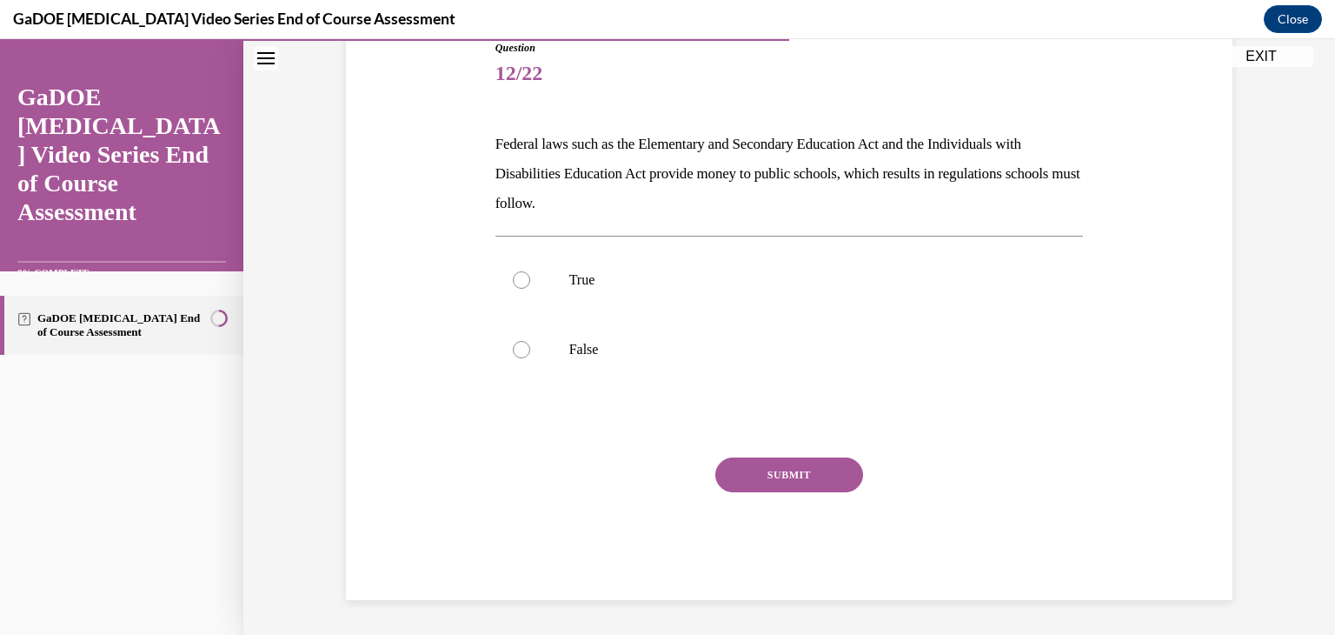
scroll to position [193, 0]
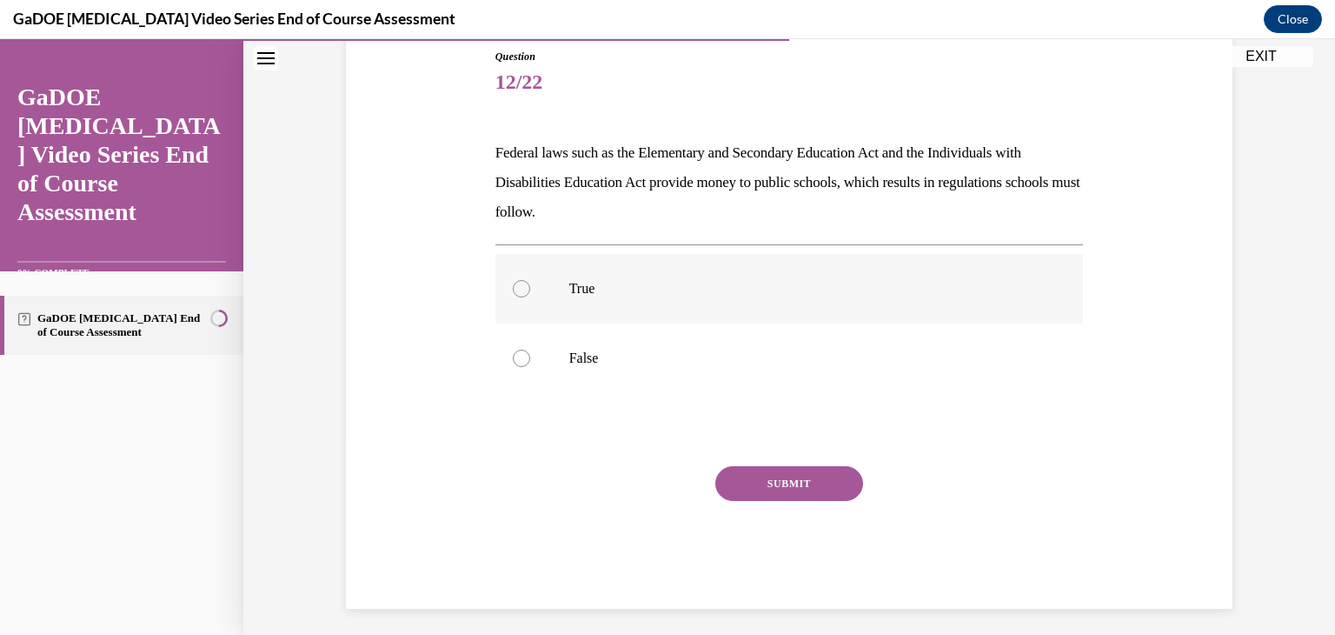
click at [758, 286] on p "True" at bounding box center [804, 288] width 471 height 17
click at [530, 286] on input "True" at bounding box center [521, 288] width 17 height 17
radio input "true"
click at [755, 489] on button "SUBMIT" at bounding box center [789, 483] width 148 height 35
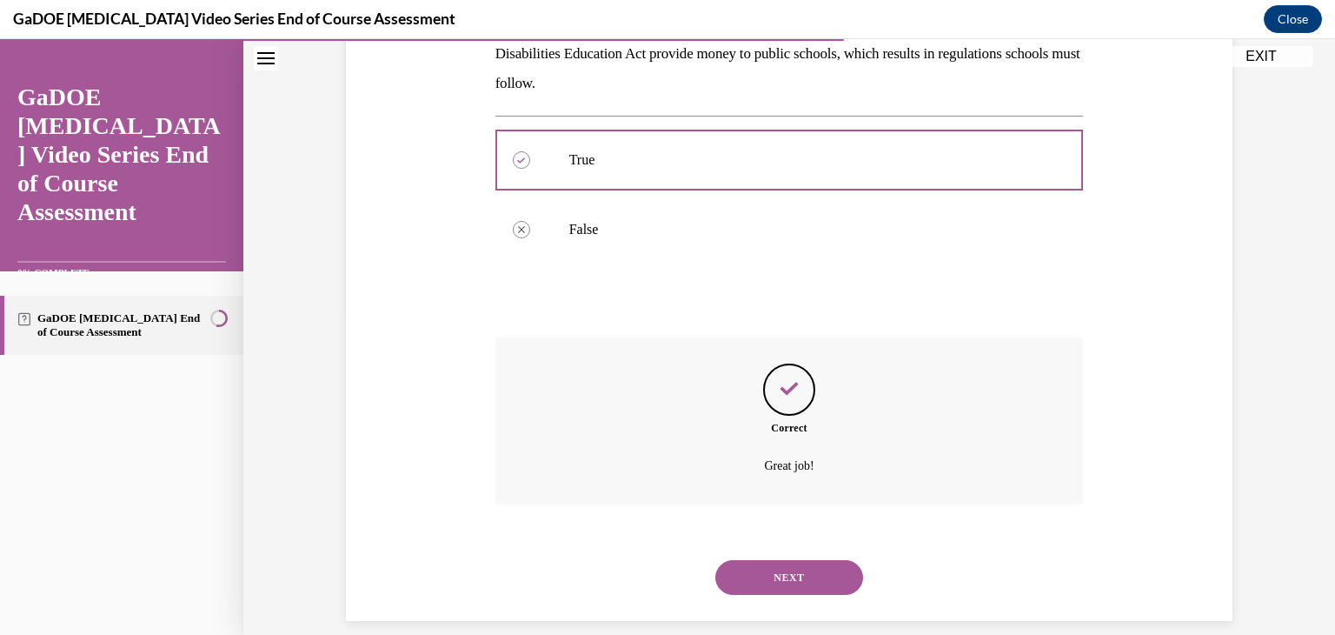
scroll to position [342, 0]
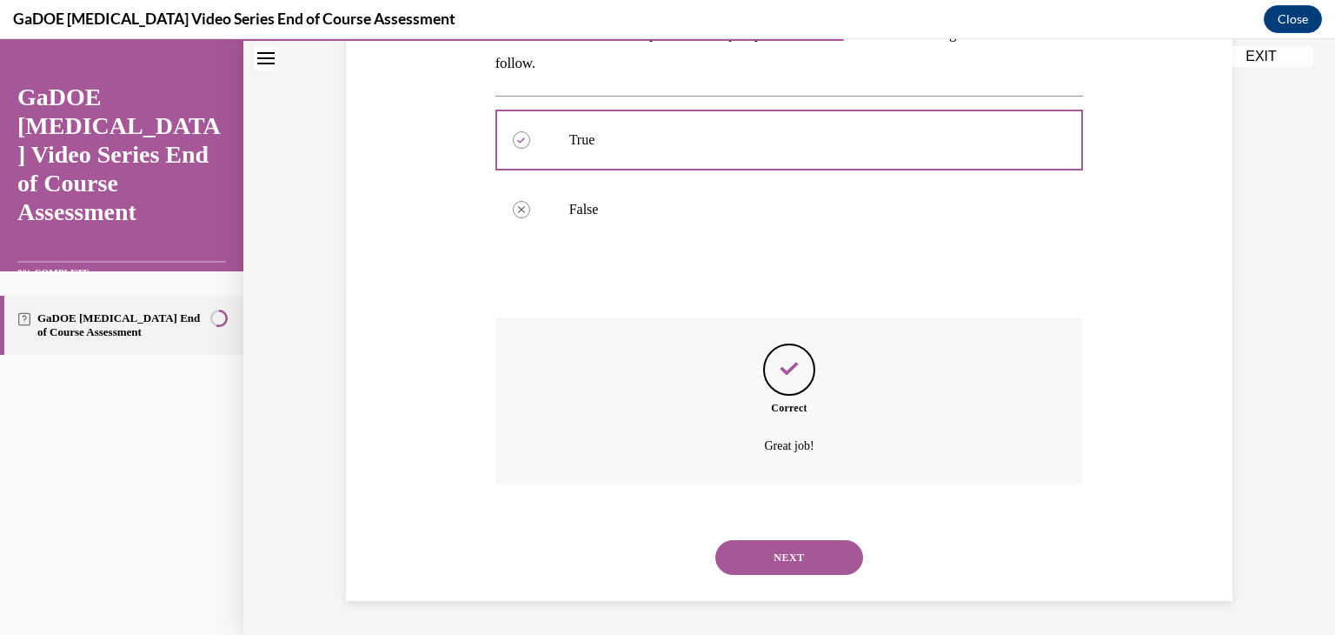
click at [761, 554] on button "NEXT" at bounding box center [789, 557] width 148 height 35
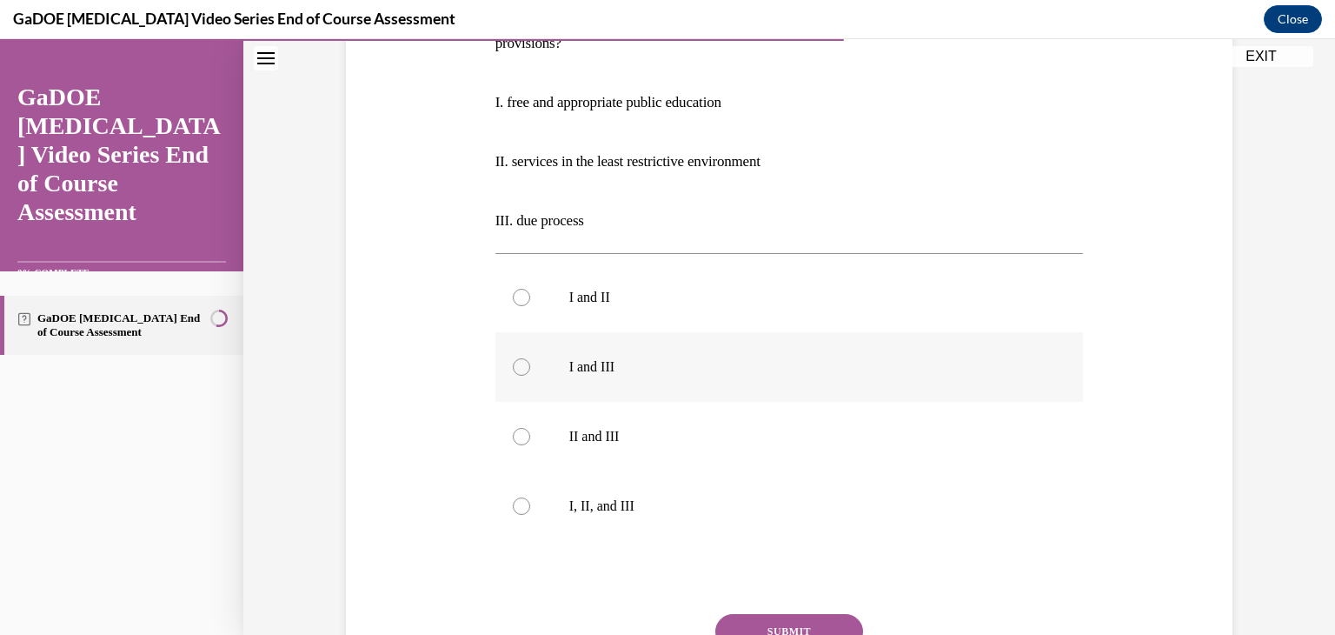
scroll to position [333, 0]
click at [621, 505] on p "I, II, and III" at bounding box center [804, 504] width 471 height 17
click at [530, 505] on input "I, II, and III" at bounding box center [521, 504] width 17 height 17
radio input "true"
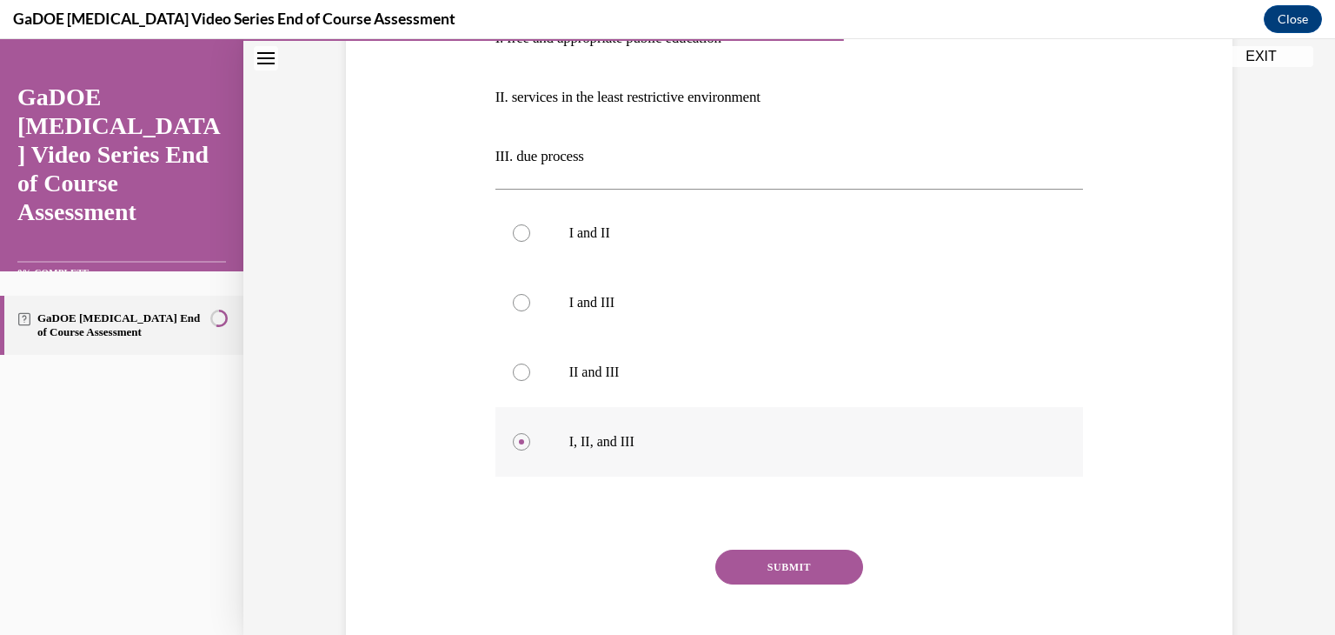
scroll to position [410, 0]
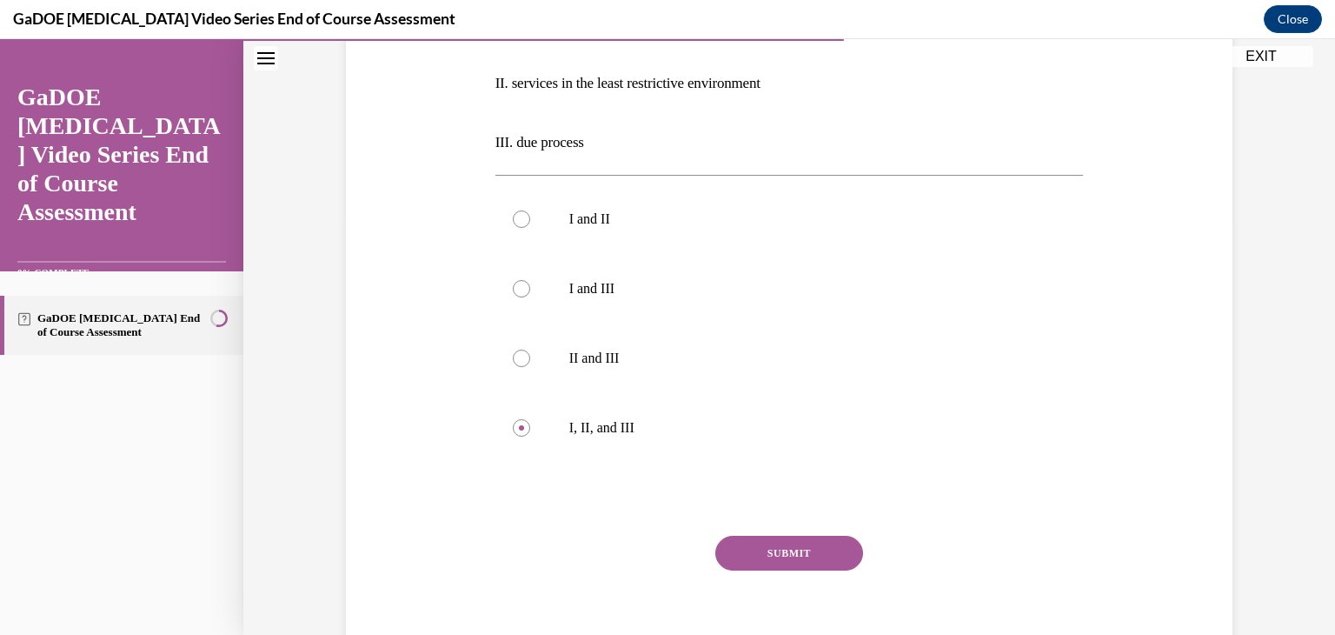
click at [786, 559] on button "SUBMIT" at bounding box center [789, 552] width 148 height 35
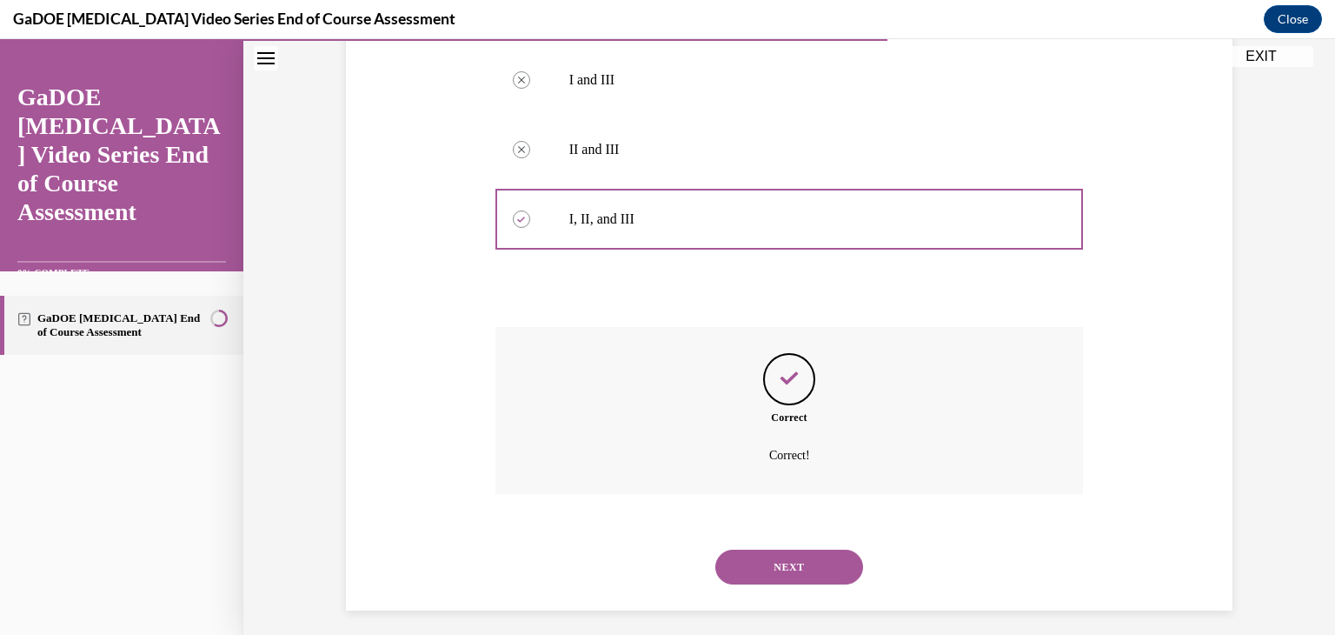
scroll to position [629, 0]
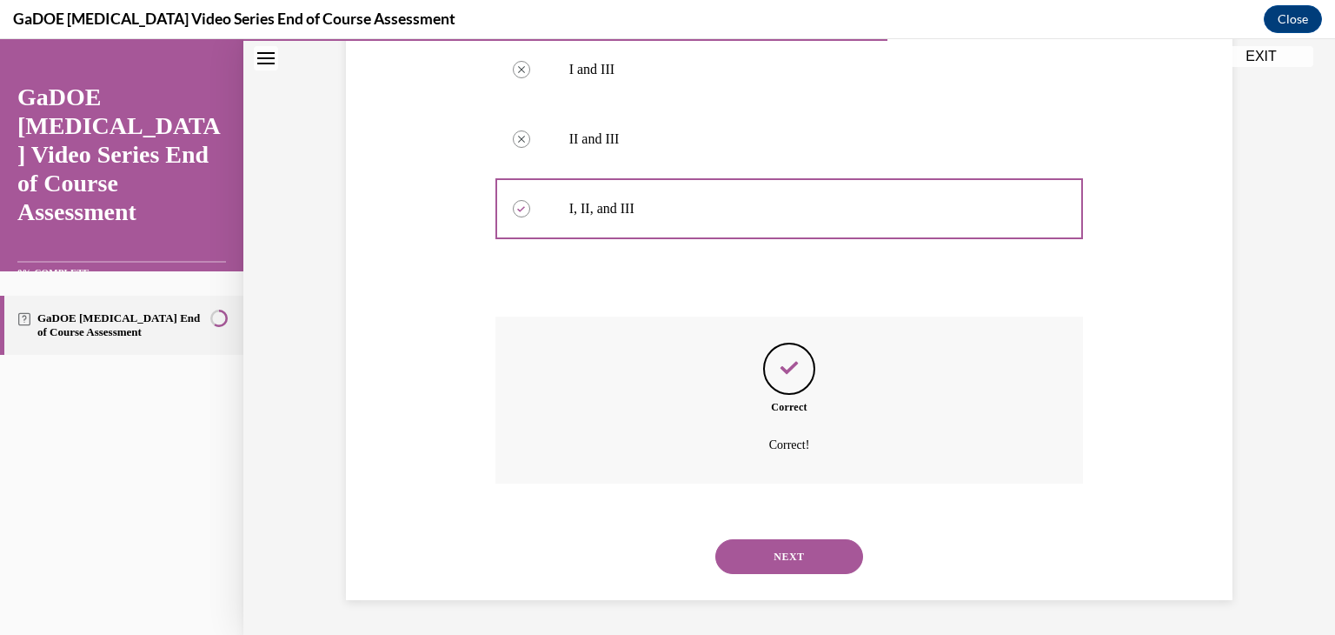
click at [757, 563] on button "NEXT" at bounding box center [789, 556] width 148 height 35
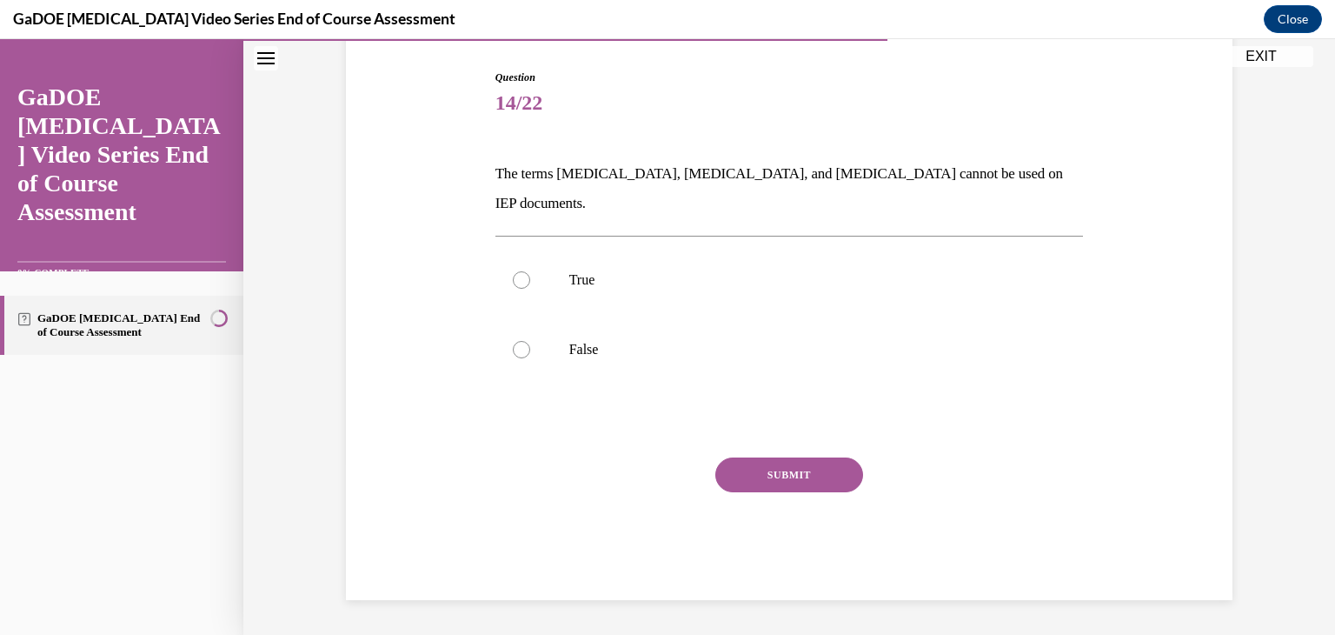
scroll to position [143, 0]
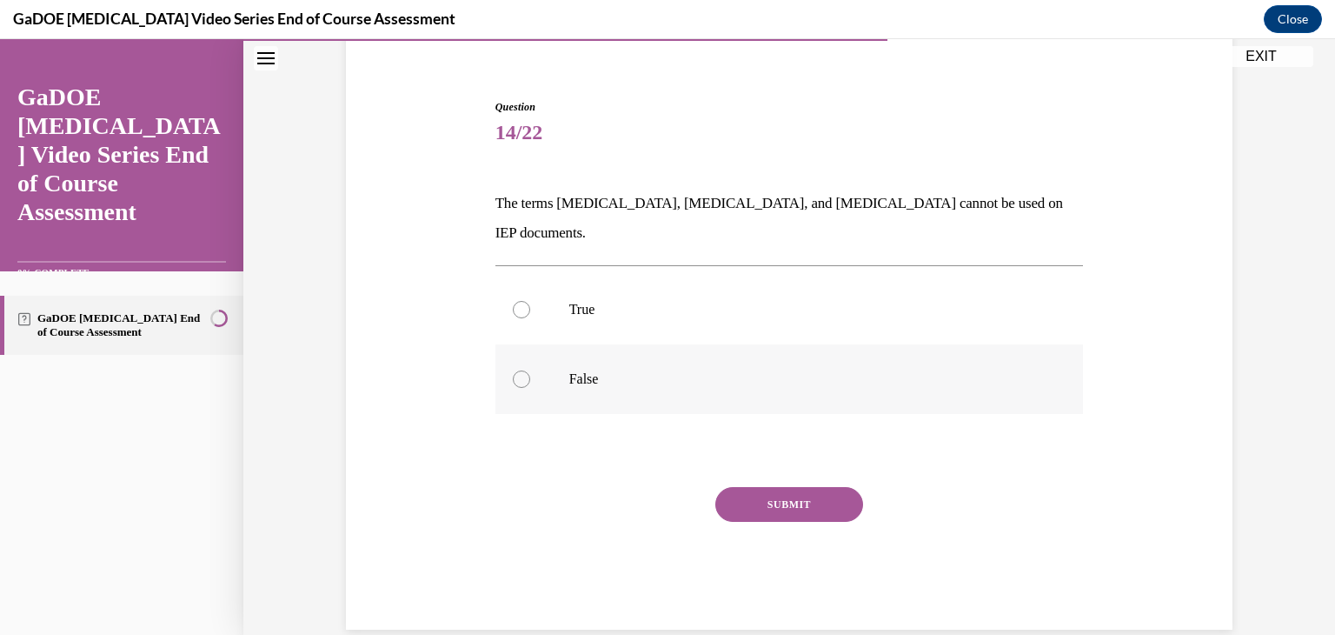
click at [660, 344] on label "False" at bounding box center [790, 379] width 589 height 70
click at [530, 370] on input "False" at bounding box center [521, 378] width 17 height 17
radio input "true"
click at [743, 487] on button "SUBMIT" at bounding box center [789, 504] width 148 height 35
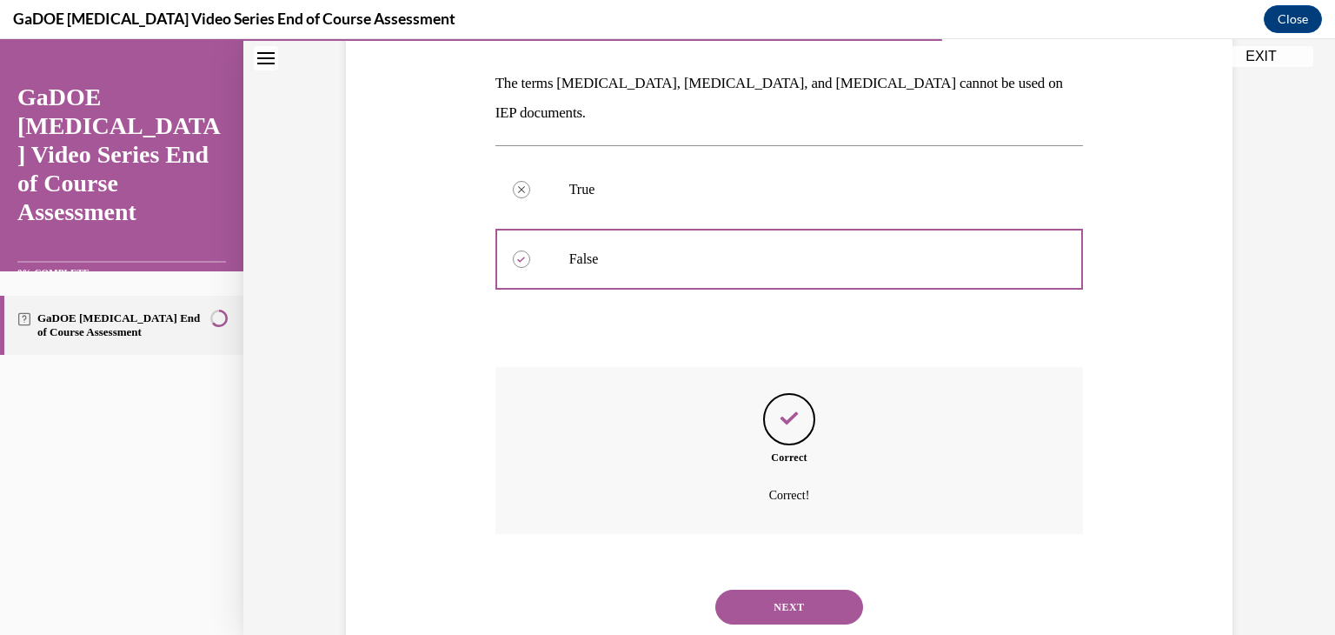
scroll to position [283, 0]
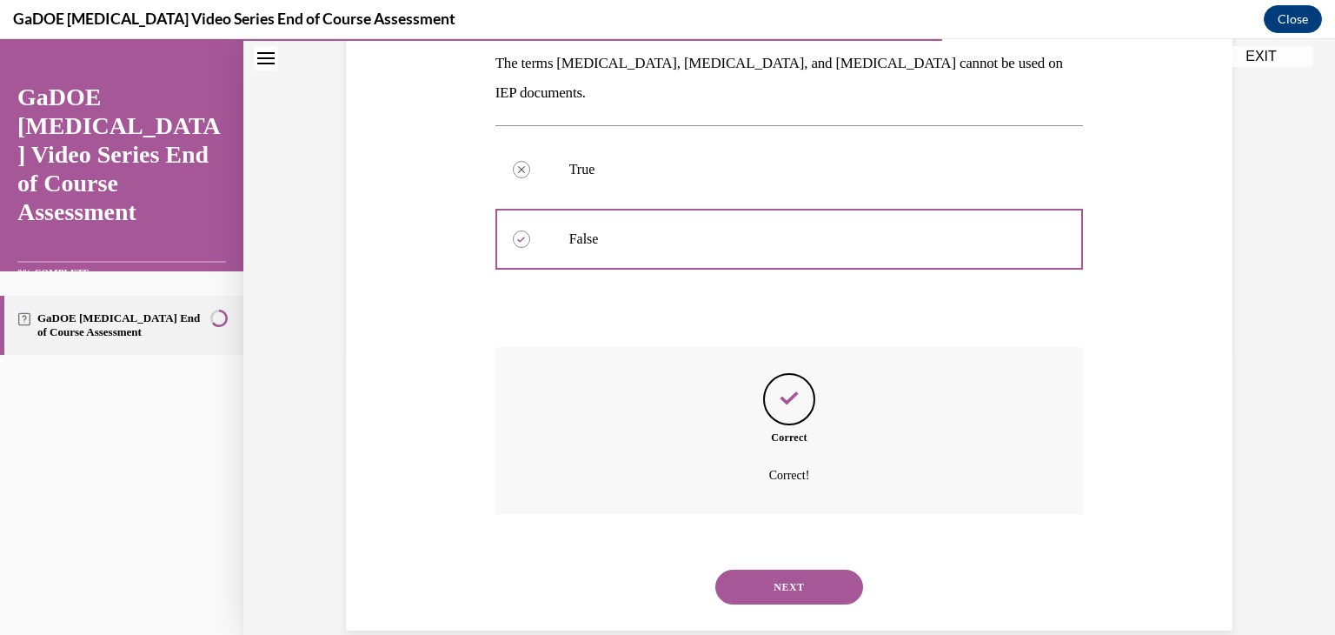
click at [759, 569] on button "NEXT" at bounding box center [789, 586] width 148 height 35
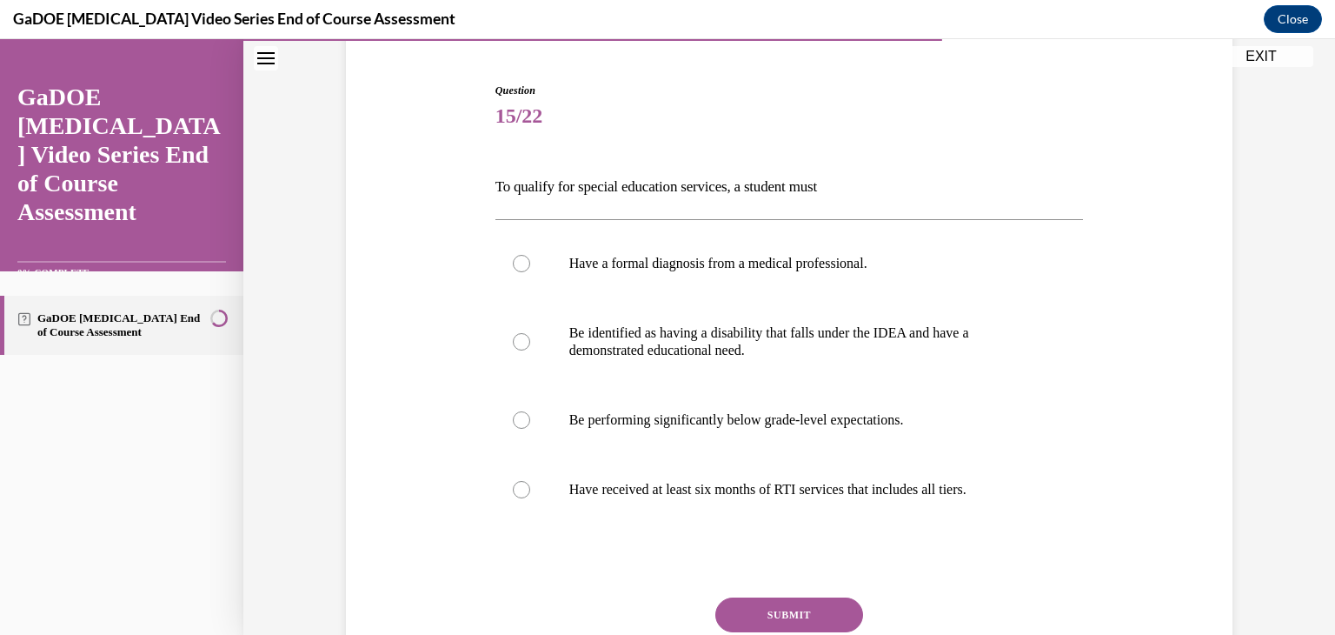
scroll to position [160, 0]
click at [734, 350] on p "Be identified as having a disability that falls under the IDEA and have a demon…" at bounding box center [804, 340] width 471 height 35
click at [530, 349] on input "Be identified as having a disability that falls under the IDEA and have a demon…" at bounding box center [521, 340] width 17 height 17
radio input "true"
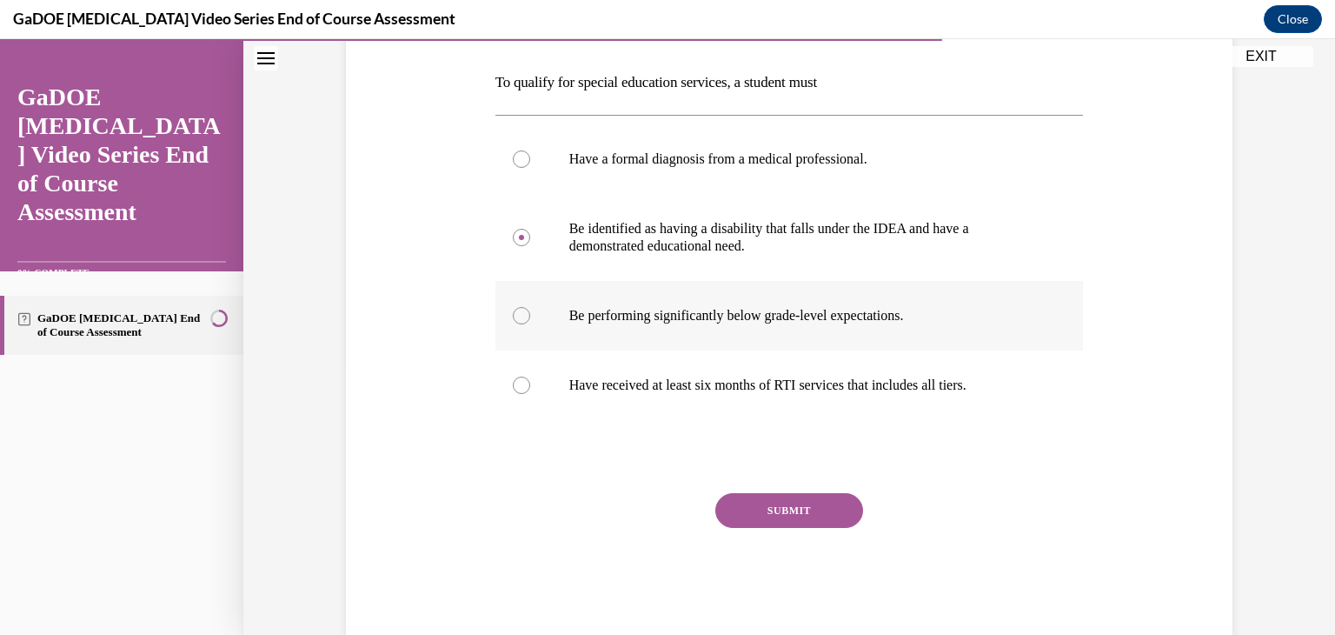
scroll to position [269, 0]
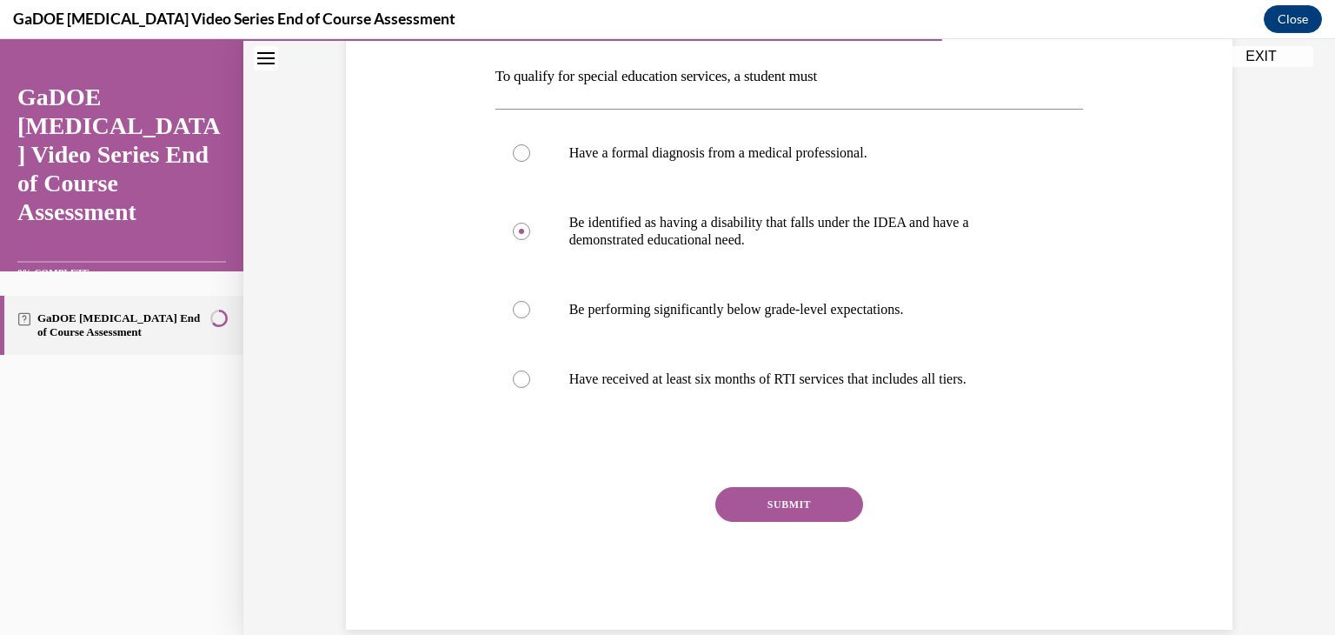
click at [825, 497] on button "SUBMIT" at bounding box center [789, 504] width 148 height 35
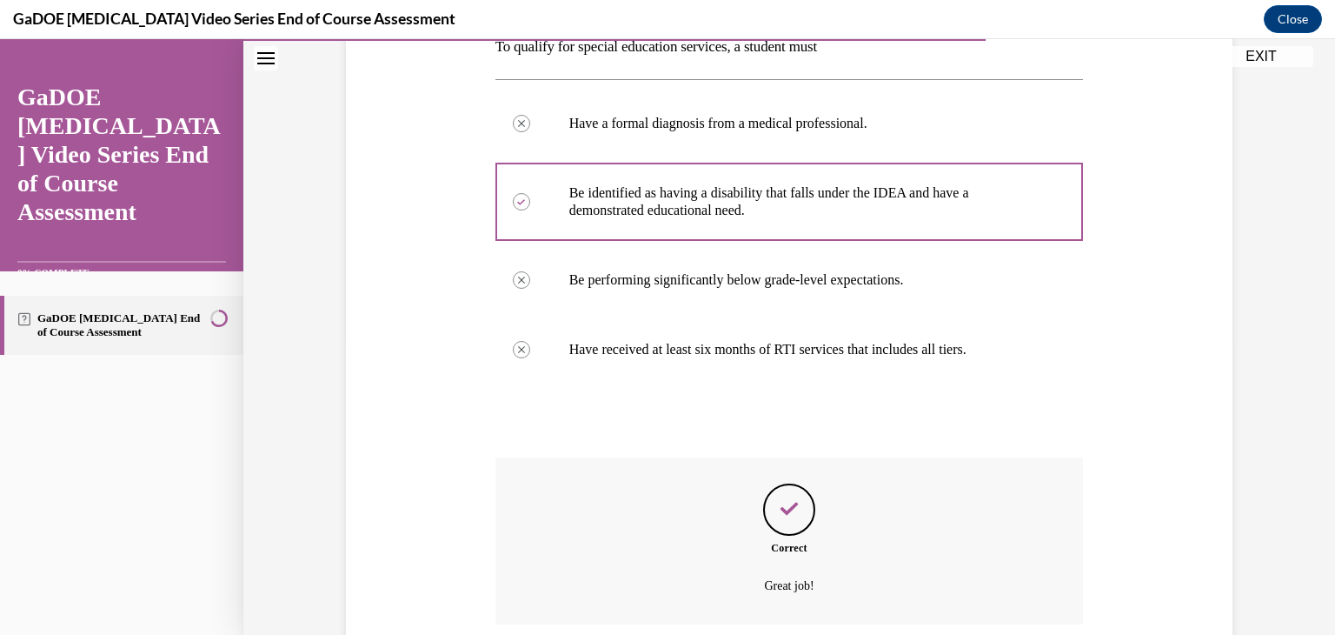
scroll to position [439, 0]
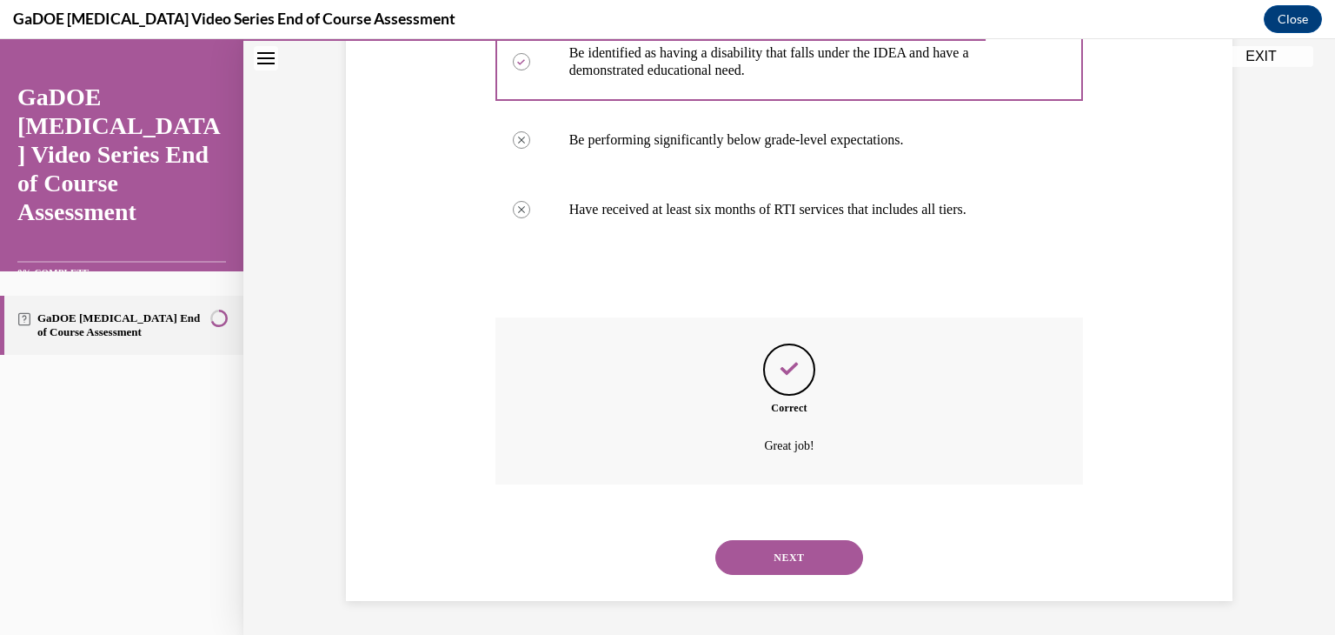
click at [740, 545] on button "NEXT" at bounding box center [789, 557] width 148 height 35
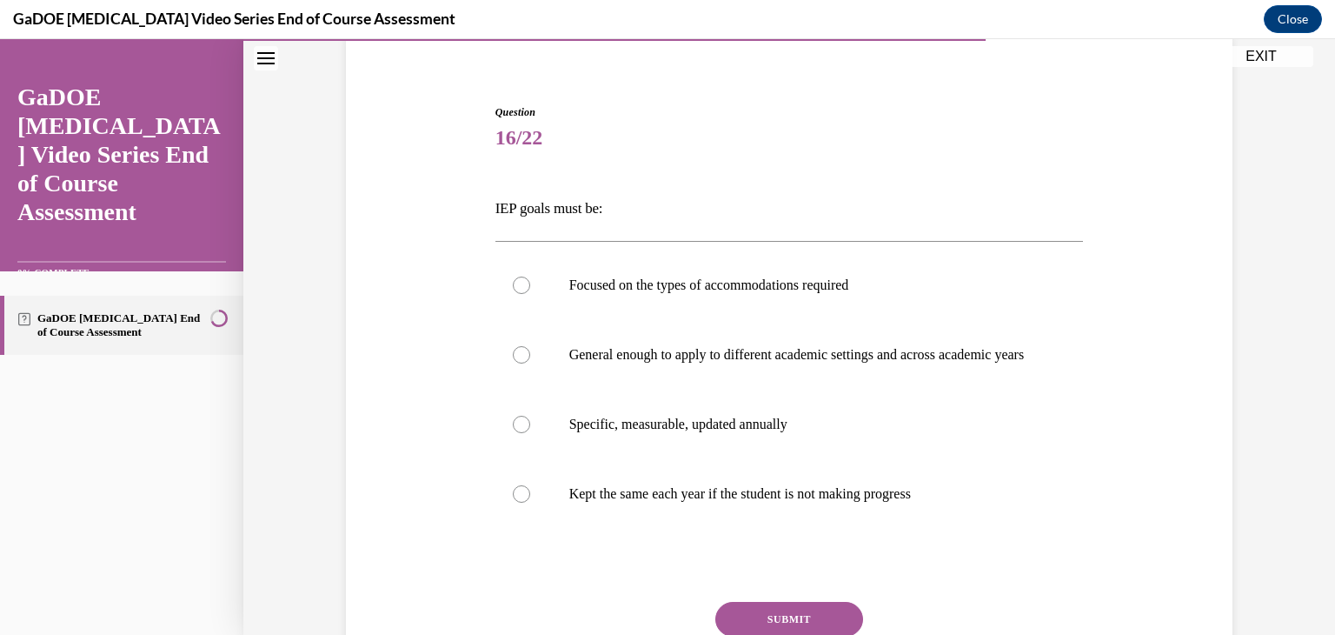
scroll to position [144, 0]
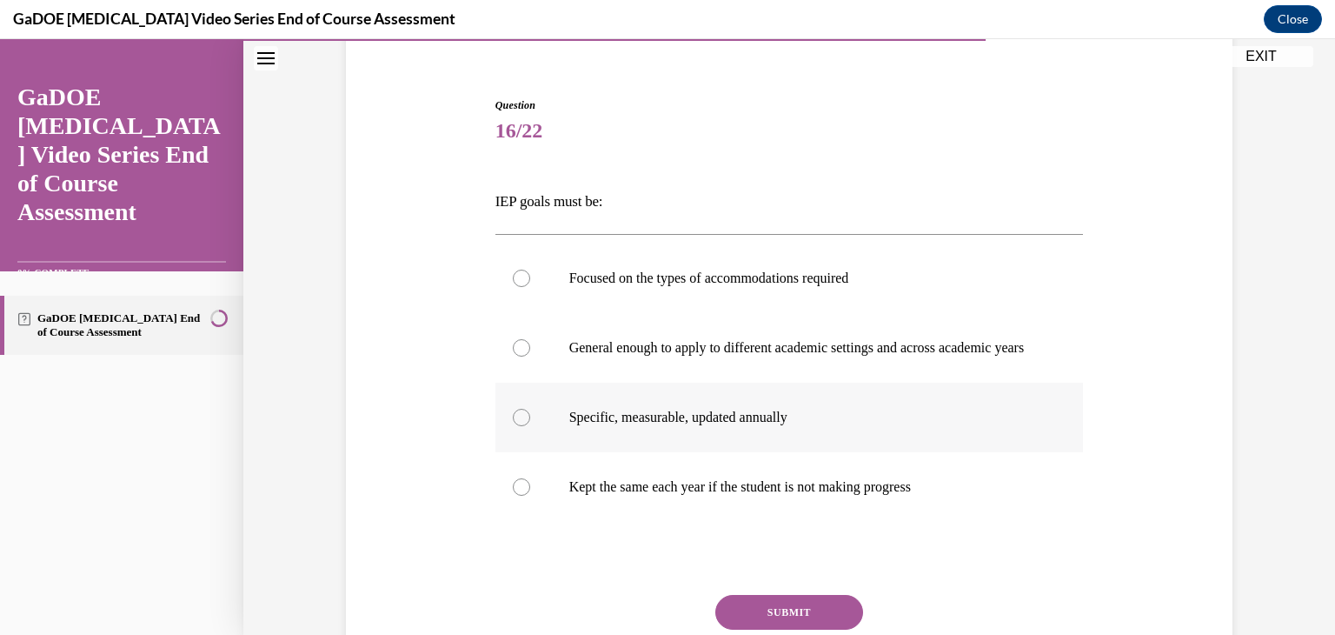
click at [695, 426] on p "Specific, measurable, updated annually" at bounding box center [804, 417] width 471 height 17
click at [530, 426] on input "Specific, measurable, updated annually" at bounding box center [521, 417] width 17 height 17
radio input "true"
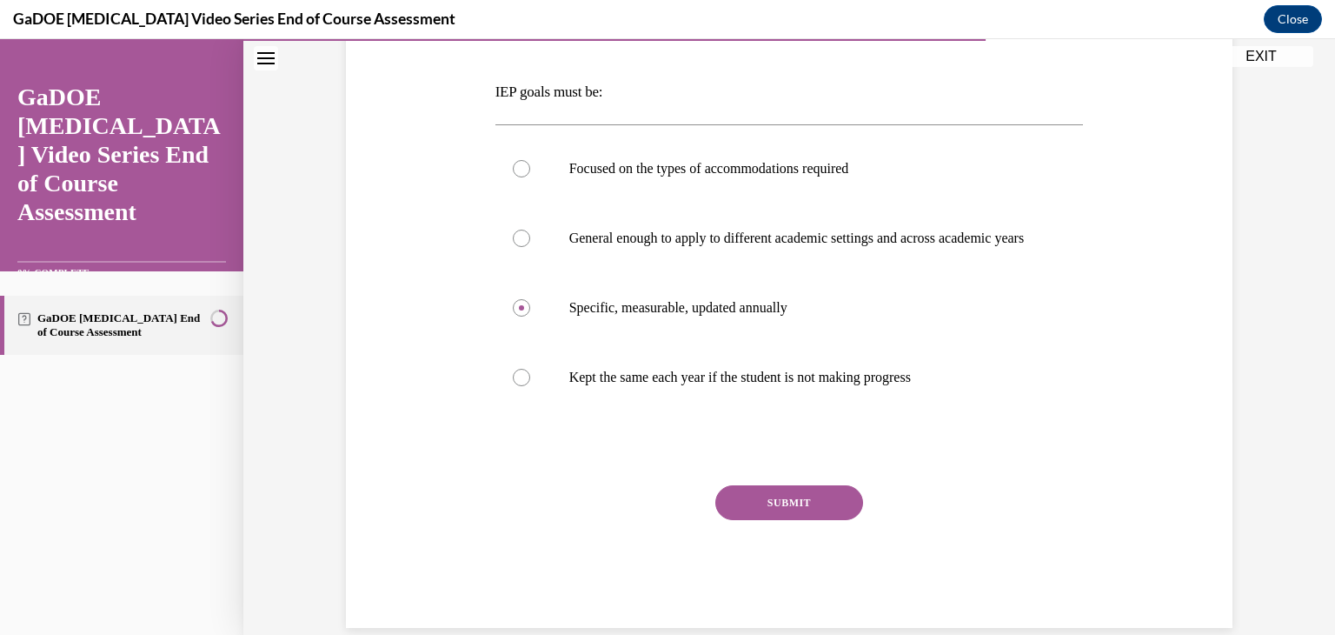
click at [760, 520] on button "SUBMIT" at bounding box center [789, 502] width 148 height 35
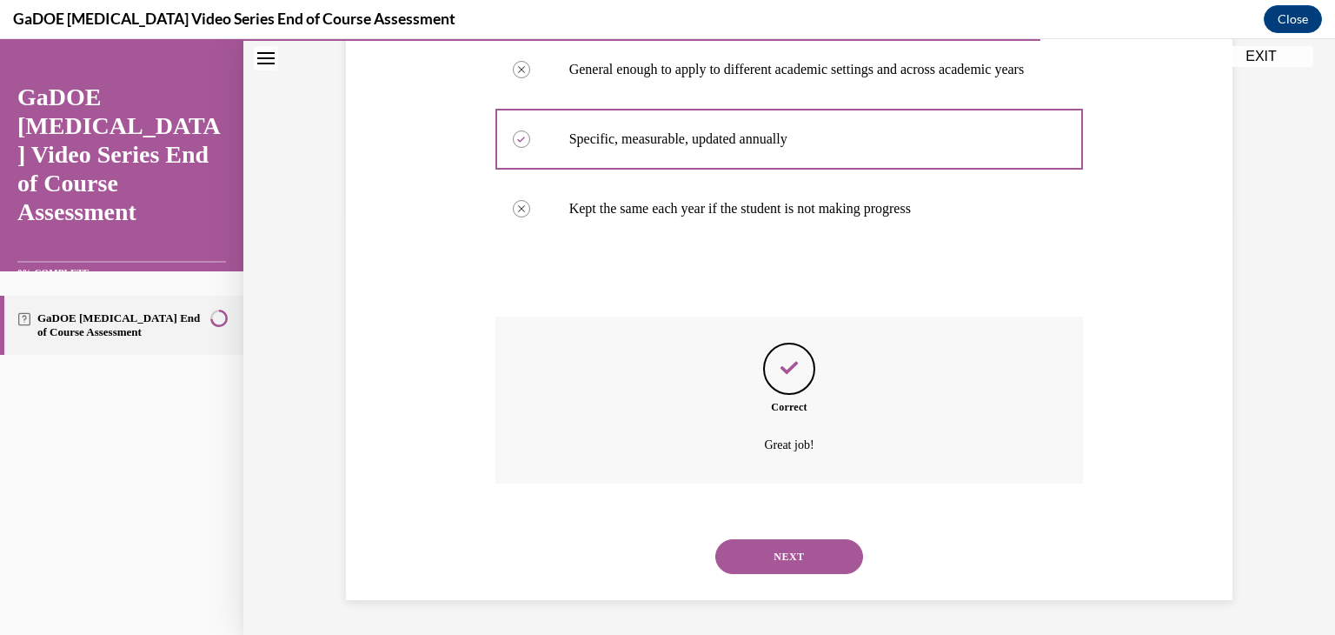
scroll to position [439, 0]
click at [786, 565] on button "NEXT" at bounding box center [789, 556] width 148 height 35
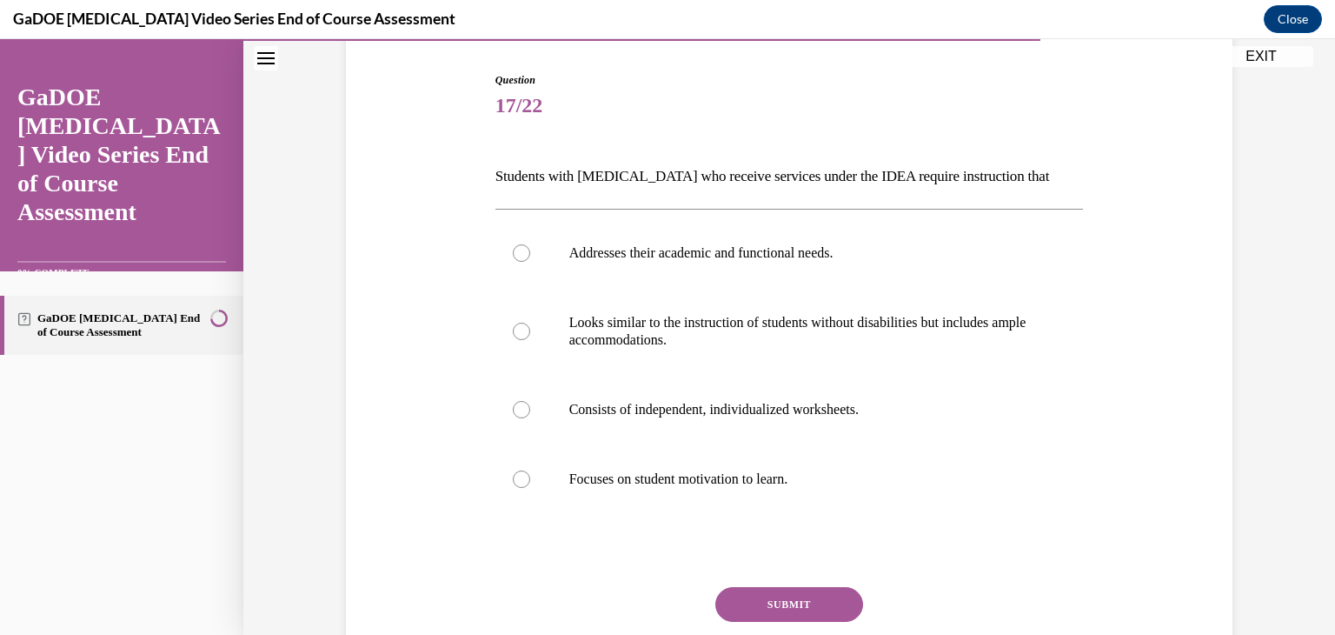
scroll to position [177, 0]
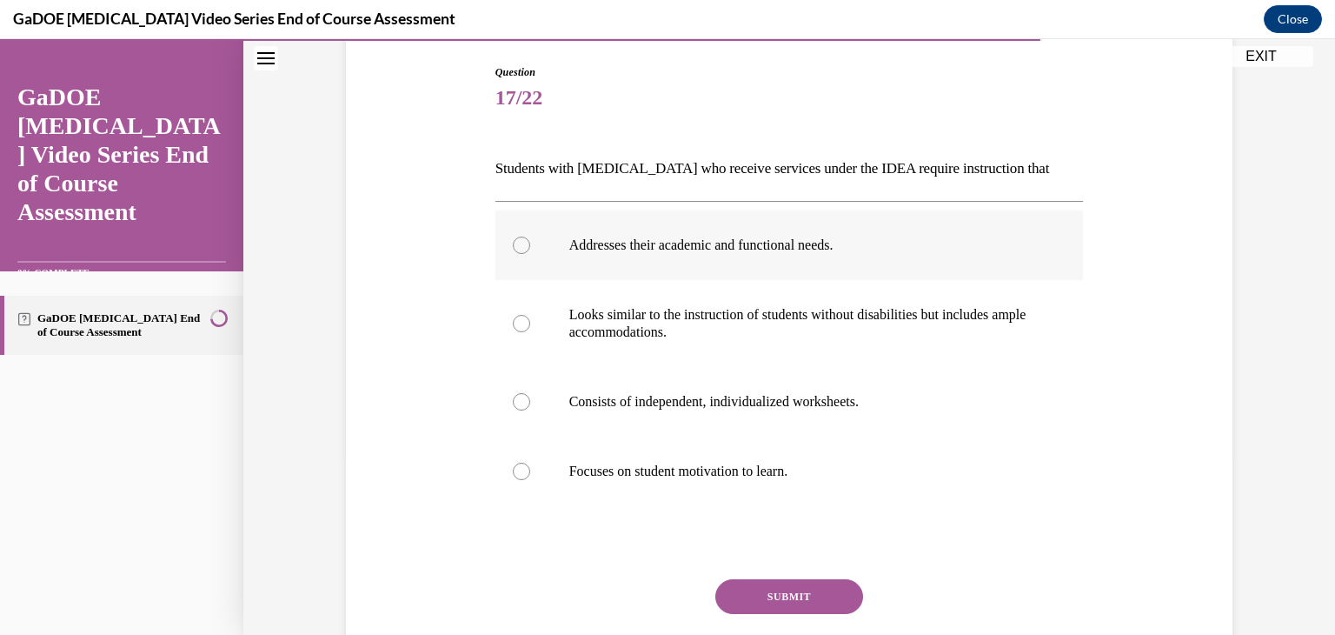
click at [689, 254] on label "Addresses their academic and functional needs." at bounding box center [790, 245] width 589 height 70
click at [530, 254] on input "Addresses their academic and functional needs." at bounding box center [521, 244] width 17 height 17
radio input "true"
click at [858, 313] on p "Looks similar to the instruction of students without disabilities but includes …" at bounding box center [804, 323] width 471 height 35
click at [530, 315] on input "Looks similar to the instruction of students without disabilities but includes …" at bounding box center [521, 323] width 17 height 17
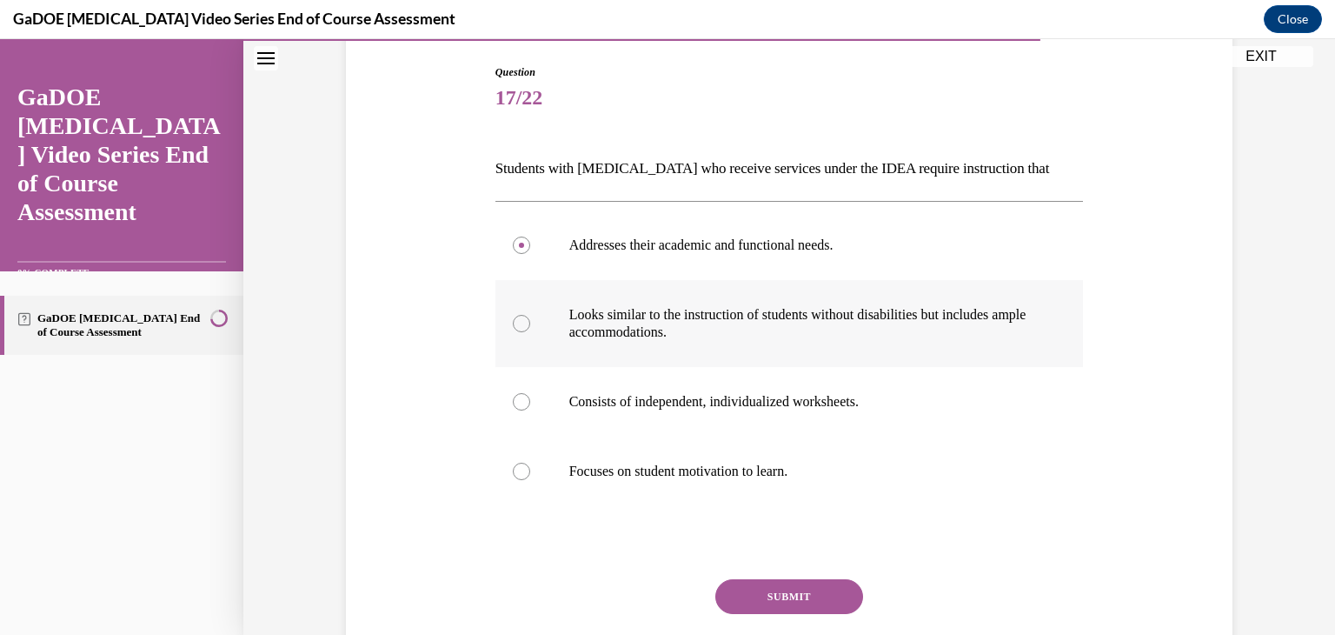
radio input "true"
click at [792, 588] on button "SUBMIT" at bounding box center [789, 596] width 148 height 35
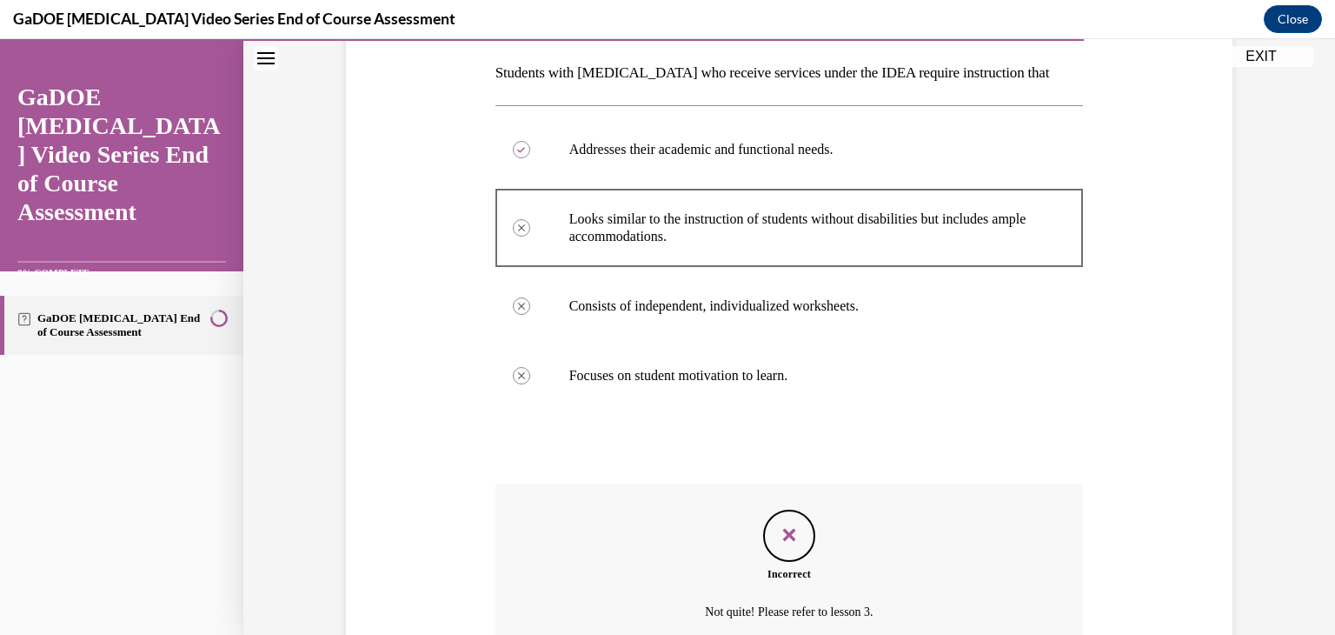
scroll to position [439, 0]
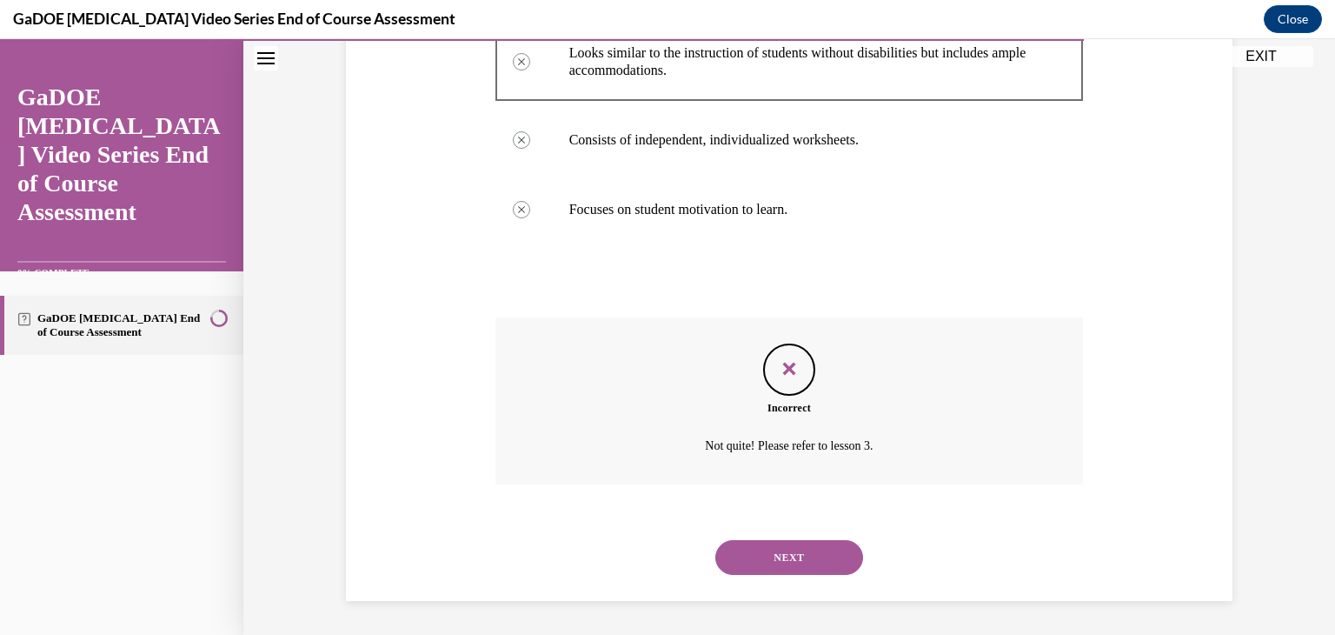
click at [810, 555] on button "NEXT" at bounding box center [789, 557] width 148 height 35
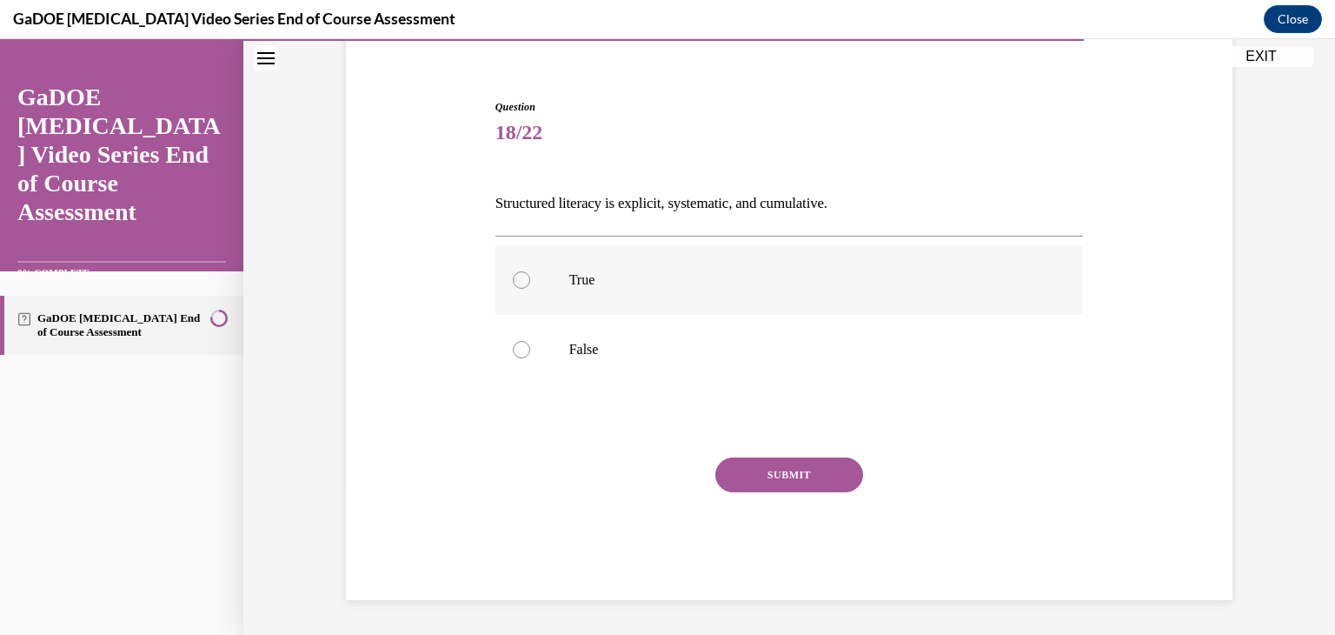
click at [589, 283] on p "True" at bounding box center [804, 279] width 471 height 17
click at [530, 283] on input "True" at bounding box center [521, 279] width 17 height 17
radio input "true"
click at [765, 473] on button "SUBMIT" at bounding box center [789, 474] width 148 height 35
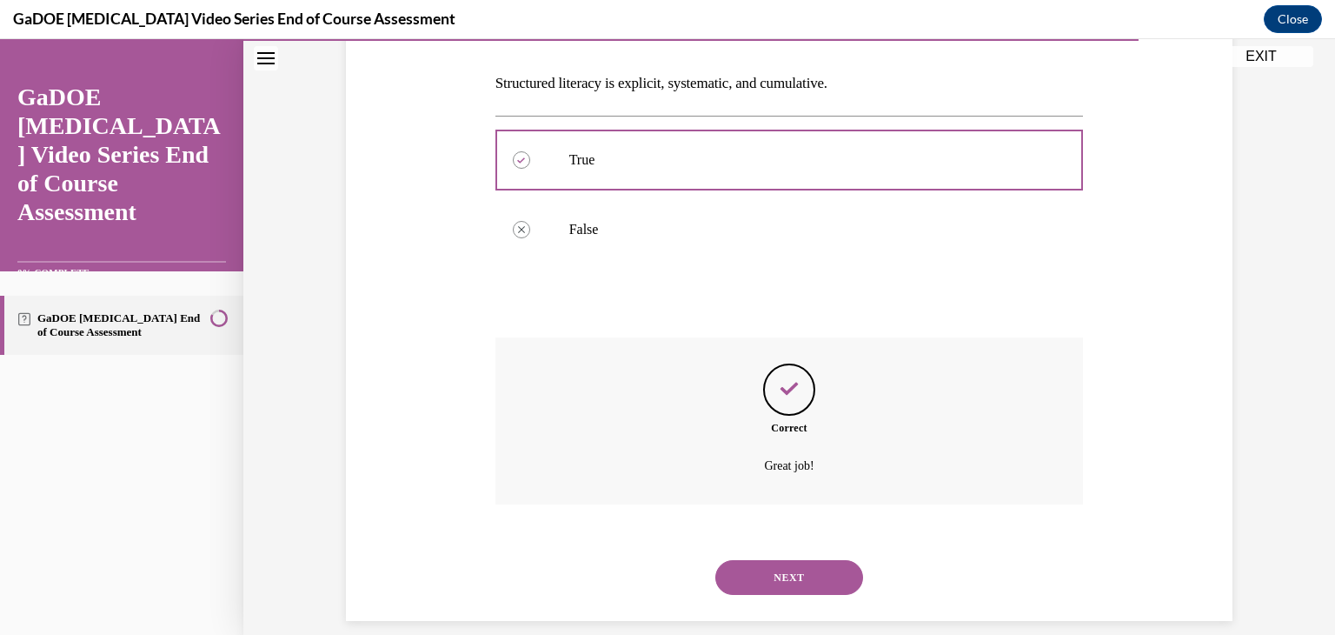
scroll to position [283, 0]
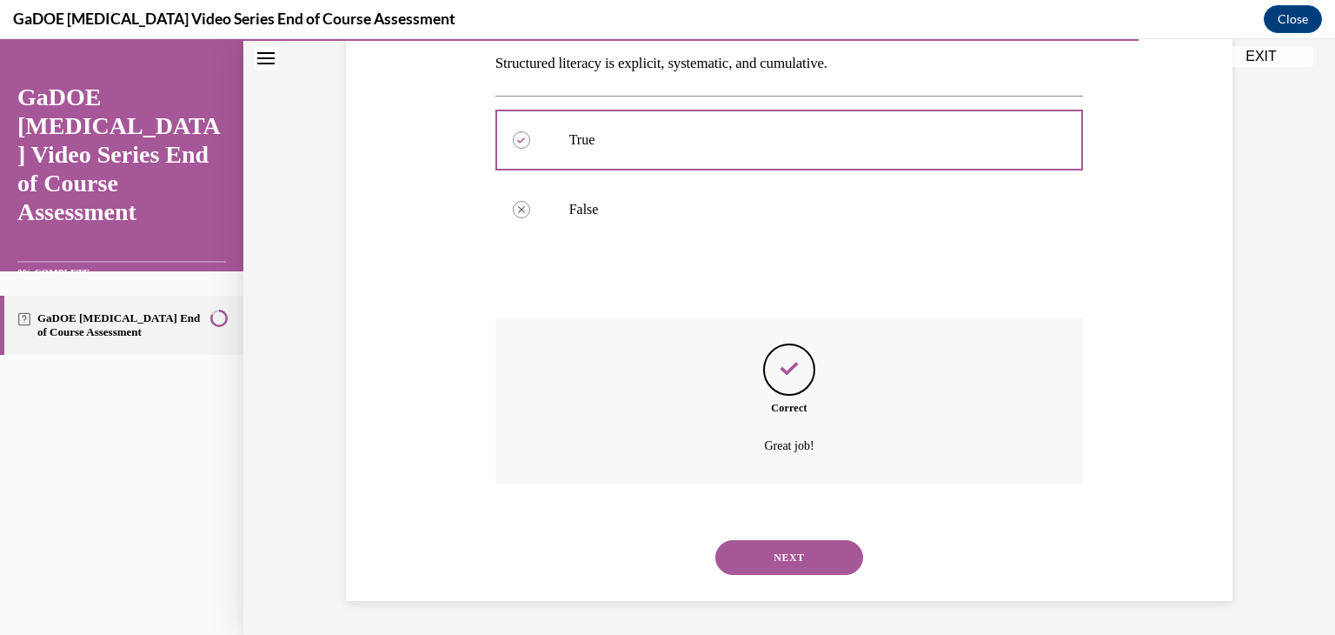
click at [824, 556] on button "NEXT" at bounding box center [789, 557] width 148 height 35
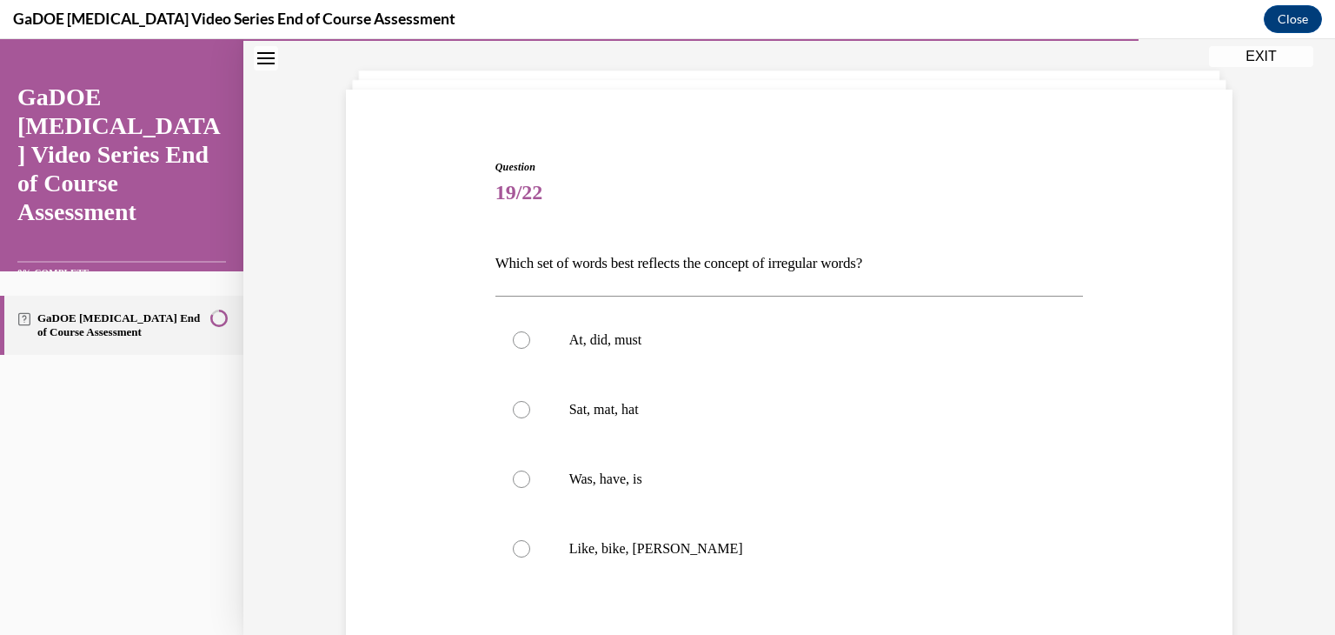
scroll to position [111, 0]
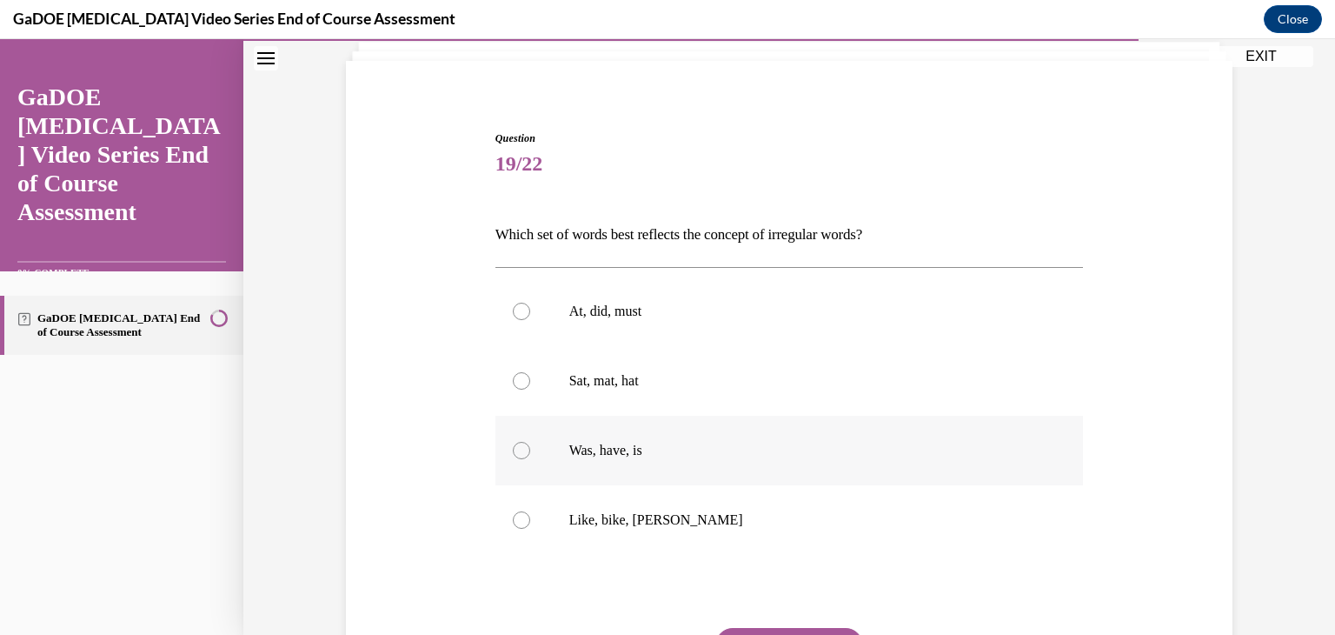
click at [654, 449] on p "Was, have, is" at bounding box center [804, 450] width 471 height 17
click at [530, 449] on input "Was, have, is" at bounding box center [521, 450] width 17 height 17
radio input "true"
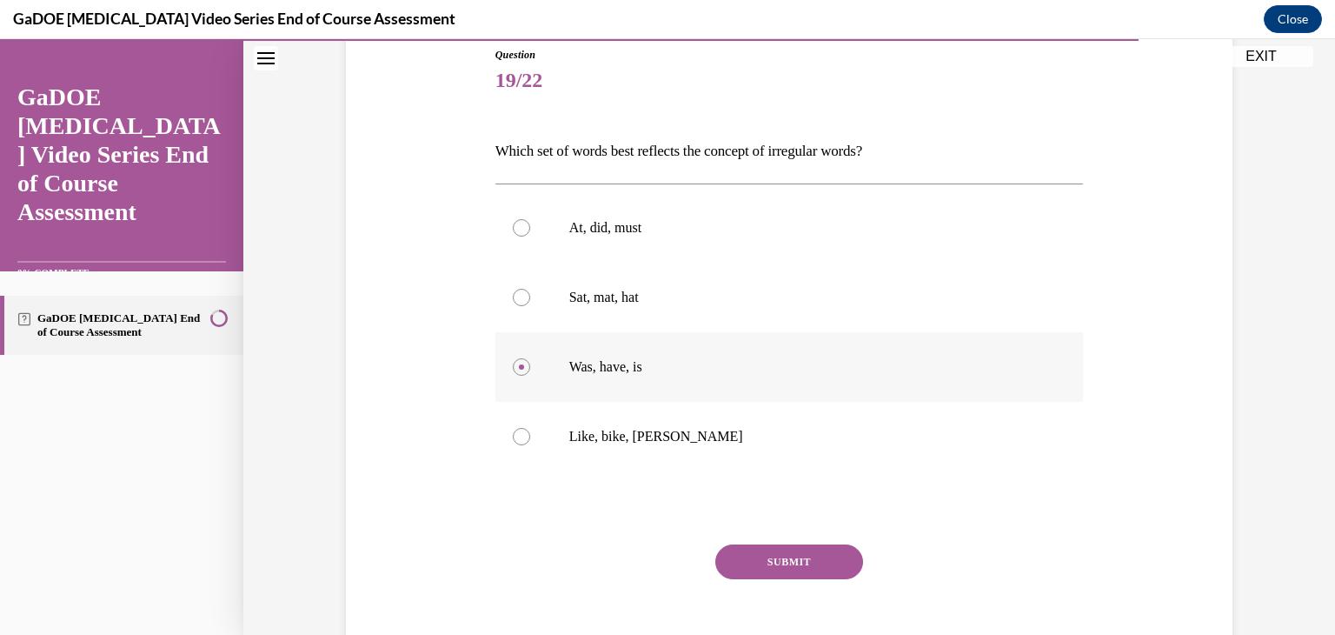
scroll to position [216, 0]
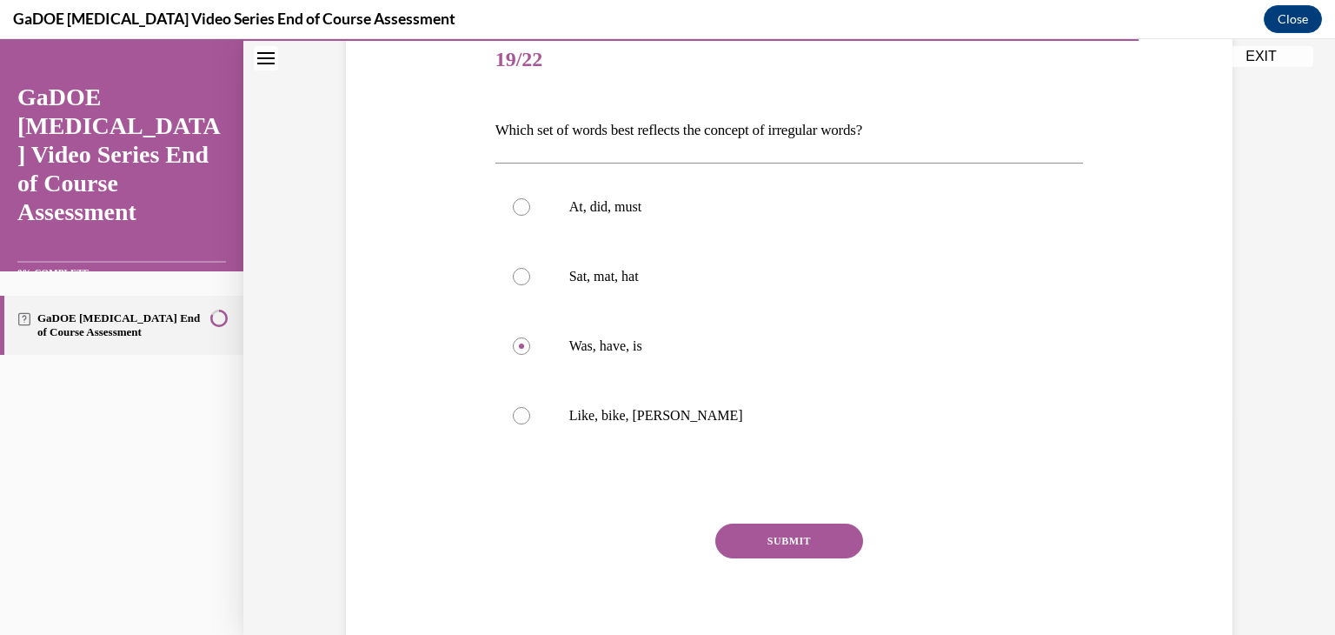
click at [778, 536] on button "SUBMIT" at bounding box center [789, 540] width 148 height 35
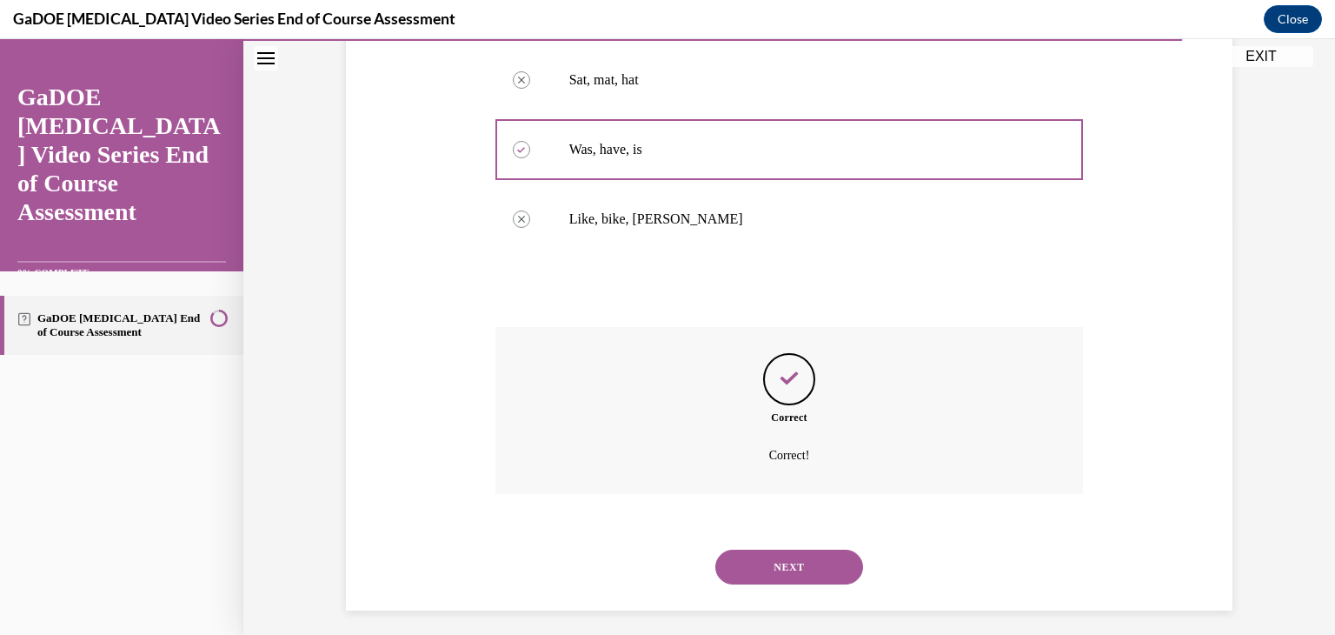
scroll to position [422, 0]
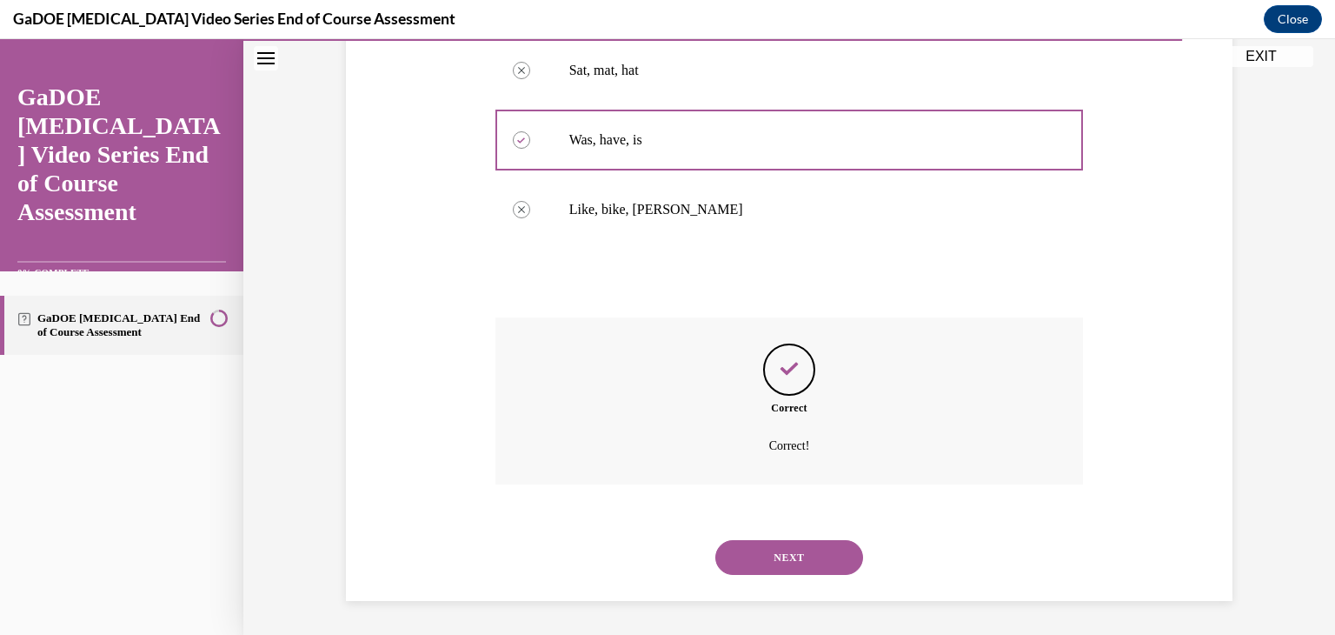
click at [755, 547] on button "NEXT" at bounding box center [789, 557] width 148 height 35
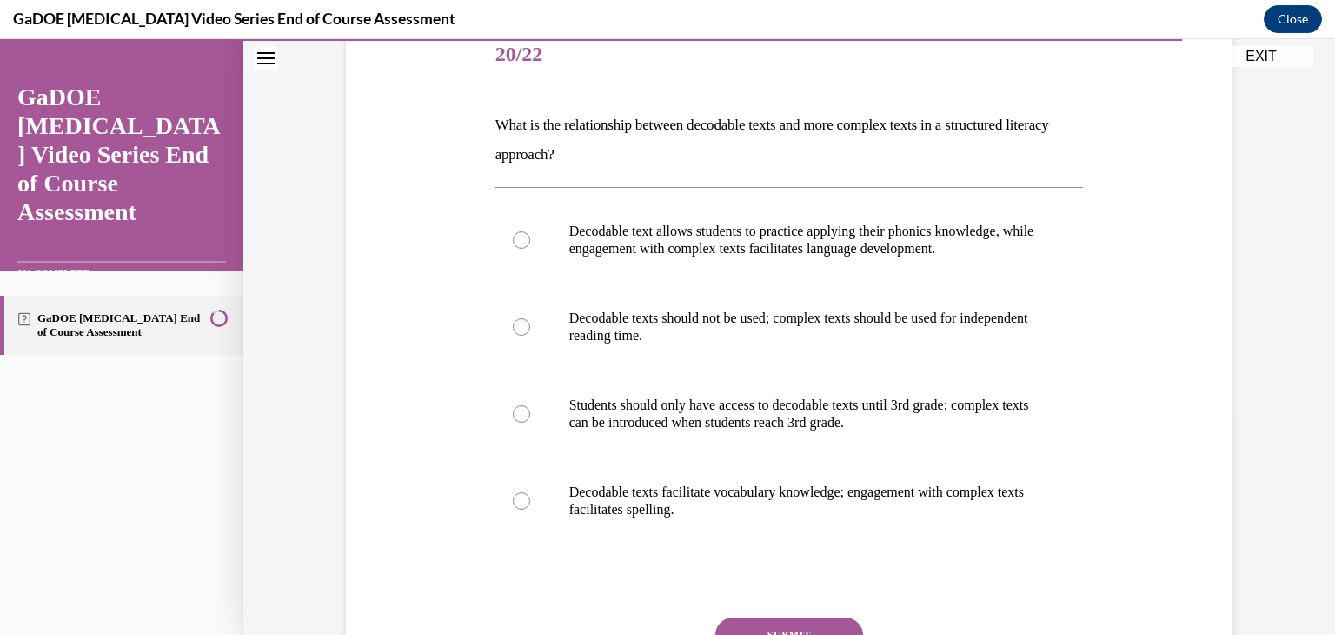
scroll to position [222, 0]
click at [811, 240] on p "Decodable text allows students to practice applying their phonics knowledge, wh…" at bounding box center [804, 239] width 471 height 35
click at [530, 240] on input "Decodable text allows students to practice applying their phonics knowledge, wh…" at bounding box center [521, 238] width 17 height 17
radio input "true"
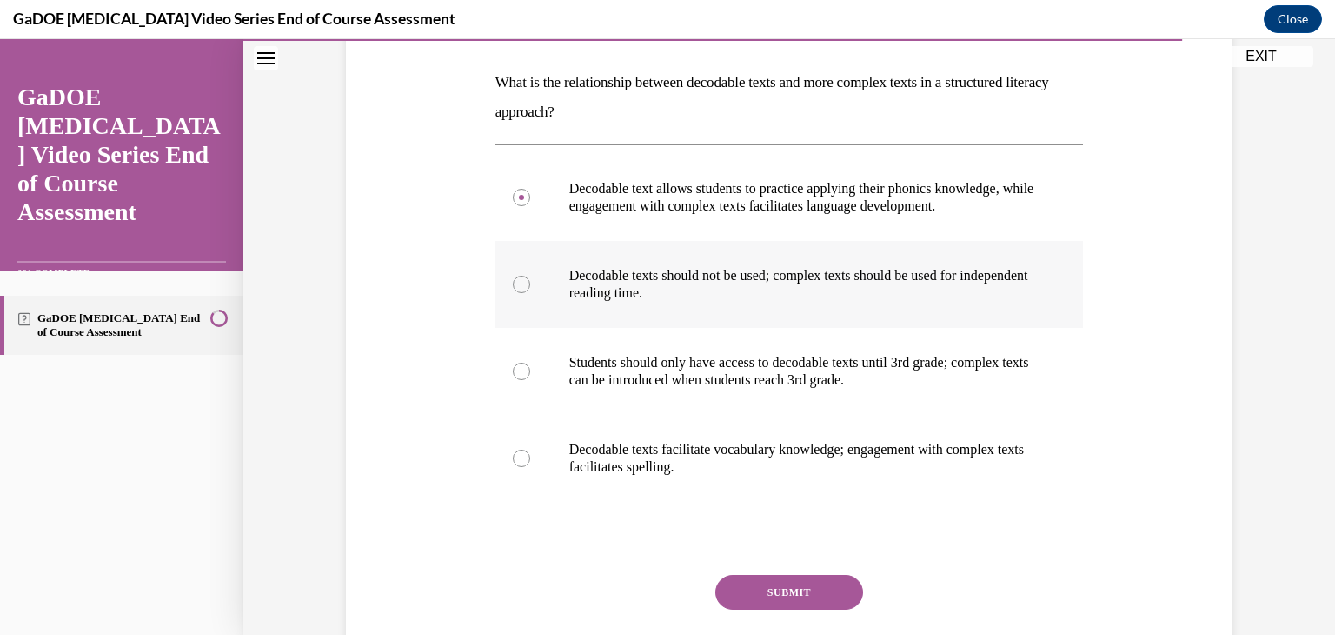
scroll to position [263, 0]
click at [808, 585] on button "SUBMIT" at bounding box center [789, 592] width 148 height 35
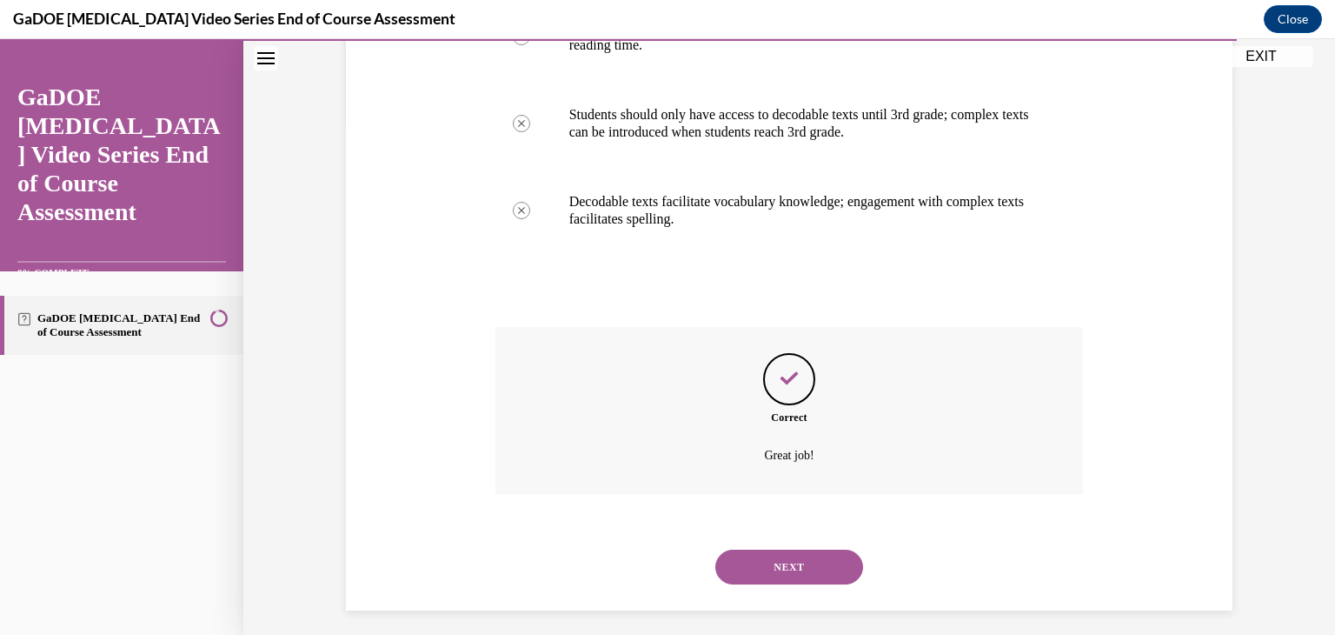
scroll to position [522, 0]
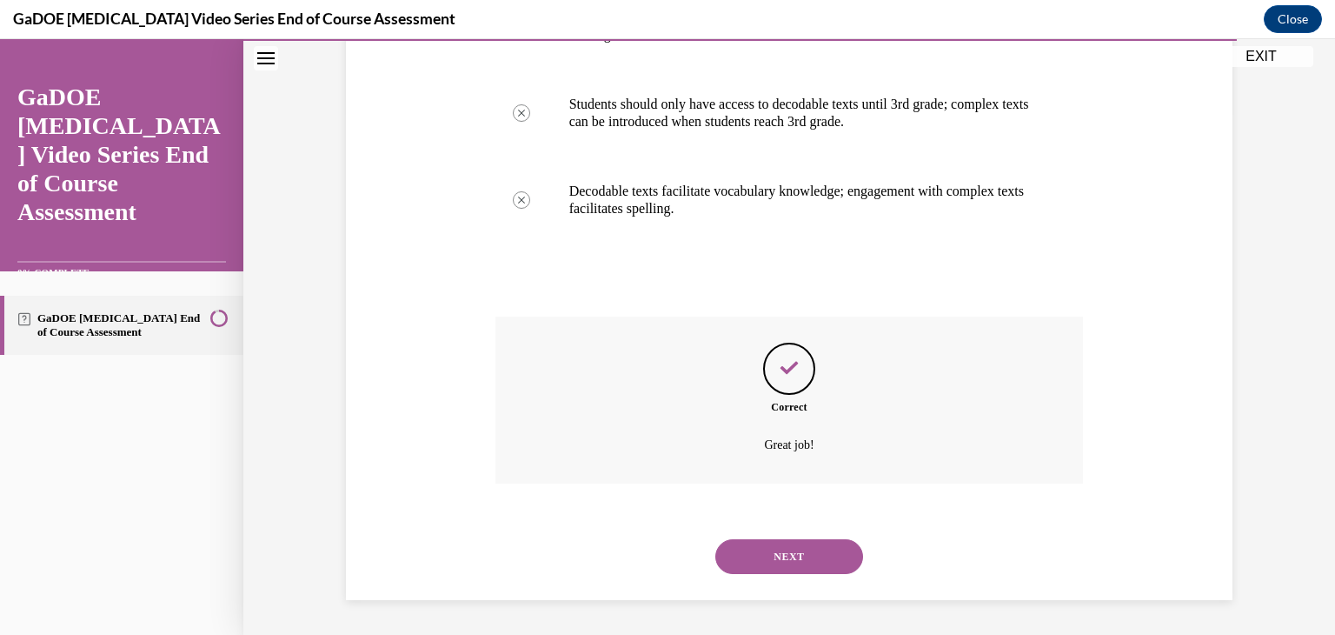
click at [771, 562] on button "NEXT" at bounding box center [789, 556] width 148 height 35
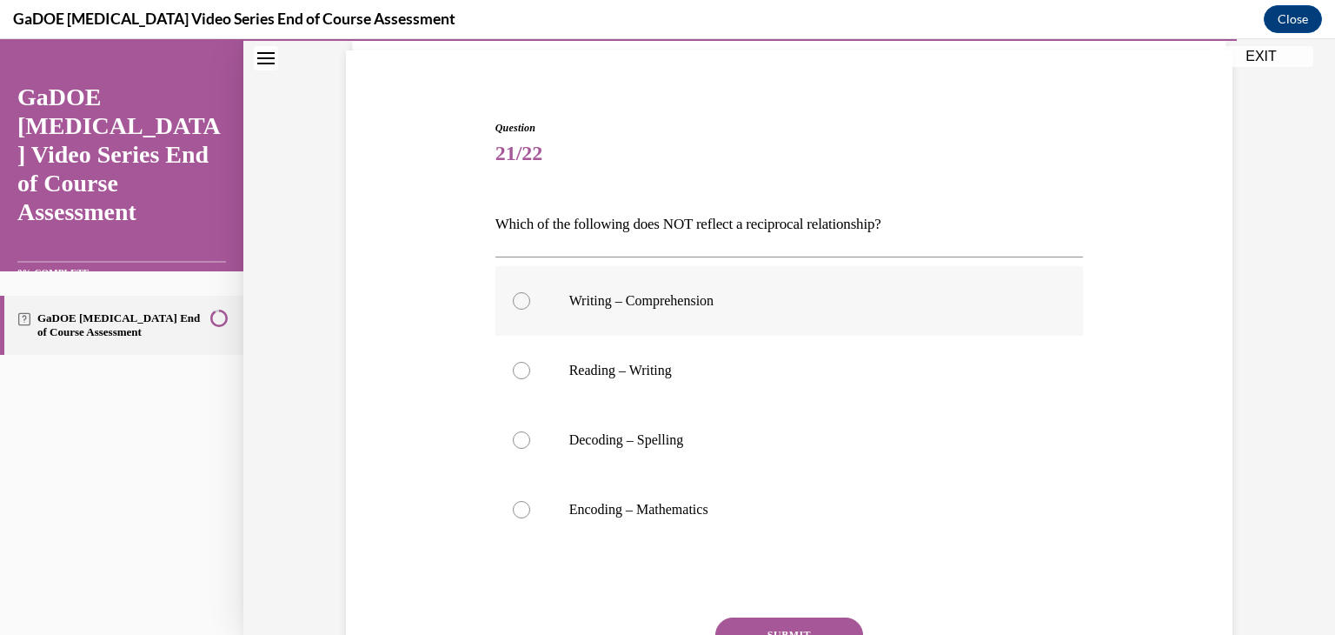
scroll to position [125, 0]
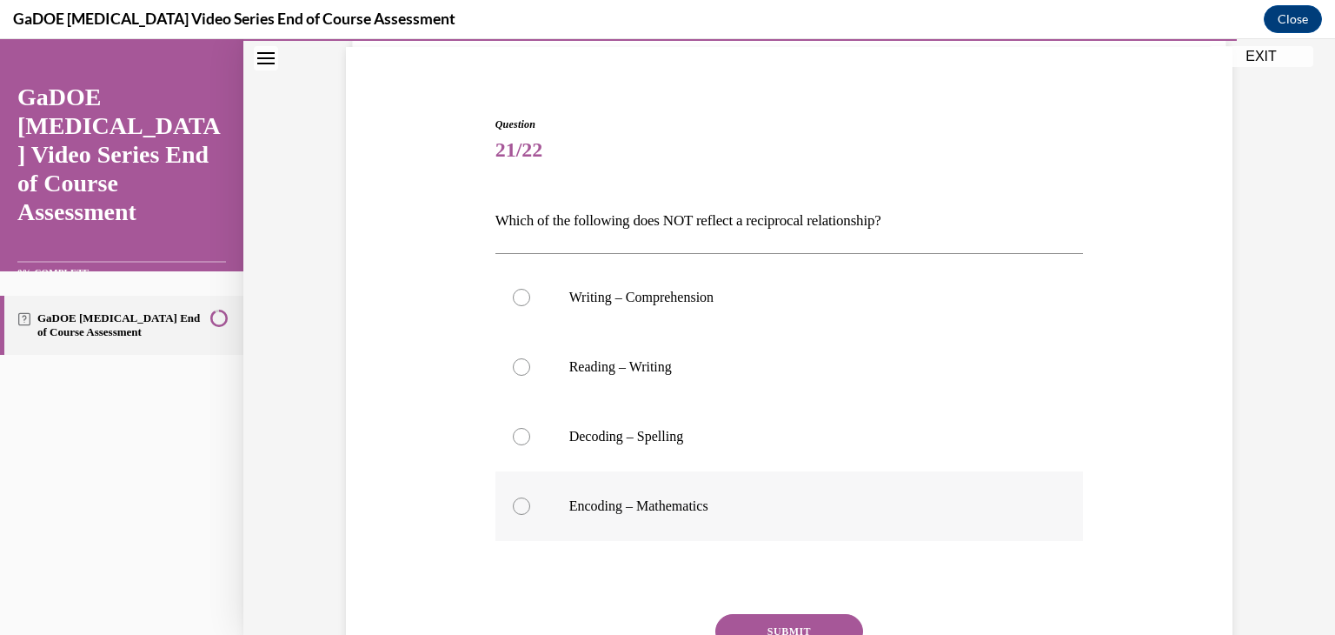
click at [606, 516] on label "Encoding – Mathematics" at bounding box center [790, 506] width 589 height 70
click at [530, 515] on input "Encoding – Mathematics" at bounding box center [521, 505] width 17 height 17
radio input "true"
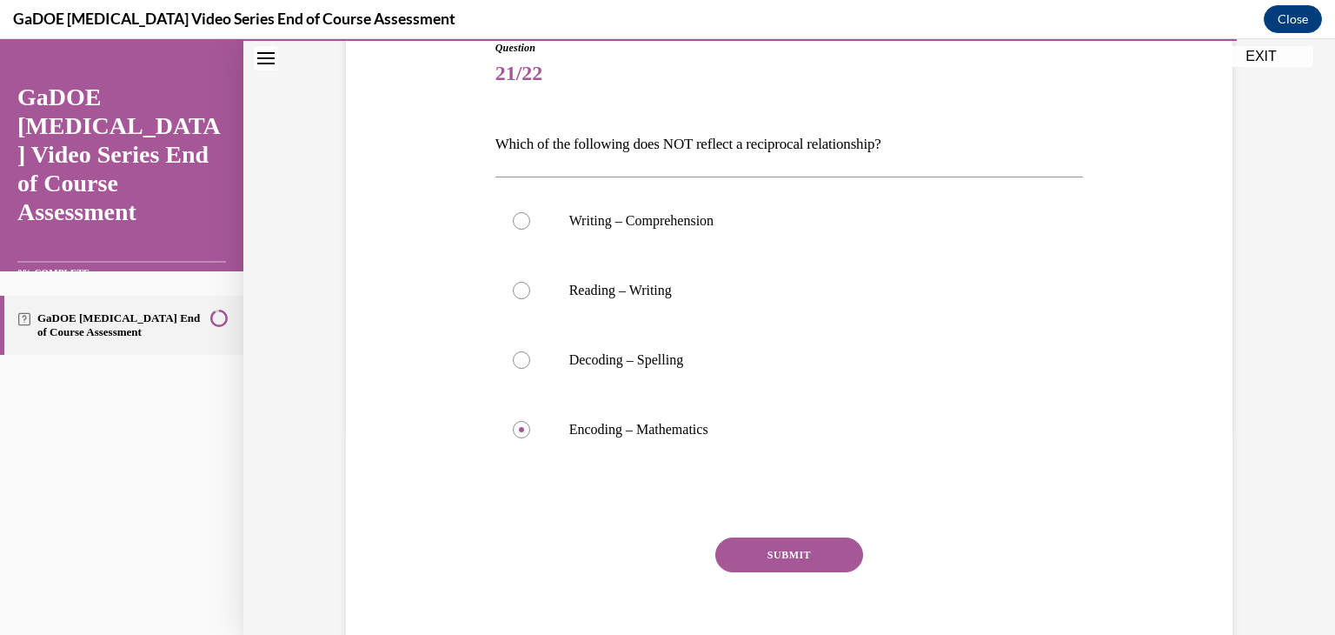
click at [782, 549] on button "SUBMIT" at bounding box center [789, 554] width 148 height 35
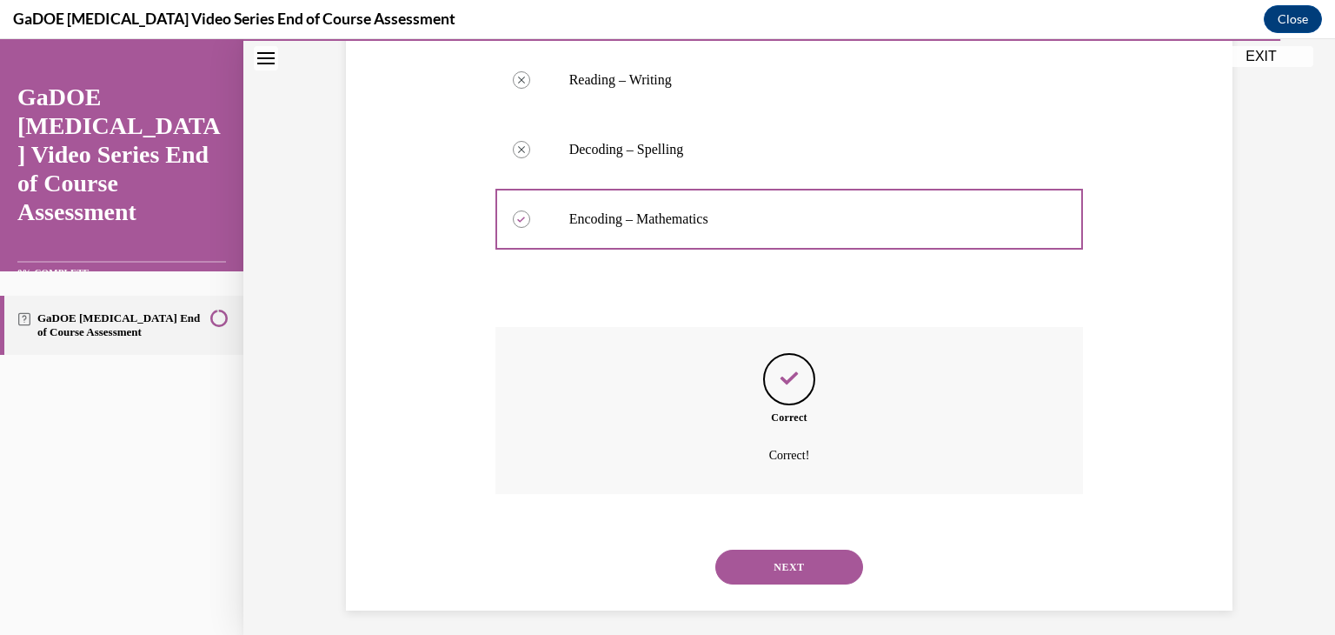
scroll to position [422, 0]
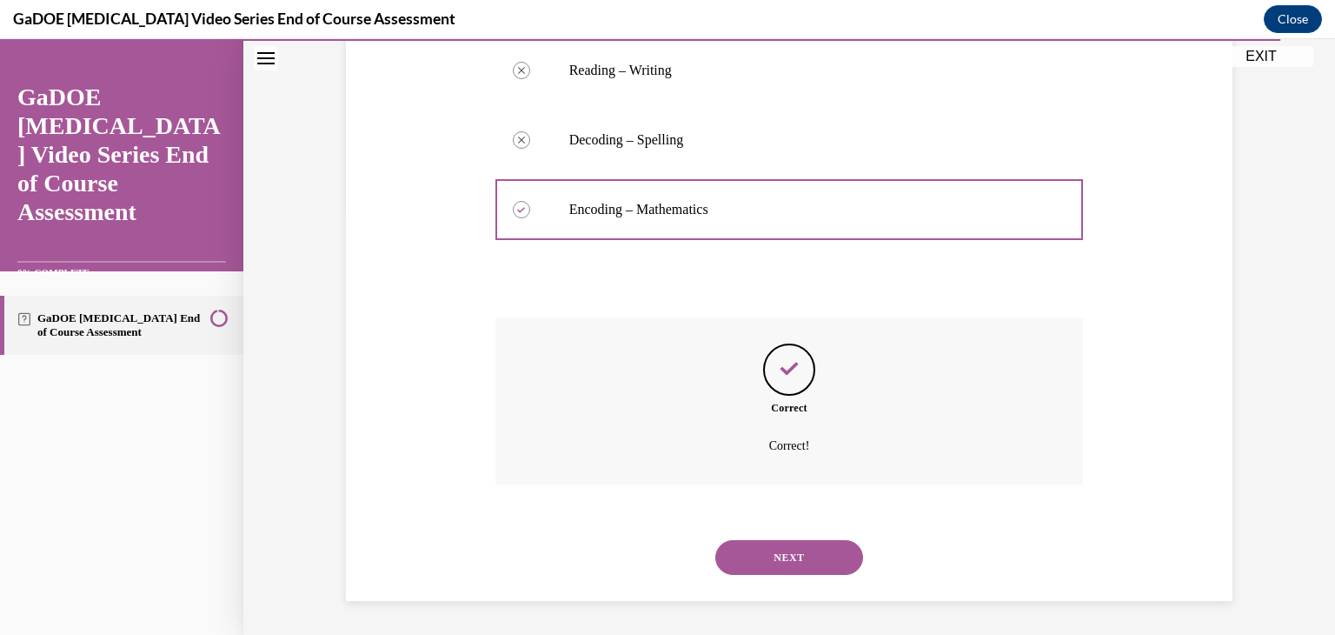
click at [798, 563] on button "NEXT" at bounding box center [789, 557] width 148 height 35
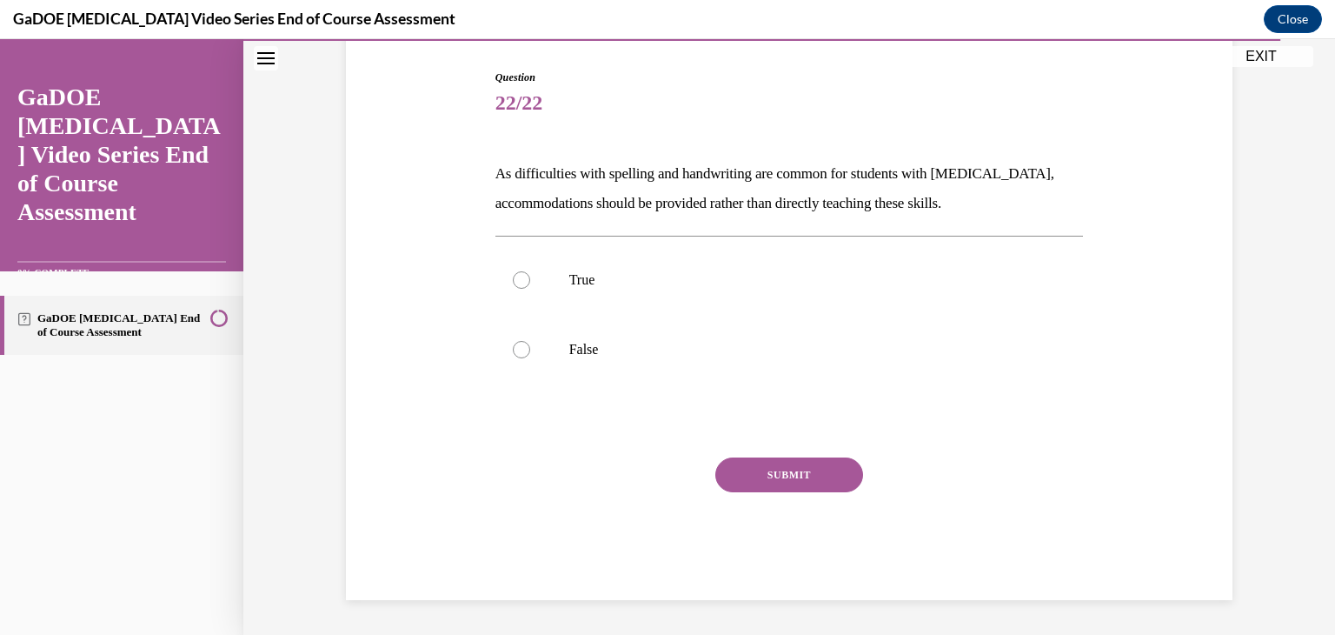
scroll to position [172, 0]
click at [591, 345] on p "False" at bounding box center [804, 349] width 471 height 17
click at [530, 345] on input "False" at bounding box center [521, 349] width 17 height 17
radio input "true"
click at [786, 482] on button "SUBMIT" at bounding box center [789, 474] width 148 height 35
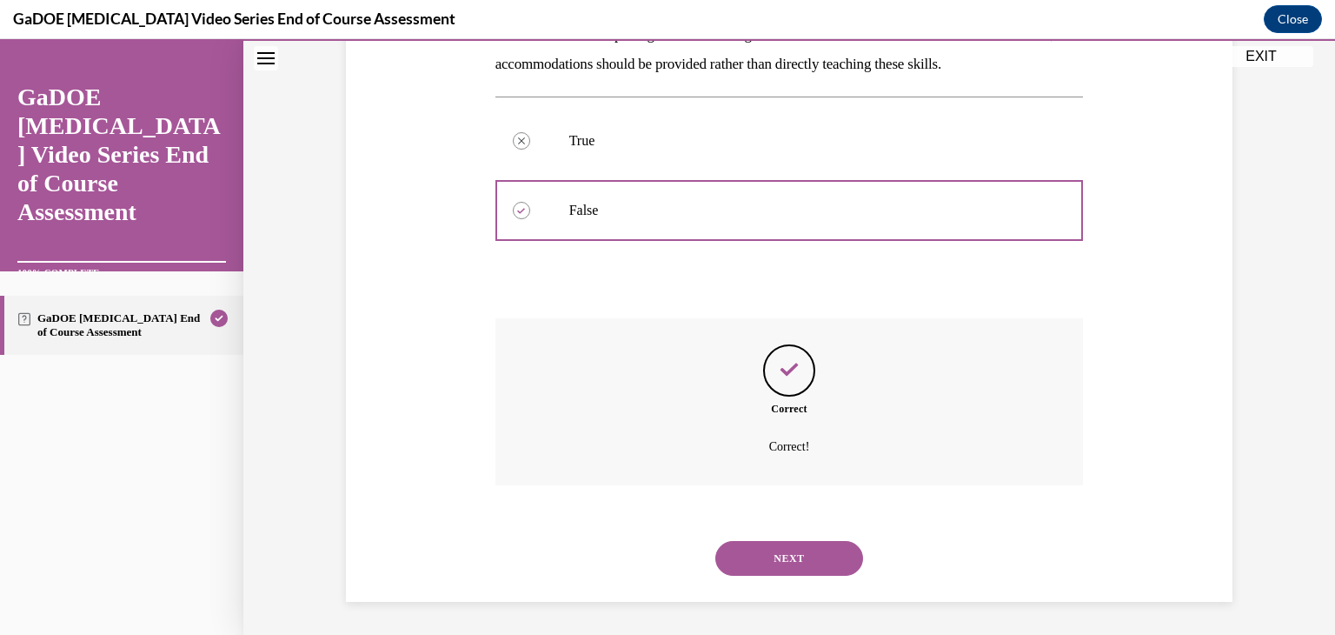
scroll to position [313, 0]
click at [786, 553] on button "NEXT" at bounding box center [789, 556] width 148 height 35
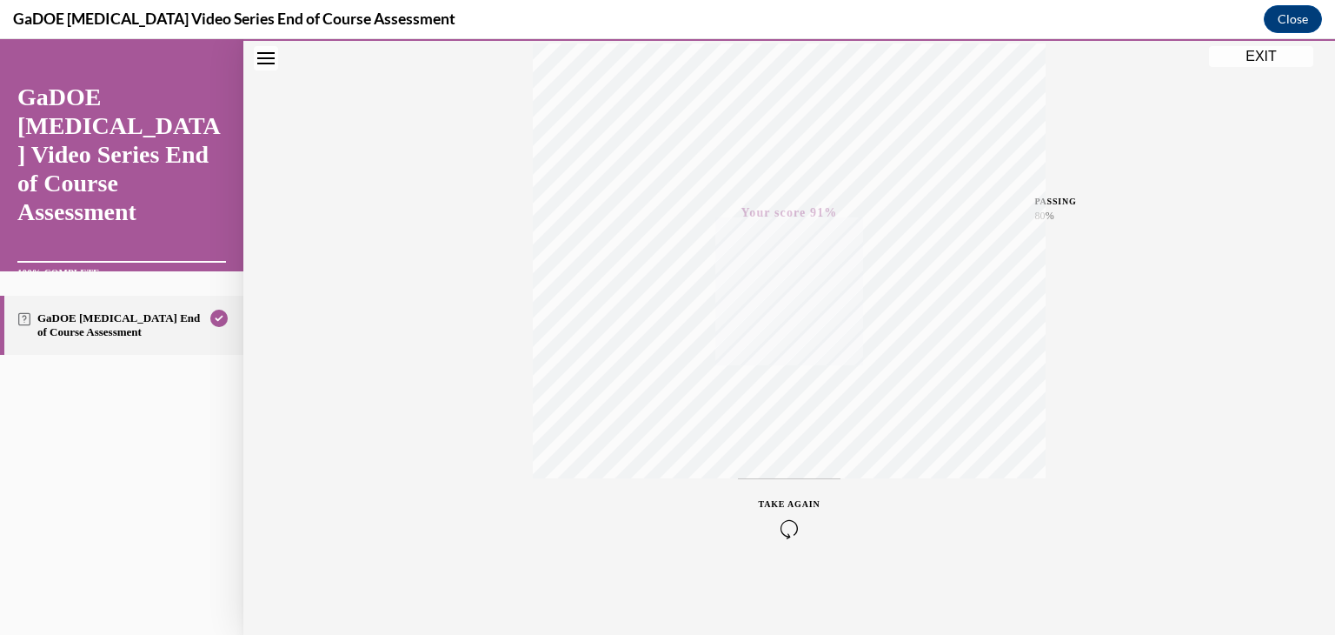
scroll to position [0, 0]
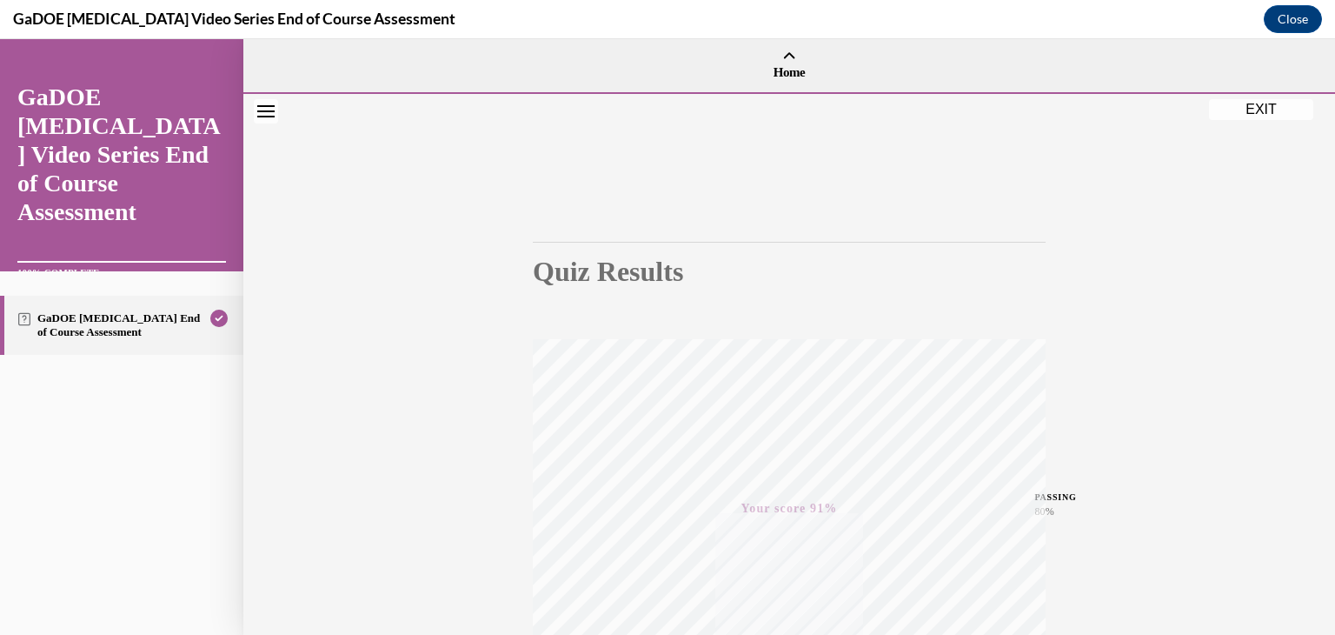
click at [1259, 109] on button "EXIT" at bounding box center [1261, 109] width 104 height 21
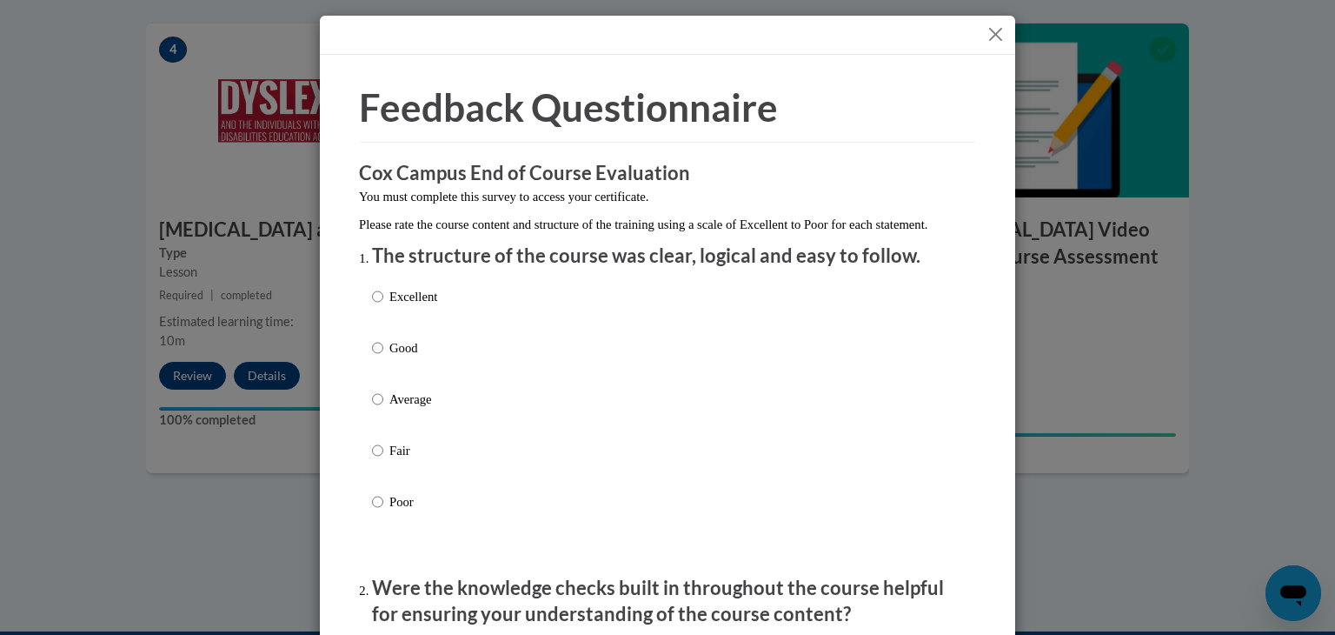
scroll to position [82, 0]
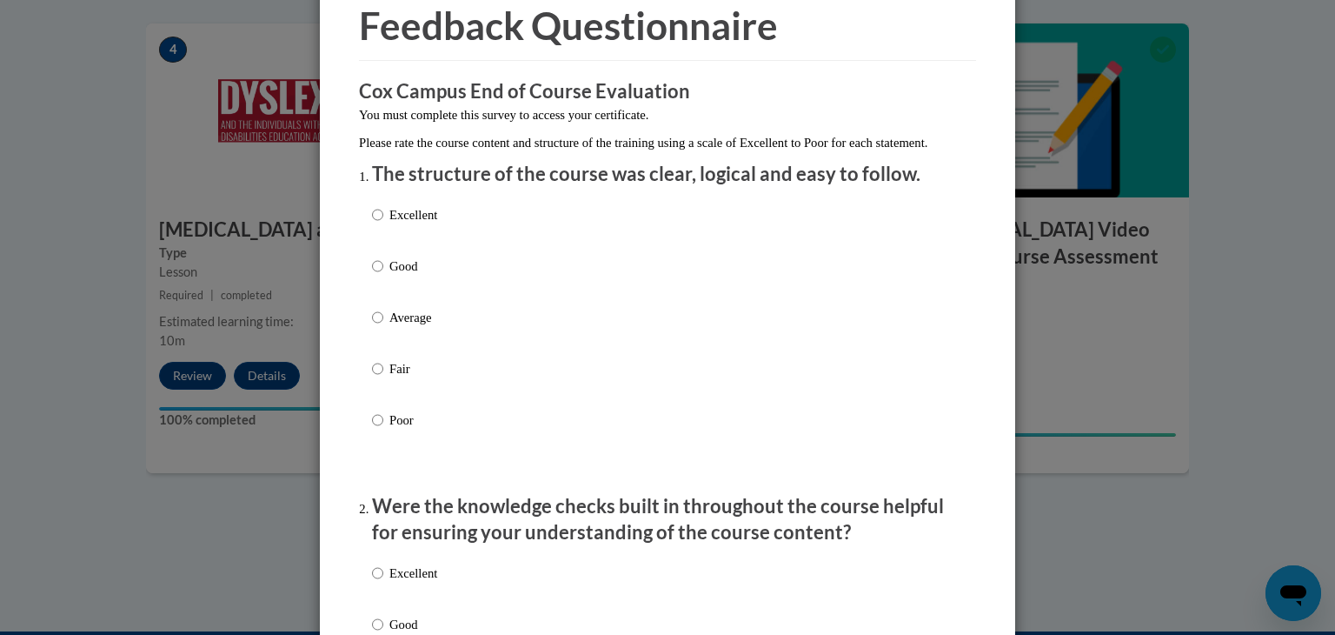
click at [389, 224] on p "Excellent" at bounding box center [413, 214] width 48 height 19
click at [383, 224] on input "Excellent" at bounding box center [377, 214] width 11 height 19
radio input "true"
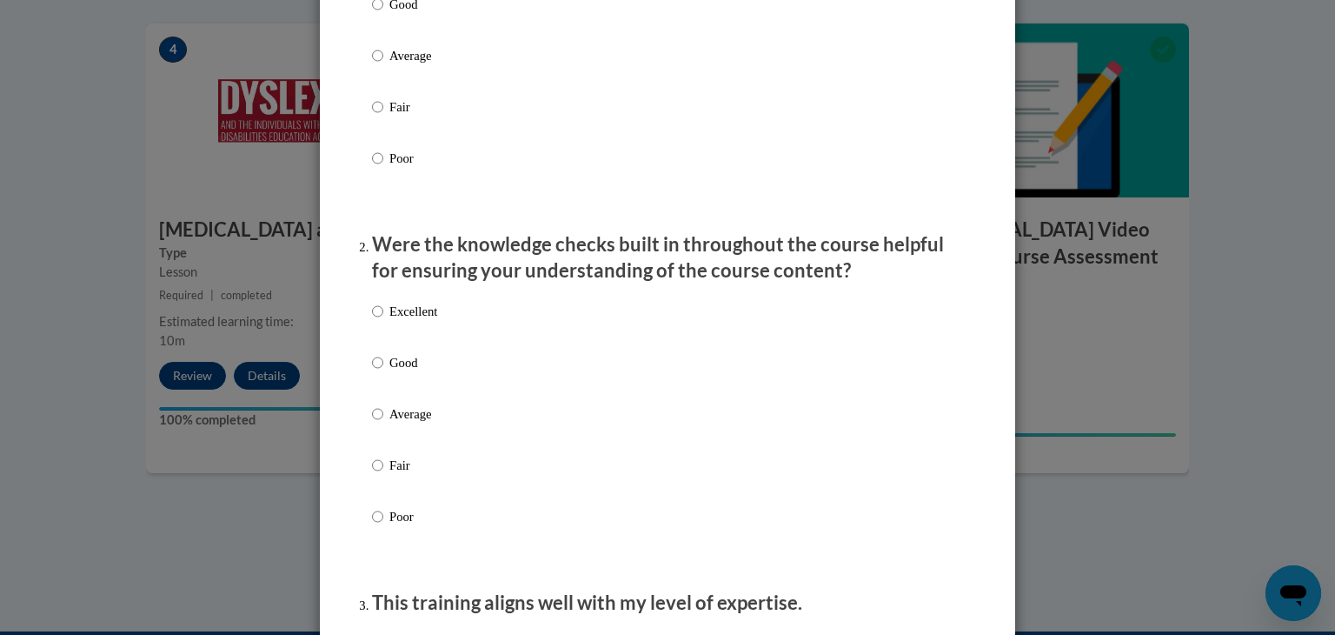
scroll to position [351, 0]
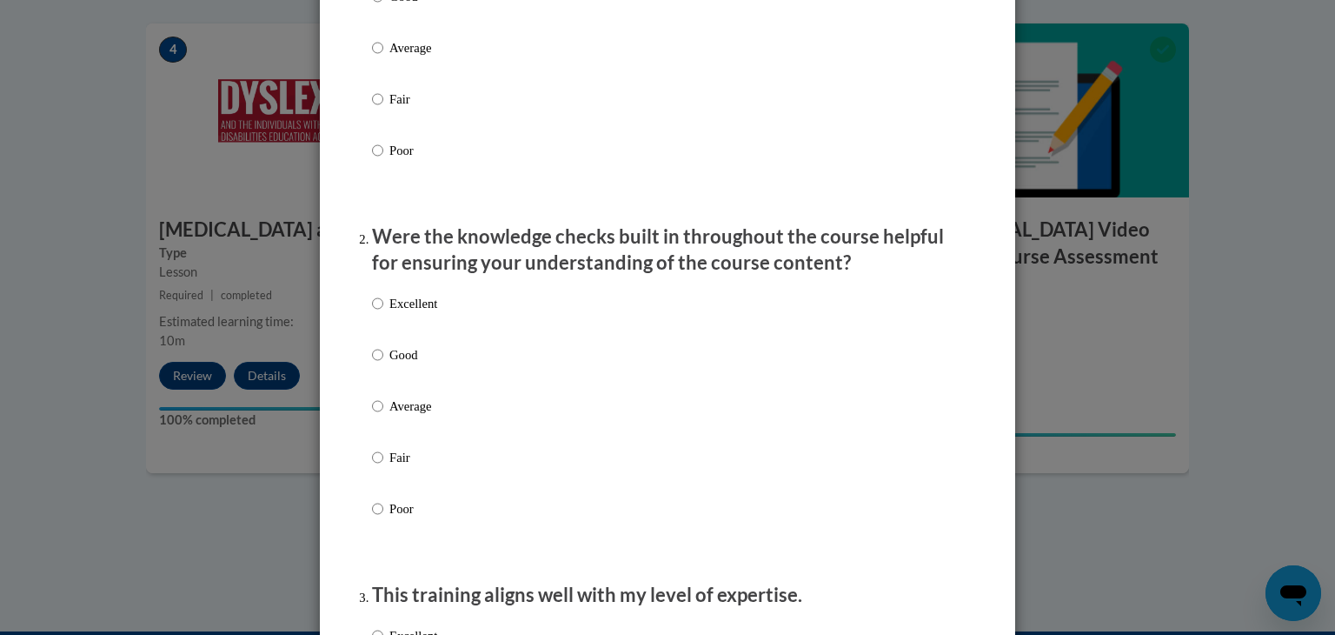
click at [400, 313] on p "Excellent" at bounding box center [413, 303] width 48 height 19
click at [383, 313] on input "Excellent" at bounding box center [377, 303] width 11 height 19
radio input "true"
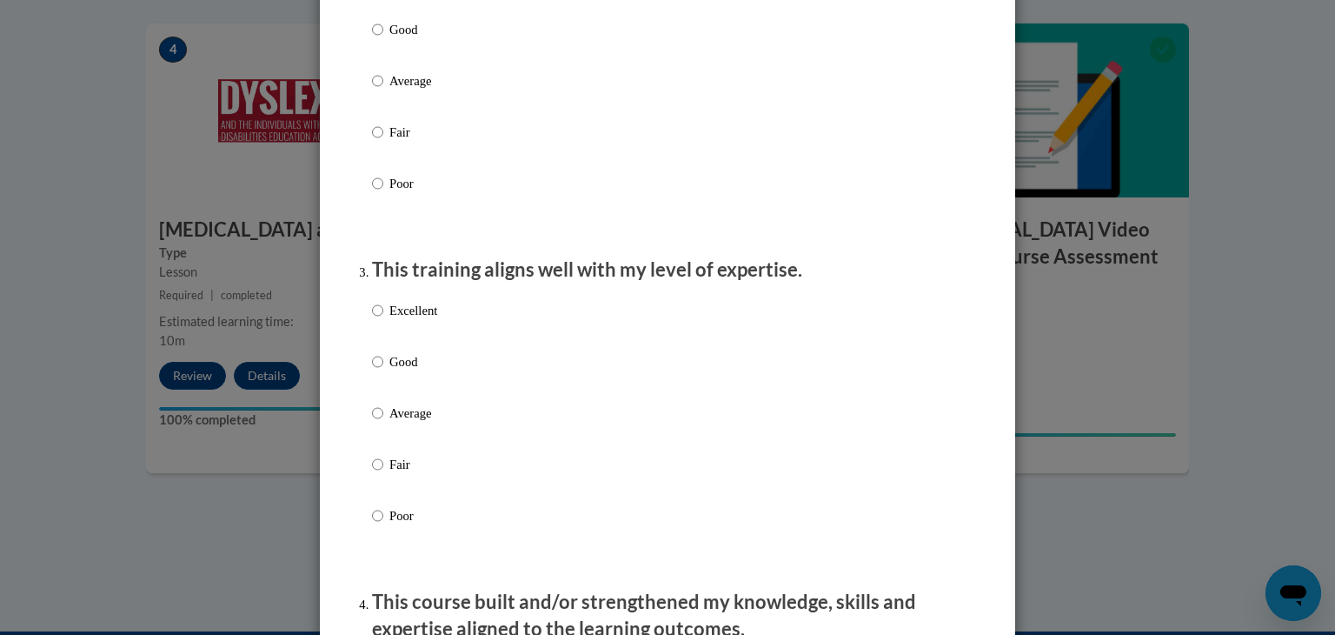
scroll to position [680, 0]
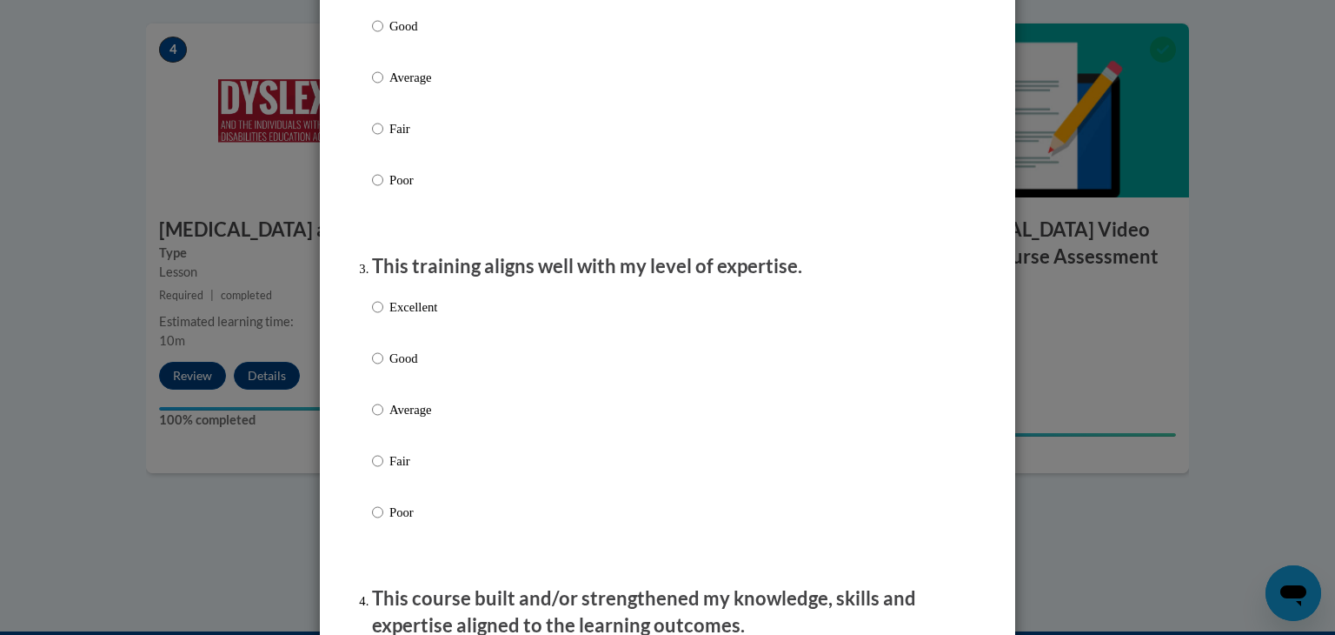
click at [400, 316] on p "Excellent" at bounding box center [413, 306] width 48 height 19
click at [383, 316] on input "Excellent" at bounding box center [377, 306] width 11 height 19
radio input "true"
click at [400, 316] on p "Excellent" at bounding box center [413, 306] width 48 height 19
click at [383, 316] on input "Excellent" at bounding box center [377, 306] width 11 height 19
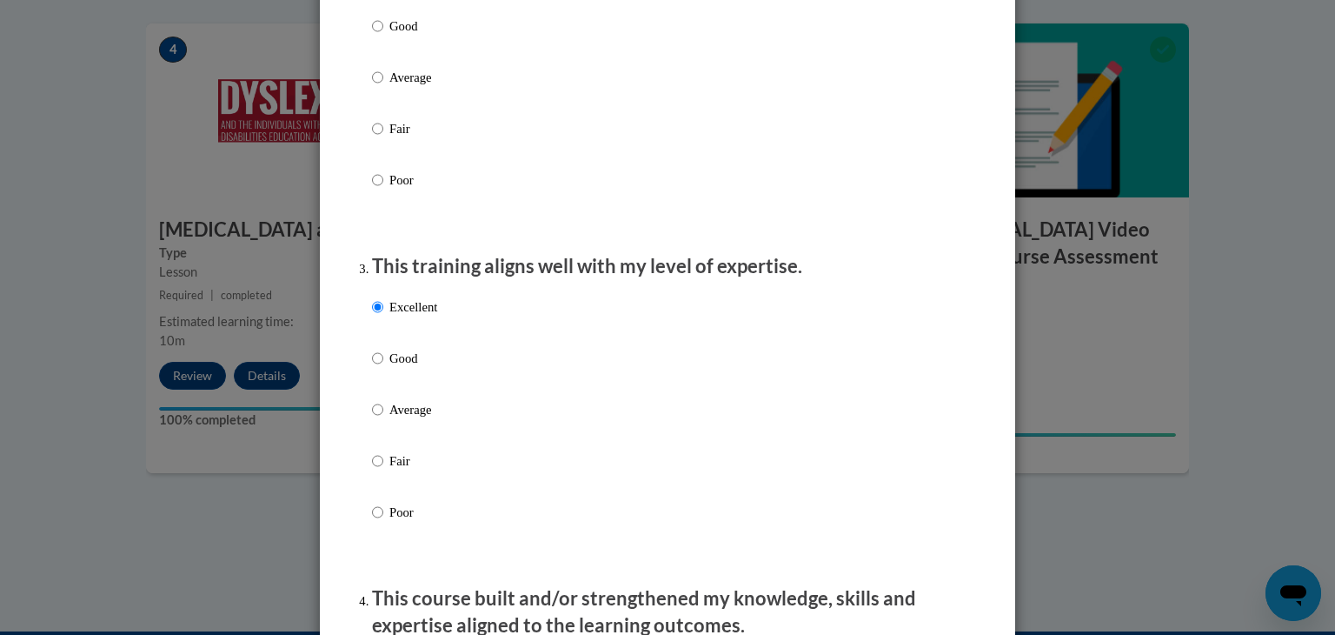
click at [401, 368] on p "Good" at bounding box center [413, 358] width 48 height 19
click at [383, 368] on input "Good" at bounding box center [377, 358] width 11 height 19
radio input "true"
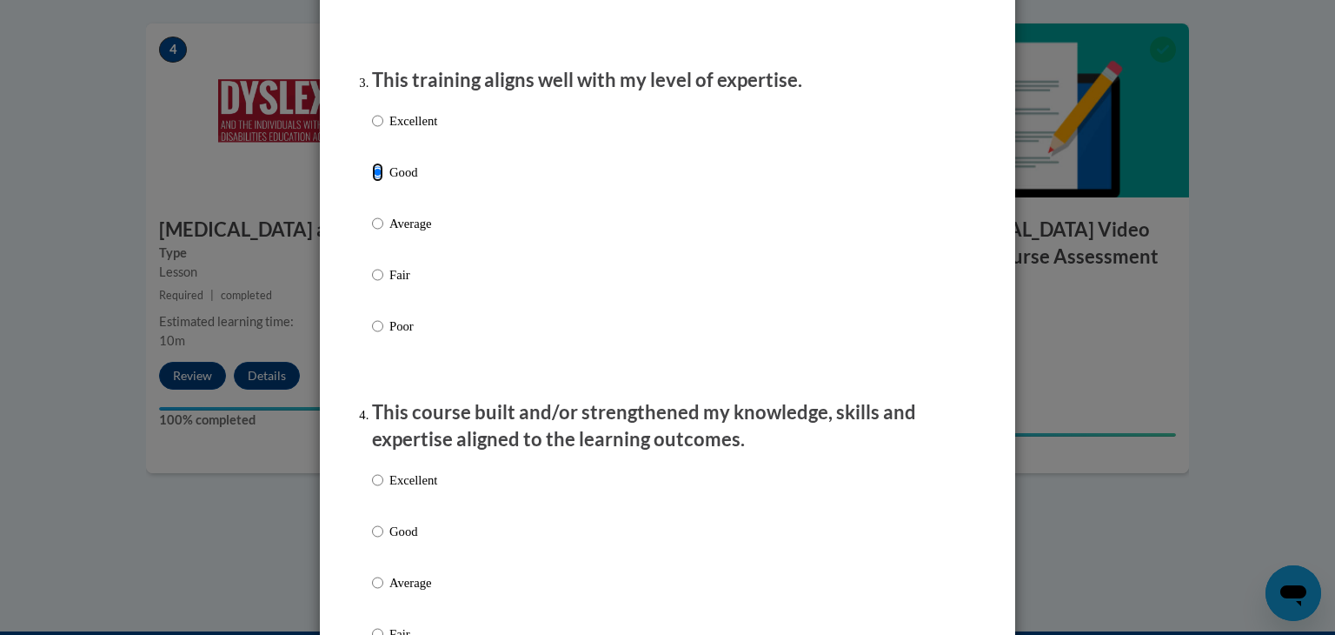
scroll to position [868, 0]
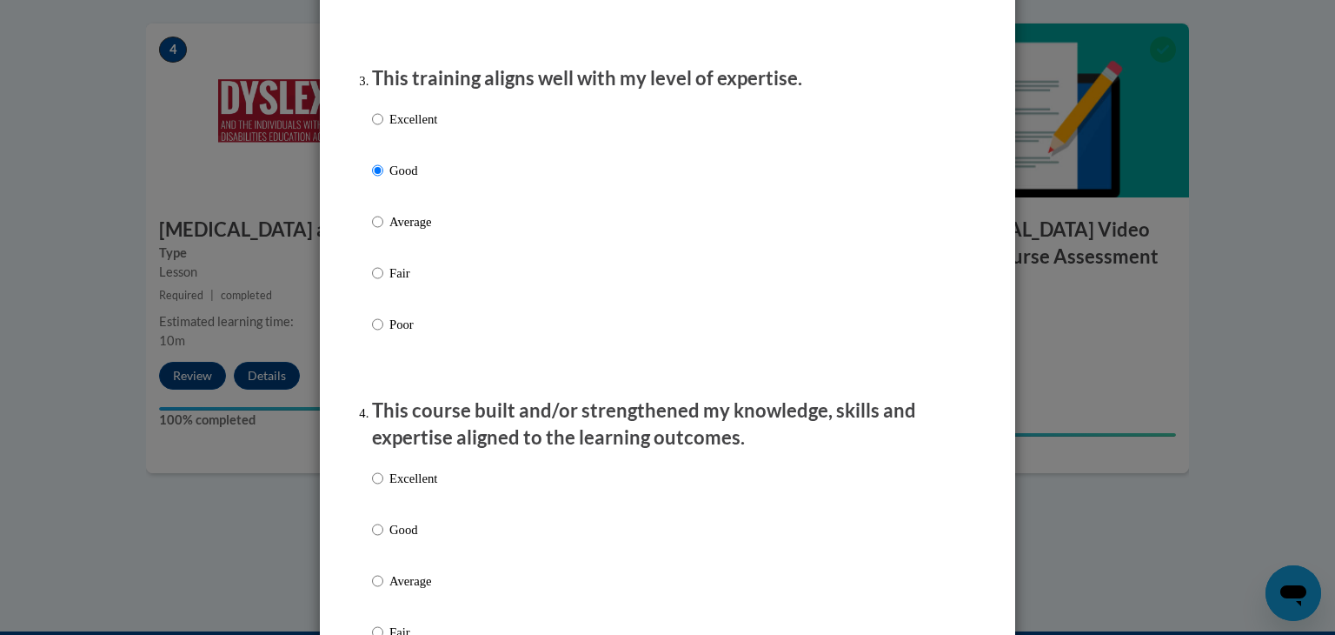
click at [426, 231] on p "Average" at bounding box center [413, 221] width 48 height 19
click at [383, 231] on input "Average" at bounding box center [377, 221] width 11 height 19
radio input "true"
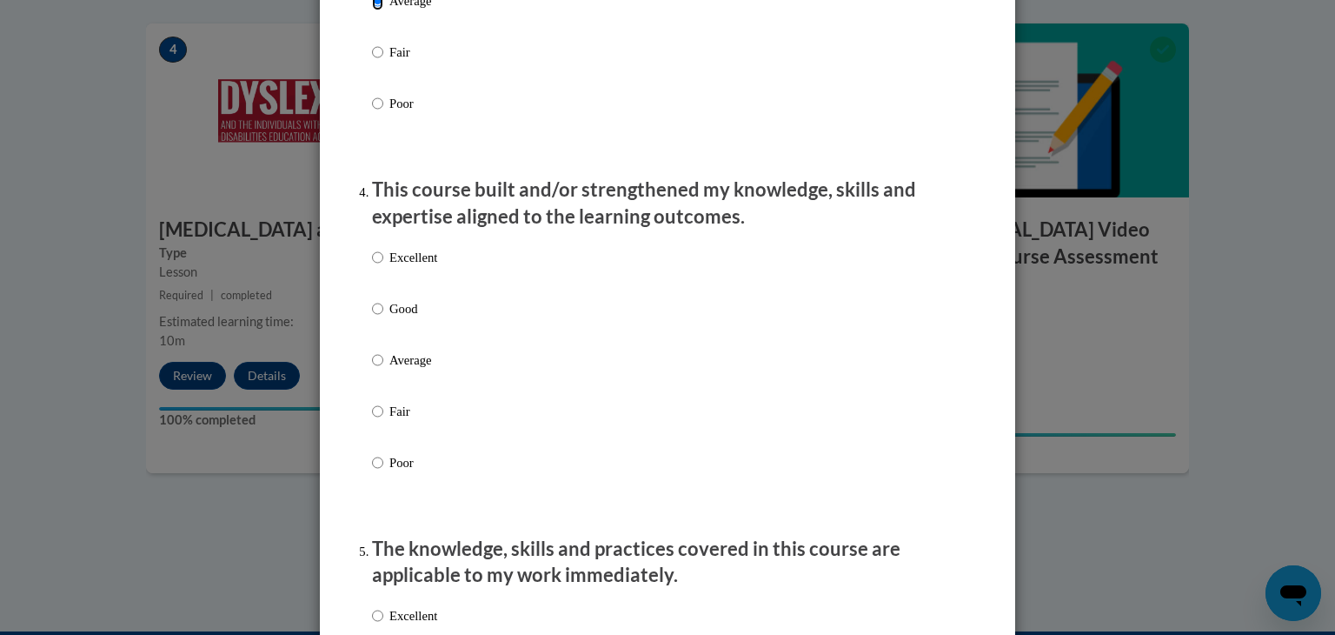
scroll to position [1088, 0]
click at [423, 267] on p "Excellent" at bounding box center [413, 257] width 48 height 19
click at [383, 267] on input "Excellent" at bounding box center [377, 257] width 11 height 19
radio input "true"
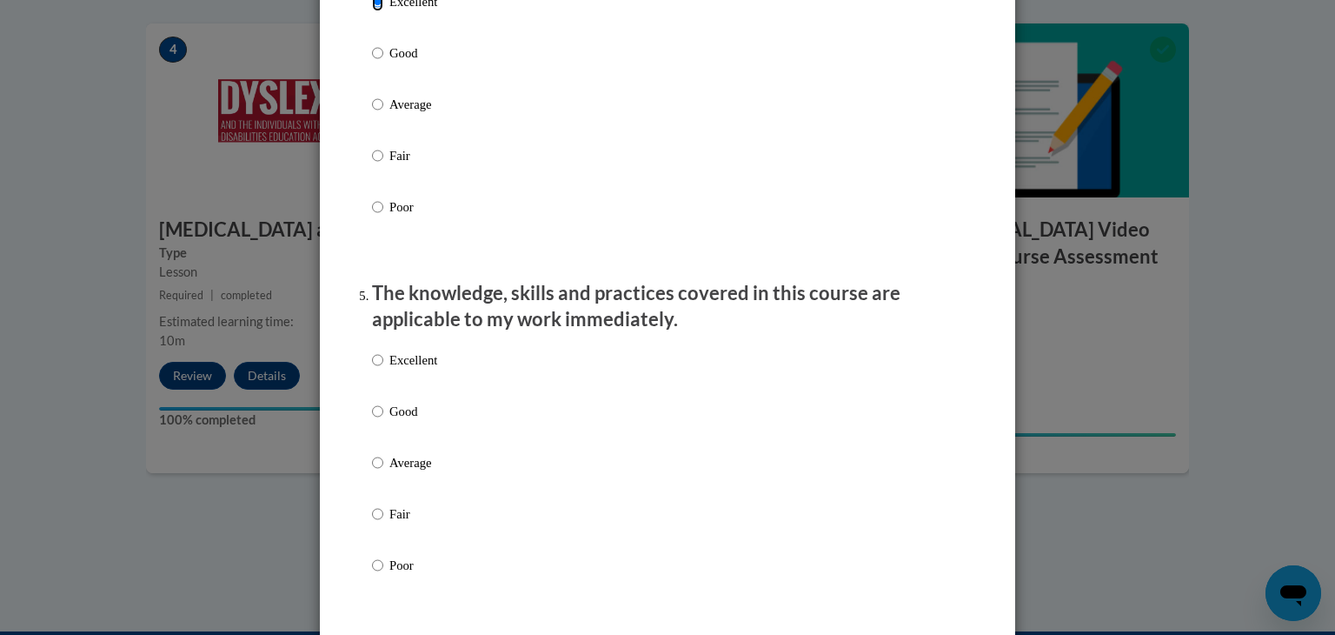
scroll to position [1485, 0]
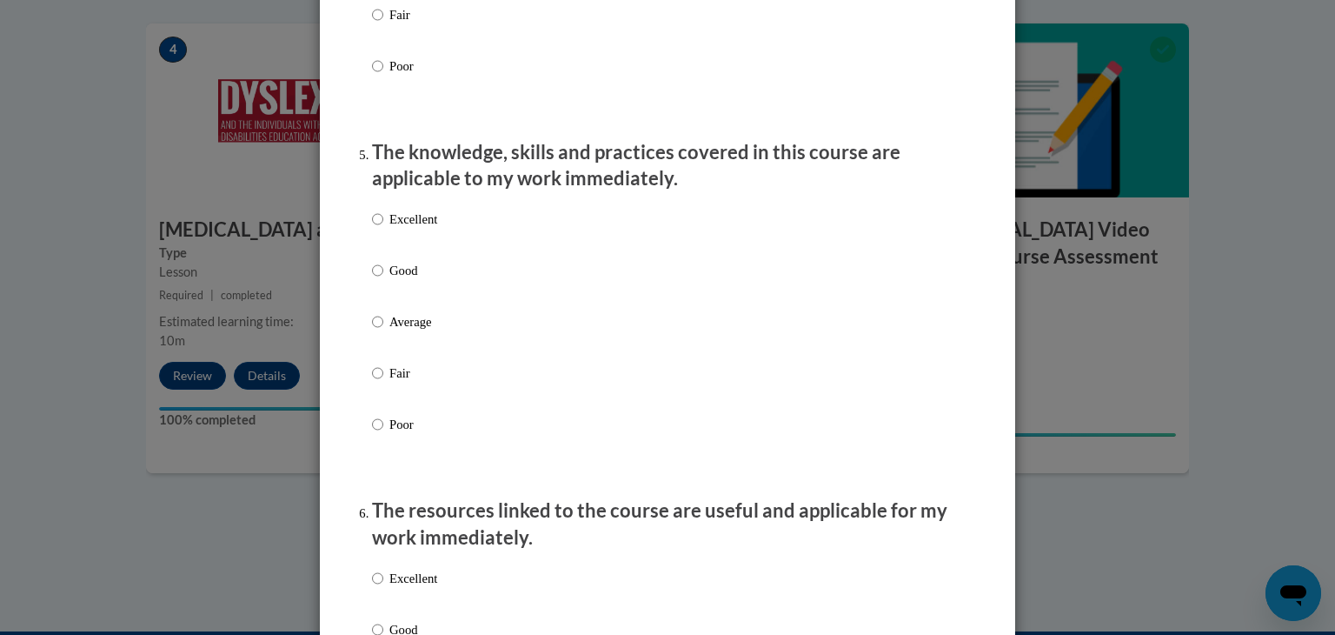
click at [403, 280] on p "Good" at bounding box center [413, 270] width 48 height 19
click at [383, 280] on input "Good" at bounding box center [377, 270] width 11 height 19
radio input "true"
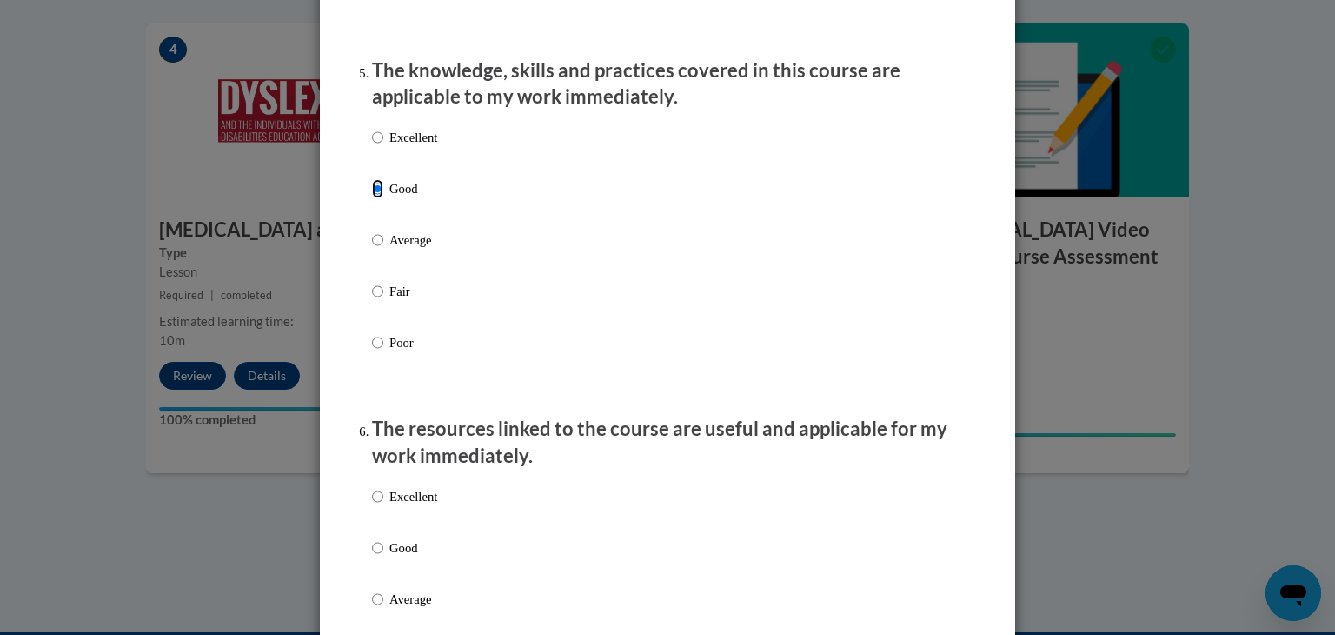
scroll to position [1726, 0]
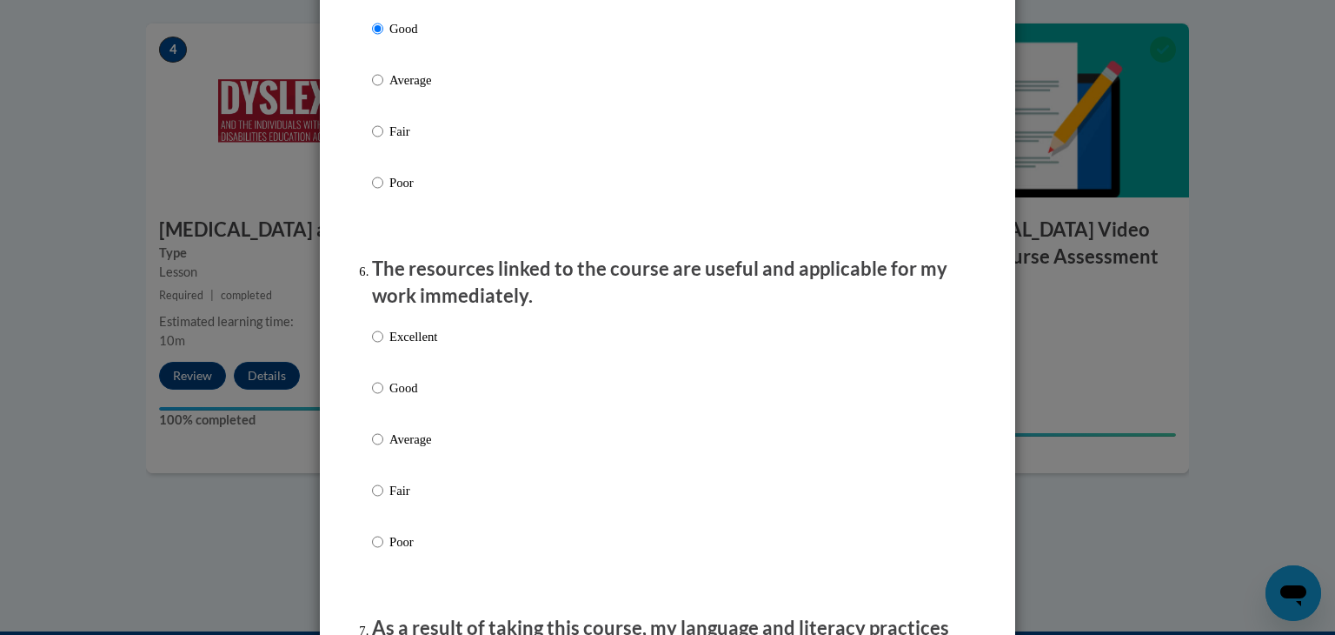
click at [396, 397] on p "Good" at bounding box center [413, 387] width 48 height 19
click at [383, 397] on input "Good" at bounding box center [377, 387] width 11 height 19
radio input "true"
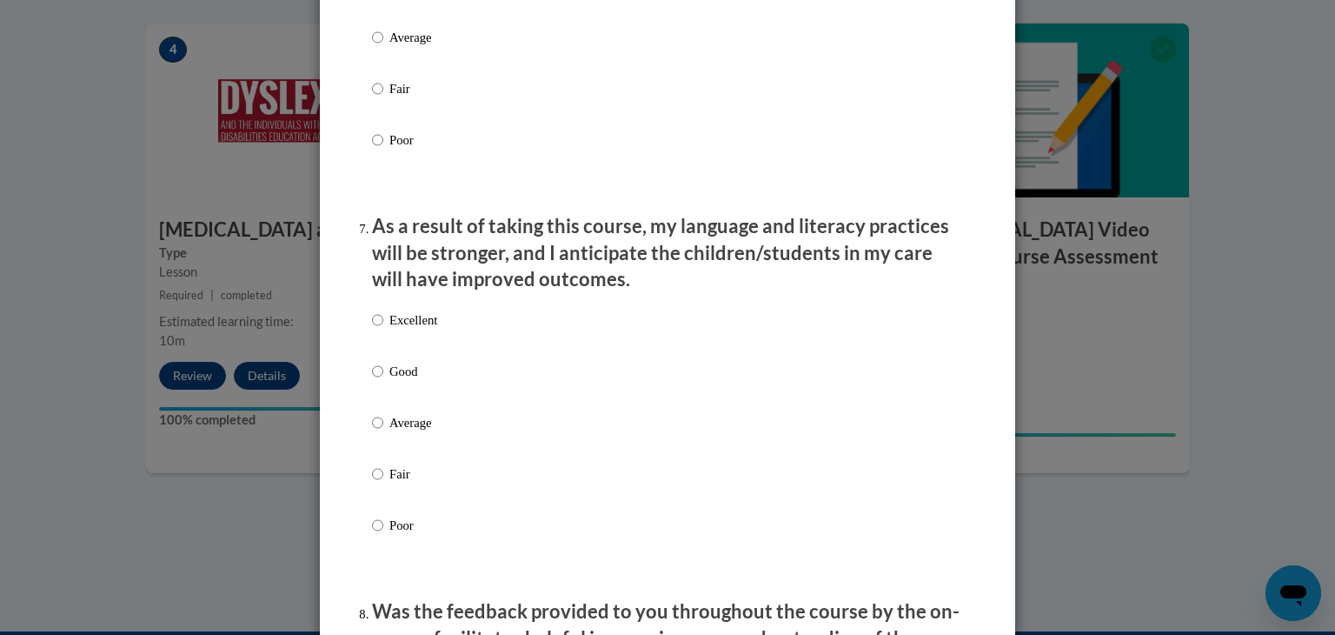
scroll to position [2132, 0]
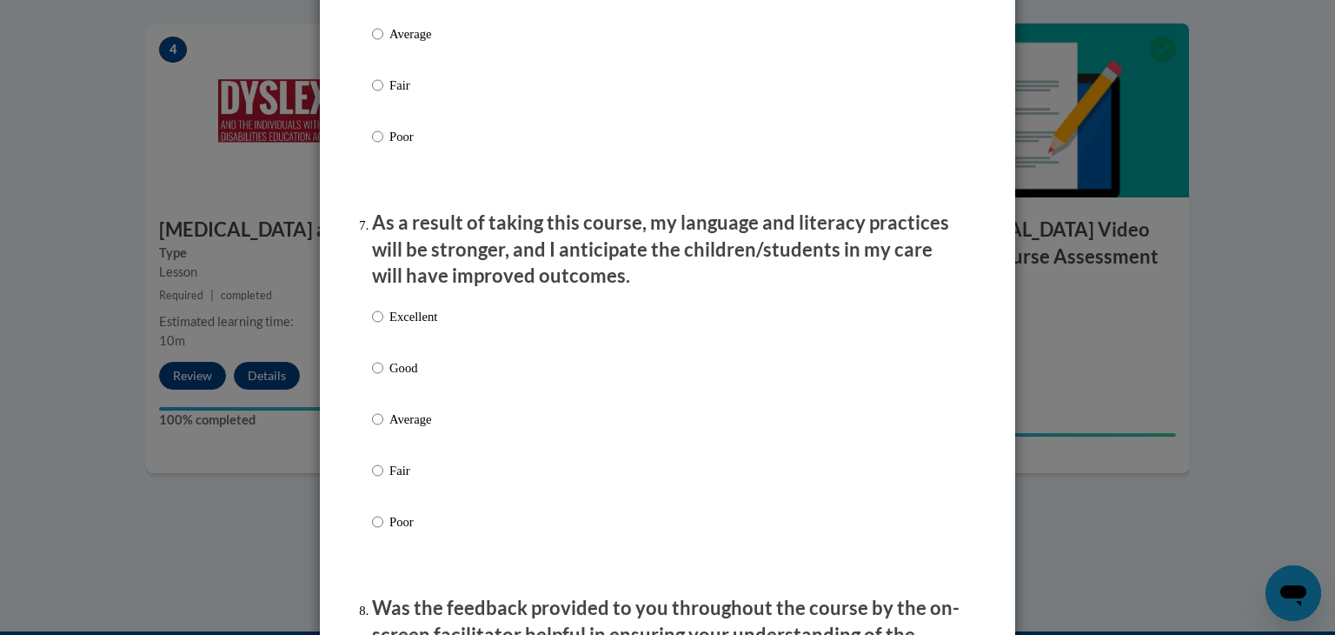
click at [409, 326] on p "Excellent" at bounding box center [413, 316] width 48 height 19
click at [383, 326] on input "Excellent" at bounding box center [377, 316] width 11 height 19
radio input "true"
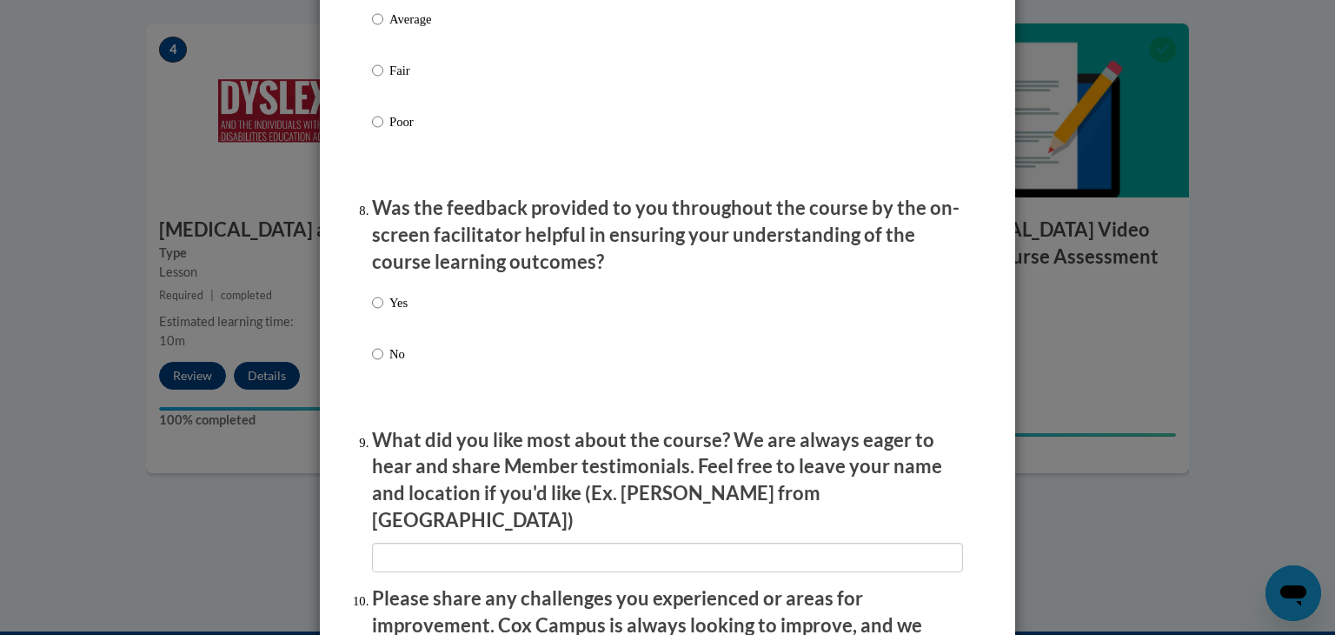
scroll to position [2534, 0]
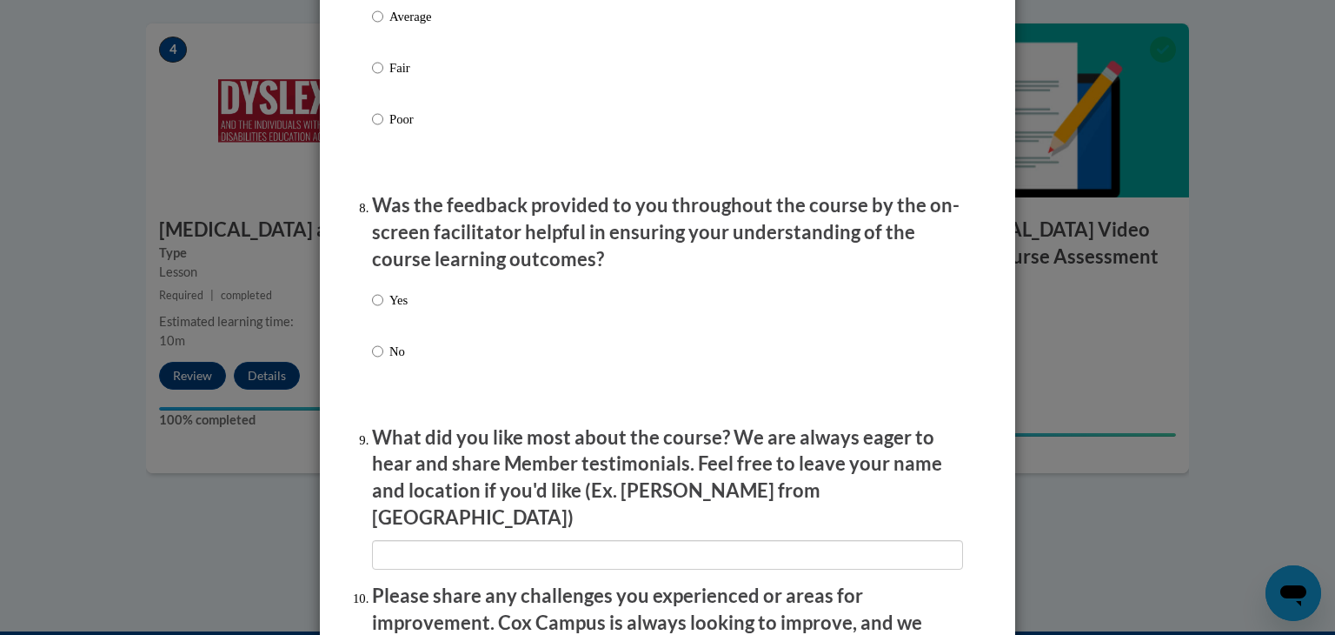
click at [391, 309] on p "Yes" at bounding box center [398, 299] width 18 height 19
click at [383, 309] on input "Yes" at bounding box center [377, 299] width 11 height 19
radio input "true"
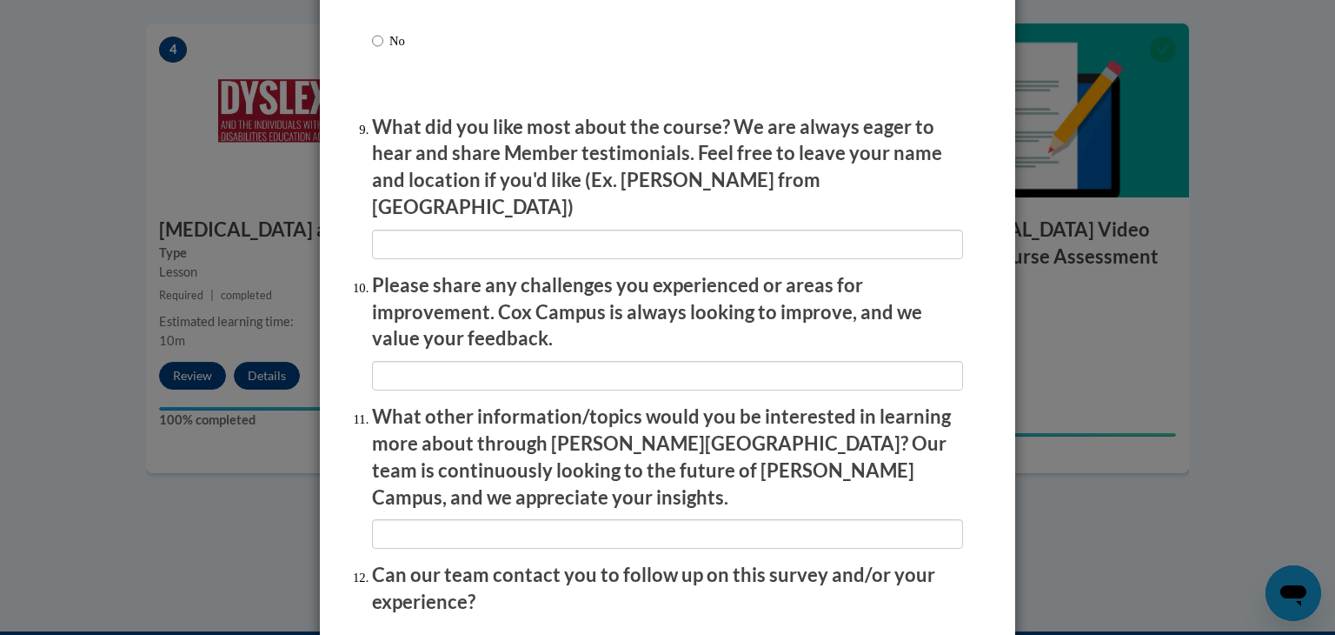
scroll to position [2935, 0]
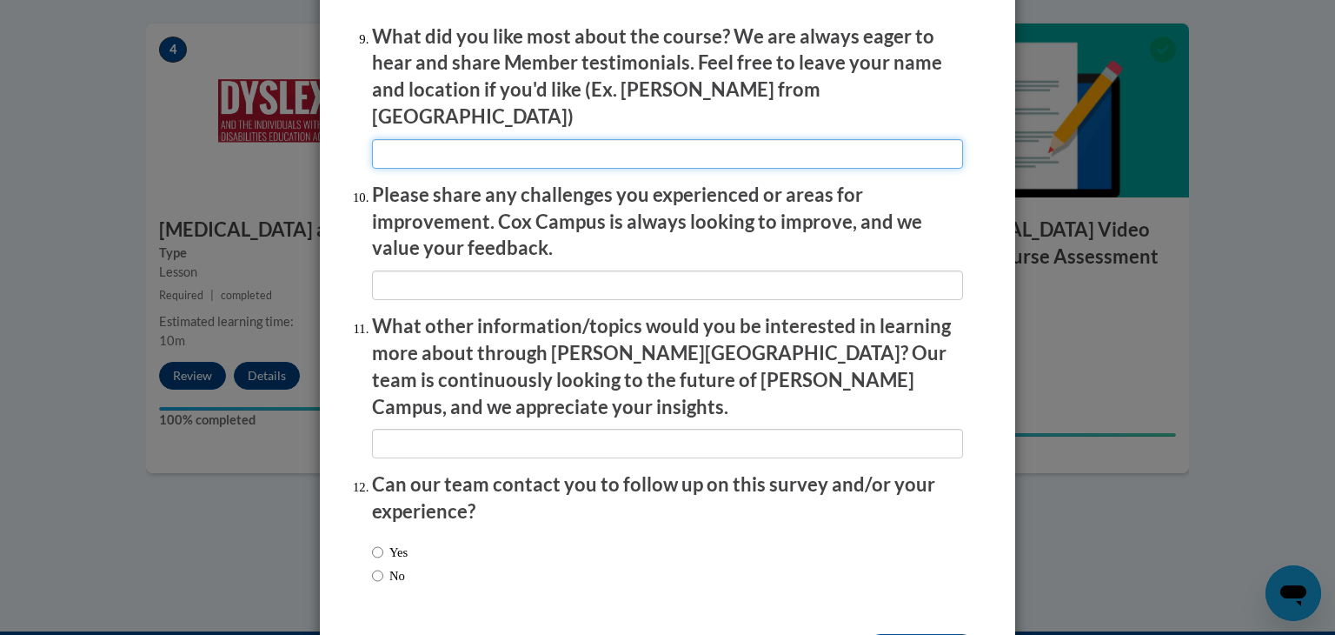
click at [436, 148] on input "textbox" at bounding box center [667, 154] width 591 height 30
type input "I like the graphics of the videos"
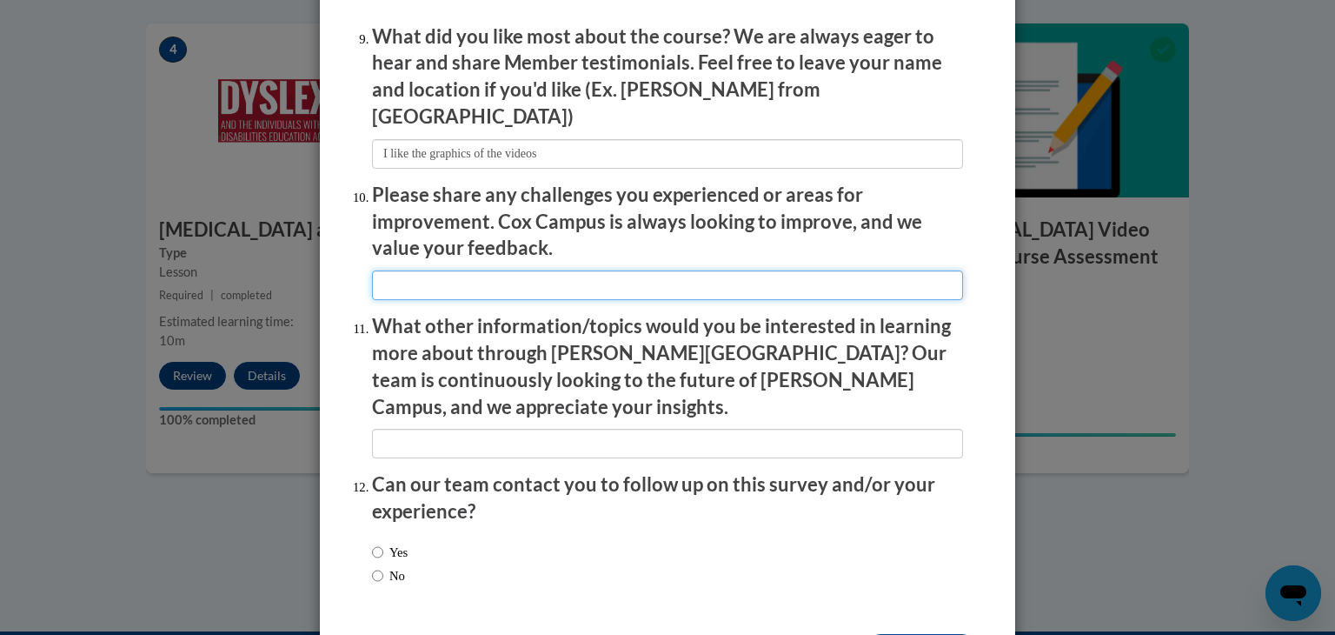
click at [444, 276] on input "textbox" at bounding box center [667, 285] width 591 height 30
click at [424, 278] on input "textbox" at bounding box center [667, 285] width 591 height 30
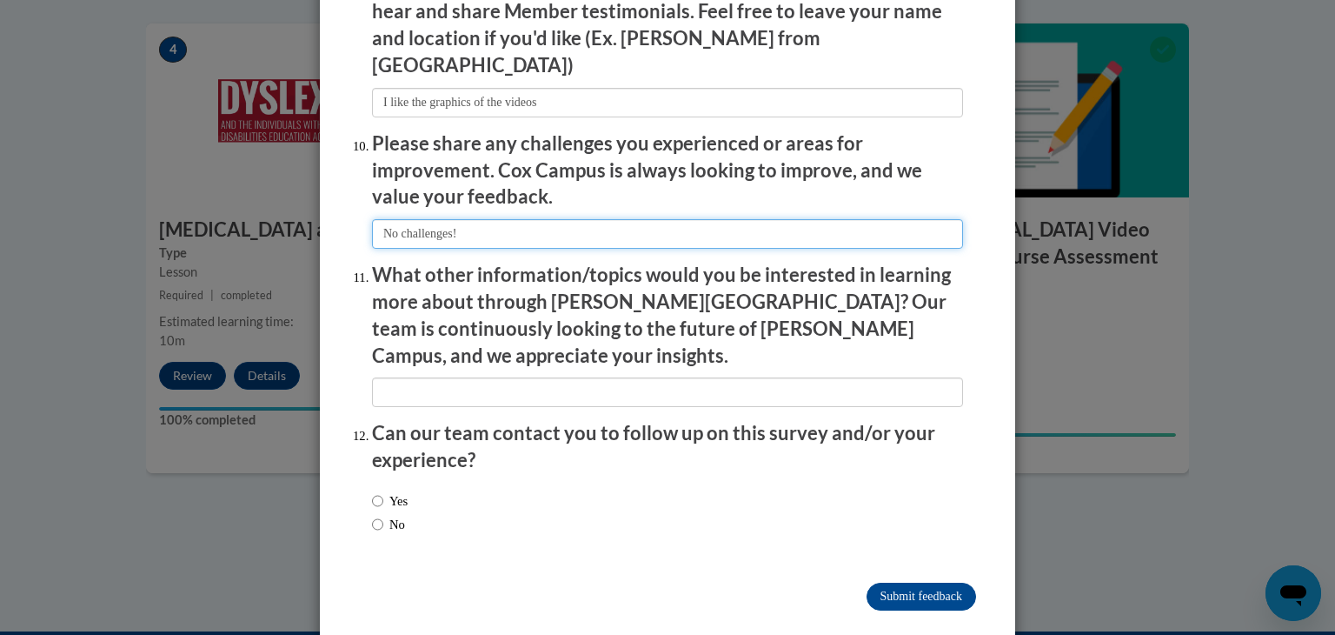
type input "No challenges!"
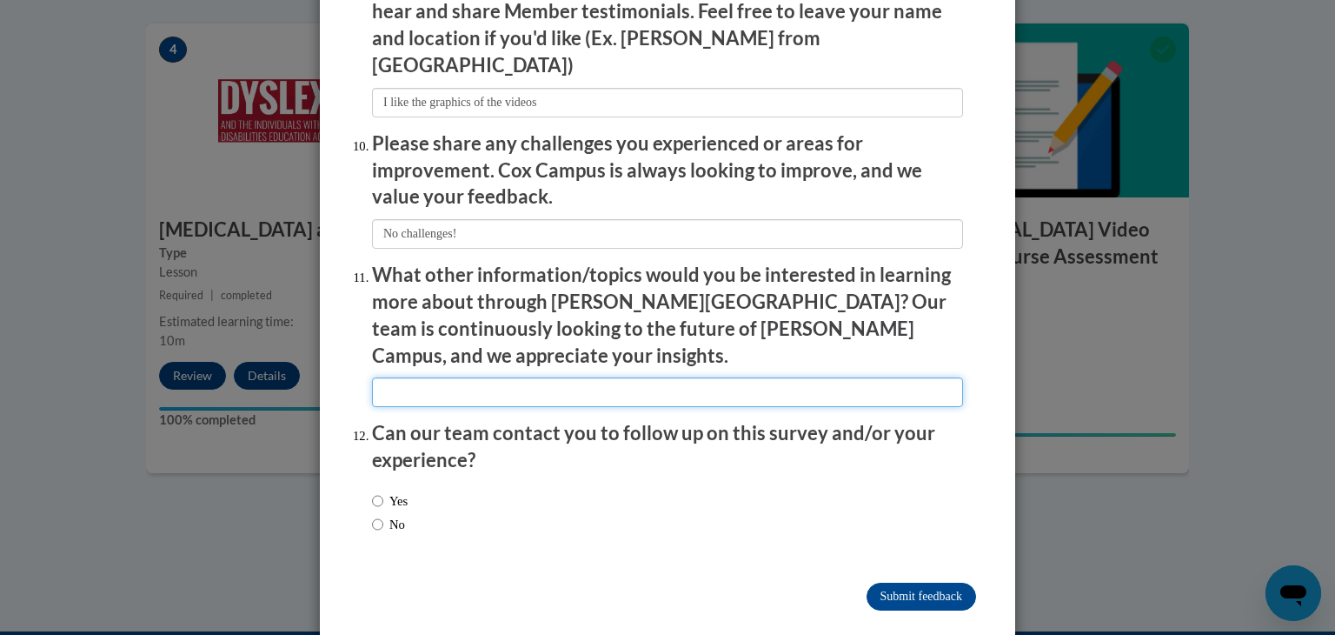
click at [551, 377] on input "textbox" at bounding box center [667, 392] width 591 height 30
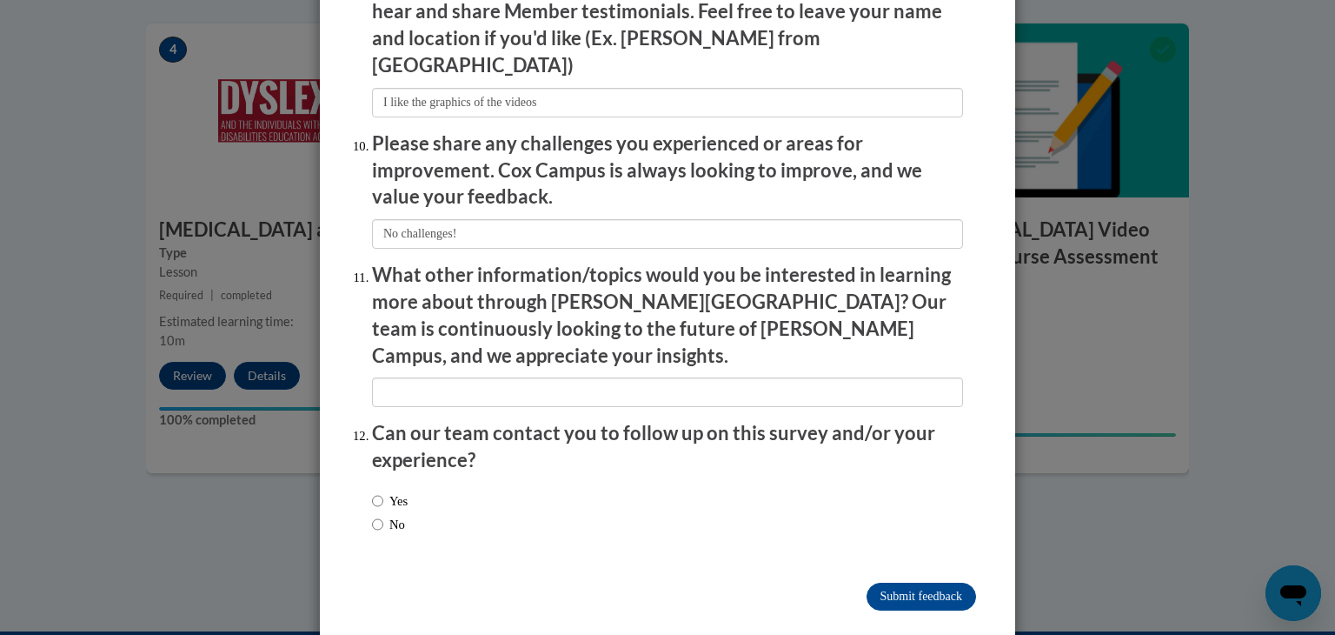
click at [387, 515] on label "No" at bounding box center [388, 524] width 33 height 19
click at [383, 515] on input "No" at bounding box center [377, 524] width 11 height 19
radio input "true"
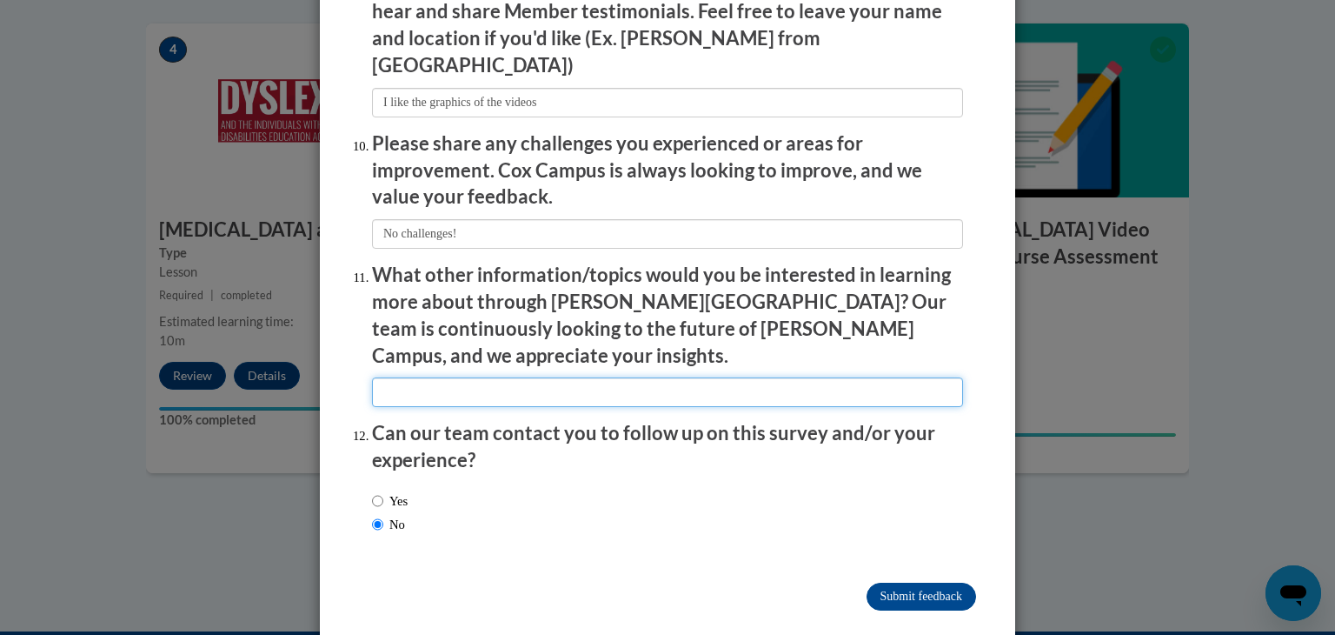
click at [400, 377] on input "textbox" at bounding box center [667, 392] width 591 height 30
type input "Any! I love to learn."
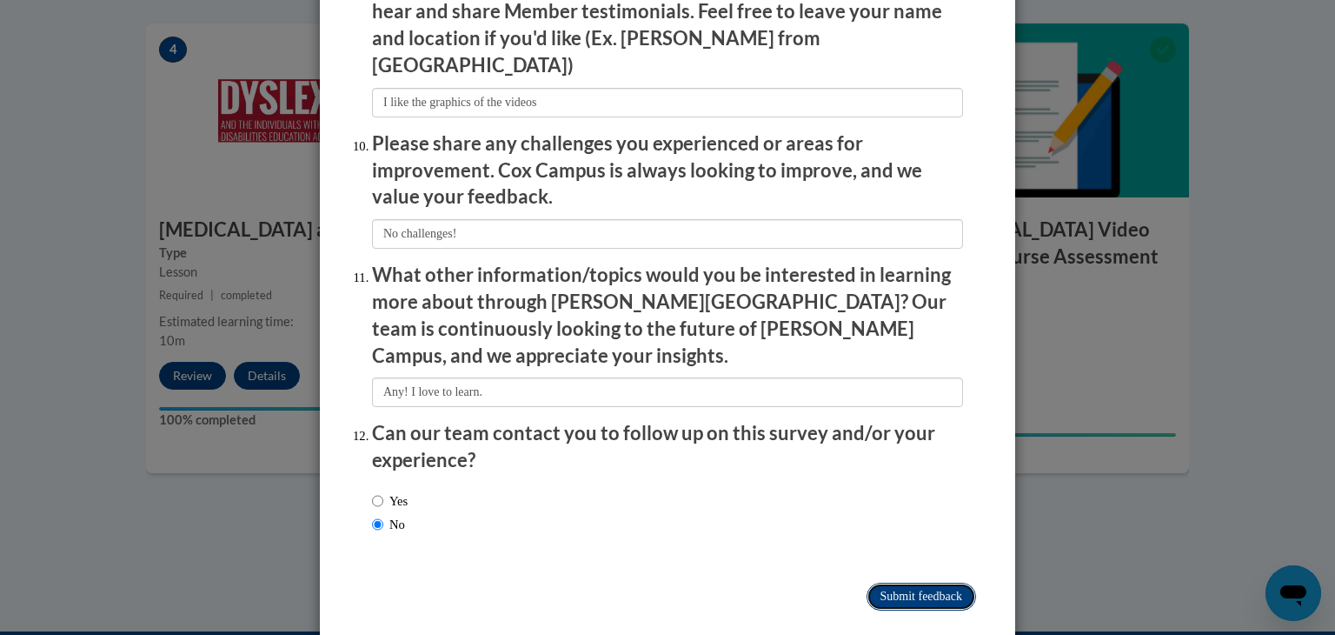
click at [889, 582] on input "Submit feedback" at bounding box center [922, 596] width 110 height 28
